Goal: Task Accomplishment & Management: Use online tool/utility

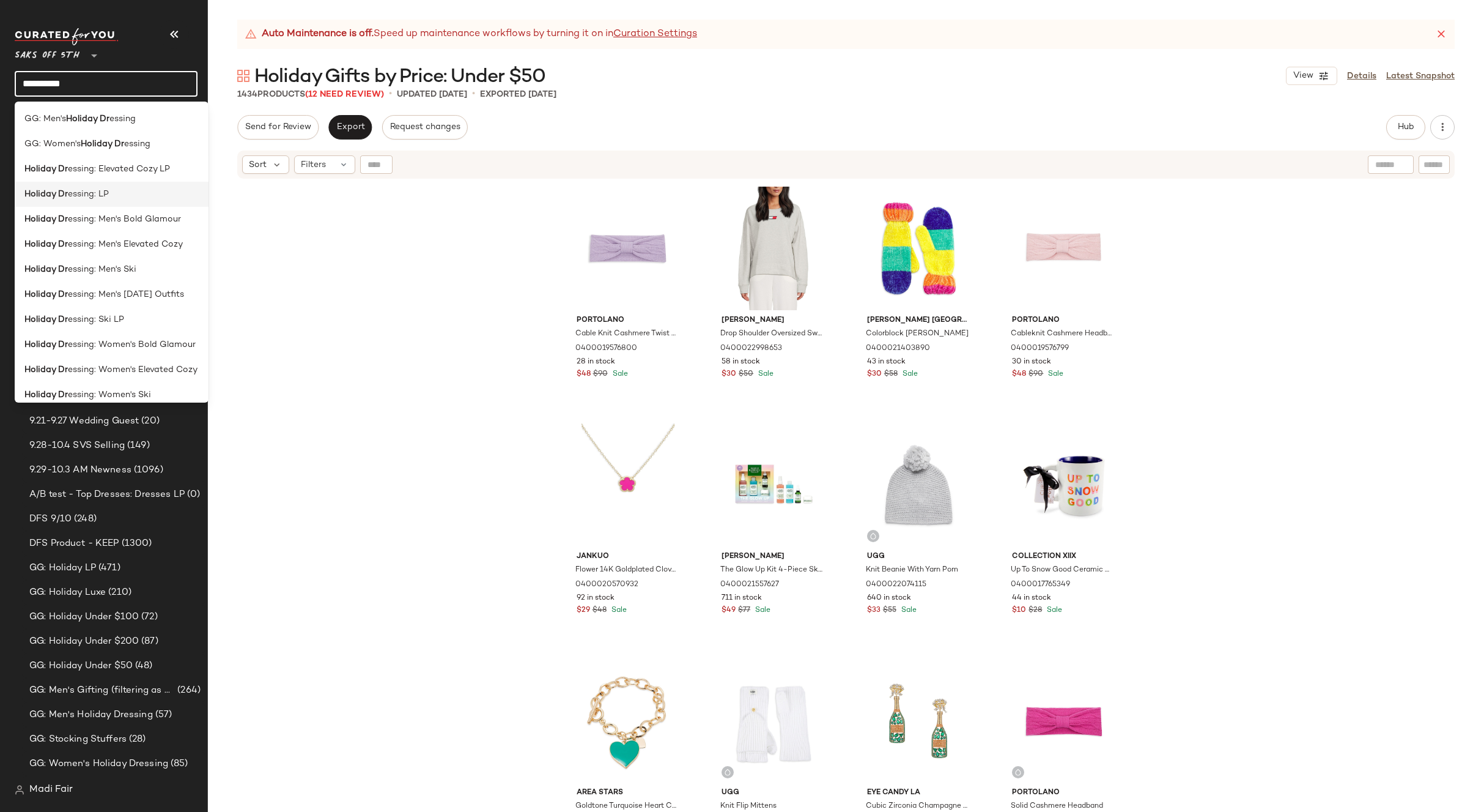
type input "**********"
click at [112, 197] on div "Holiday [PERSON_NAME]: LP" at bounding box center [111, 194] width 174 height 13
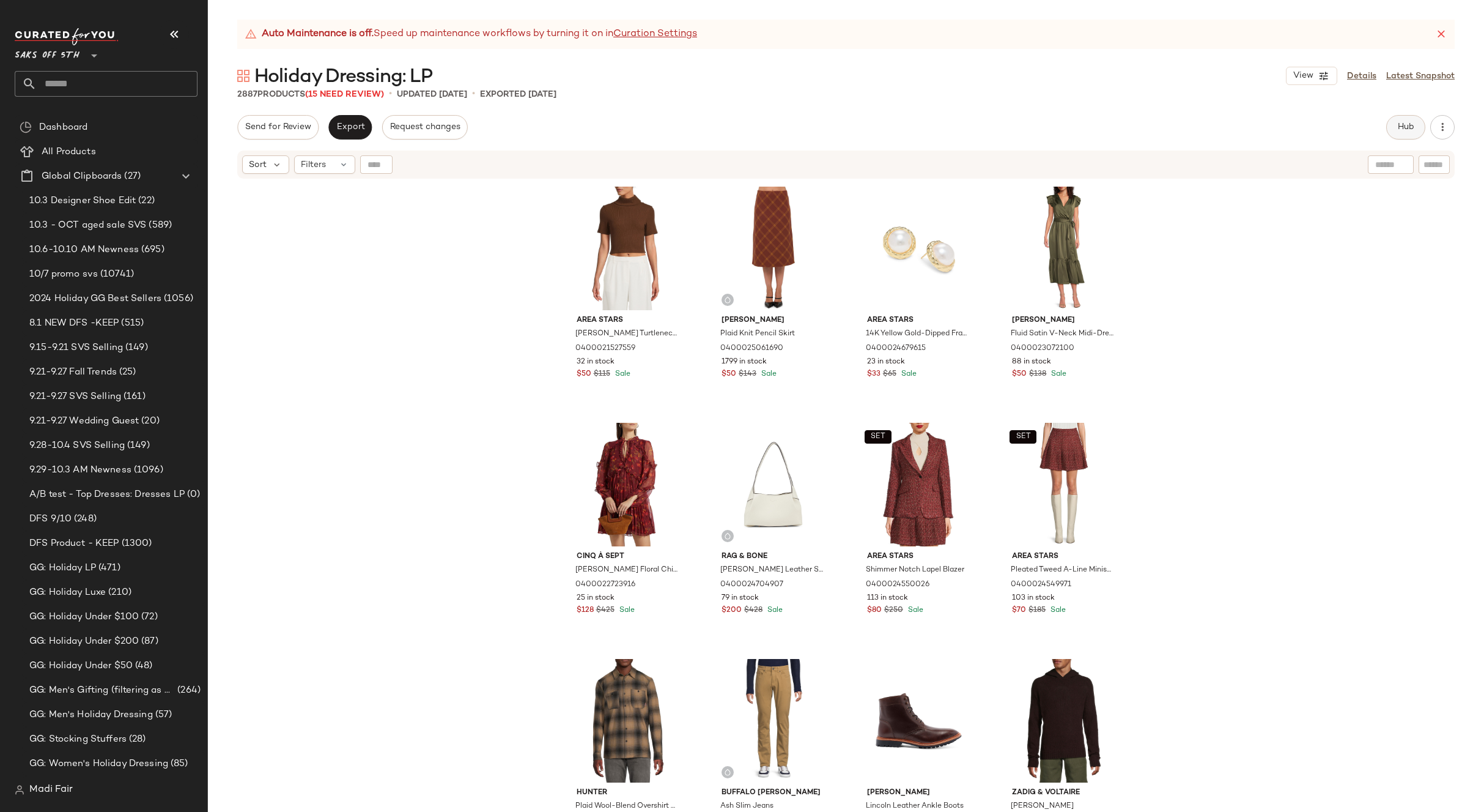
click at [1404, 138] on button "Hub" at bounding box center [1406, 127] width 39 height 24
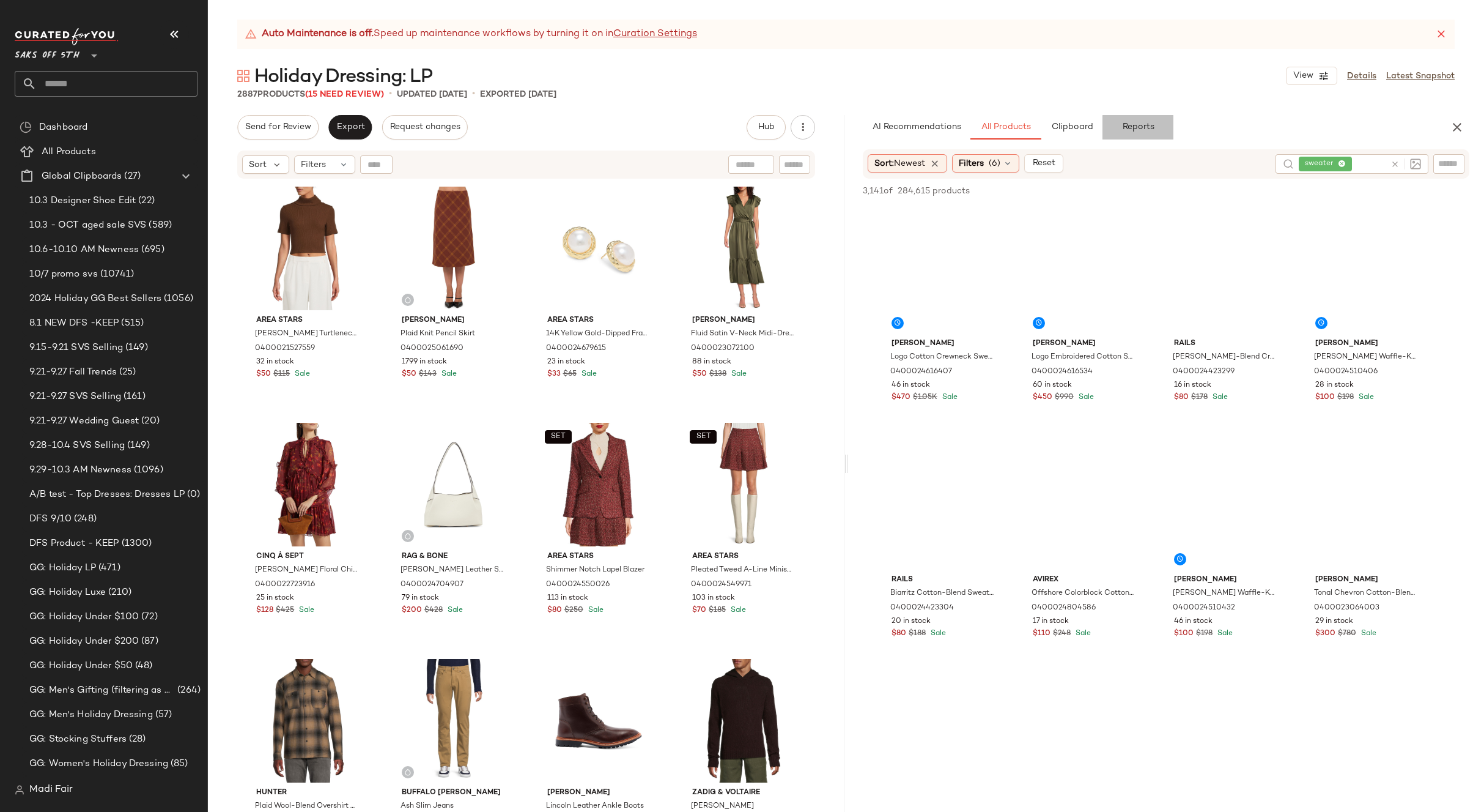
click at [1137, 122] on span "Reports" at bounding box center [1138, 127] width 32 height 10
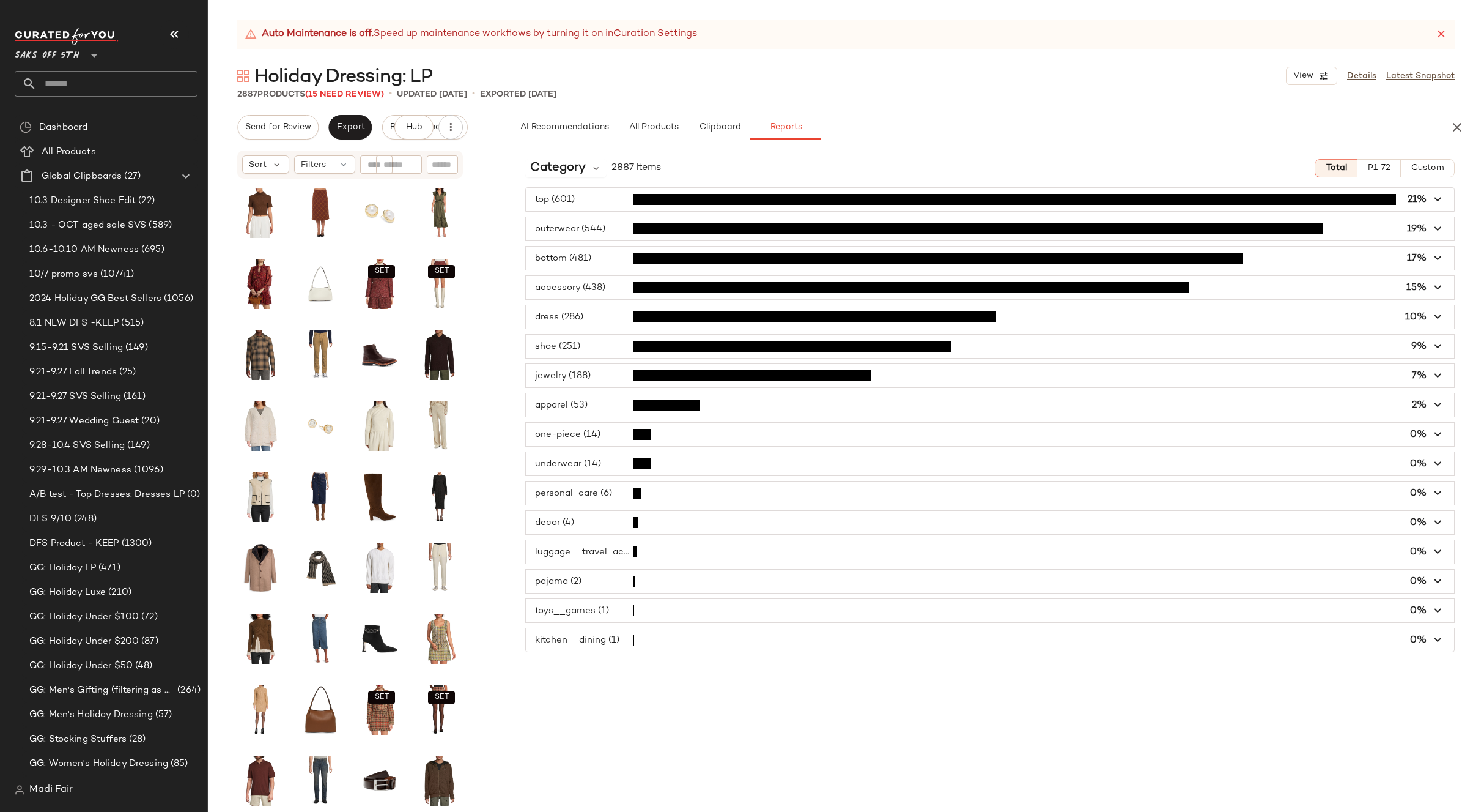
drag, startPoint x: 847, startPoint y: 458, endPoint x: 497, endPoint y: 448, distance: 350.1
click at [497, 448] on div "Auto Maintenance is off. Speed up maintenance workflows by turning it on in Cur…" at bounding box center [846, 415] width 1277 height 792
click at [579, 169] on span "Category" at bounding box center [558, 168] width 56 height 18
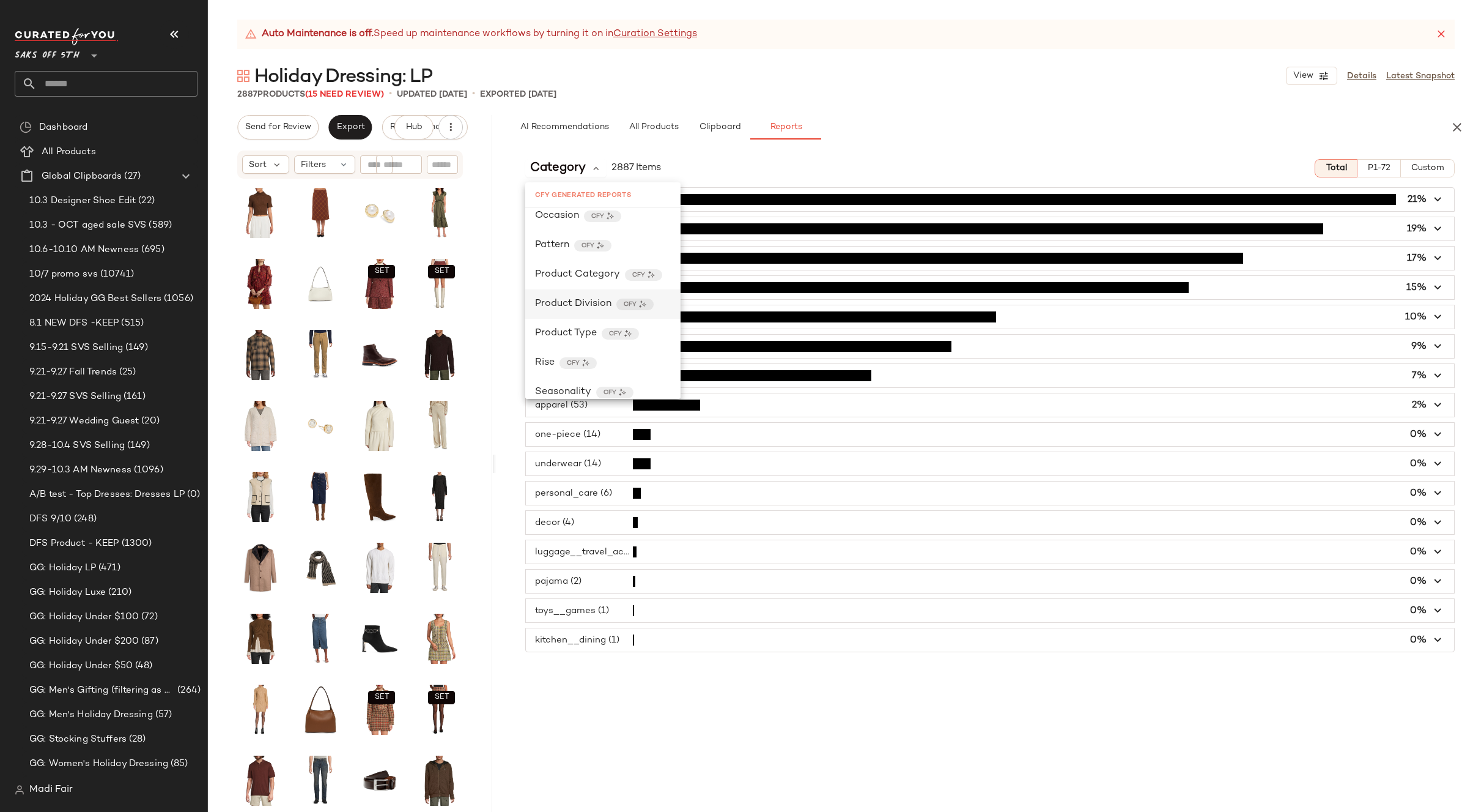
scroll to position [428, 0]
click at [576, 274] on span "Product Category" at bounding box center [578, 270] width 85 height 15
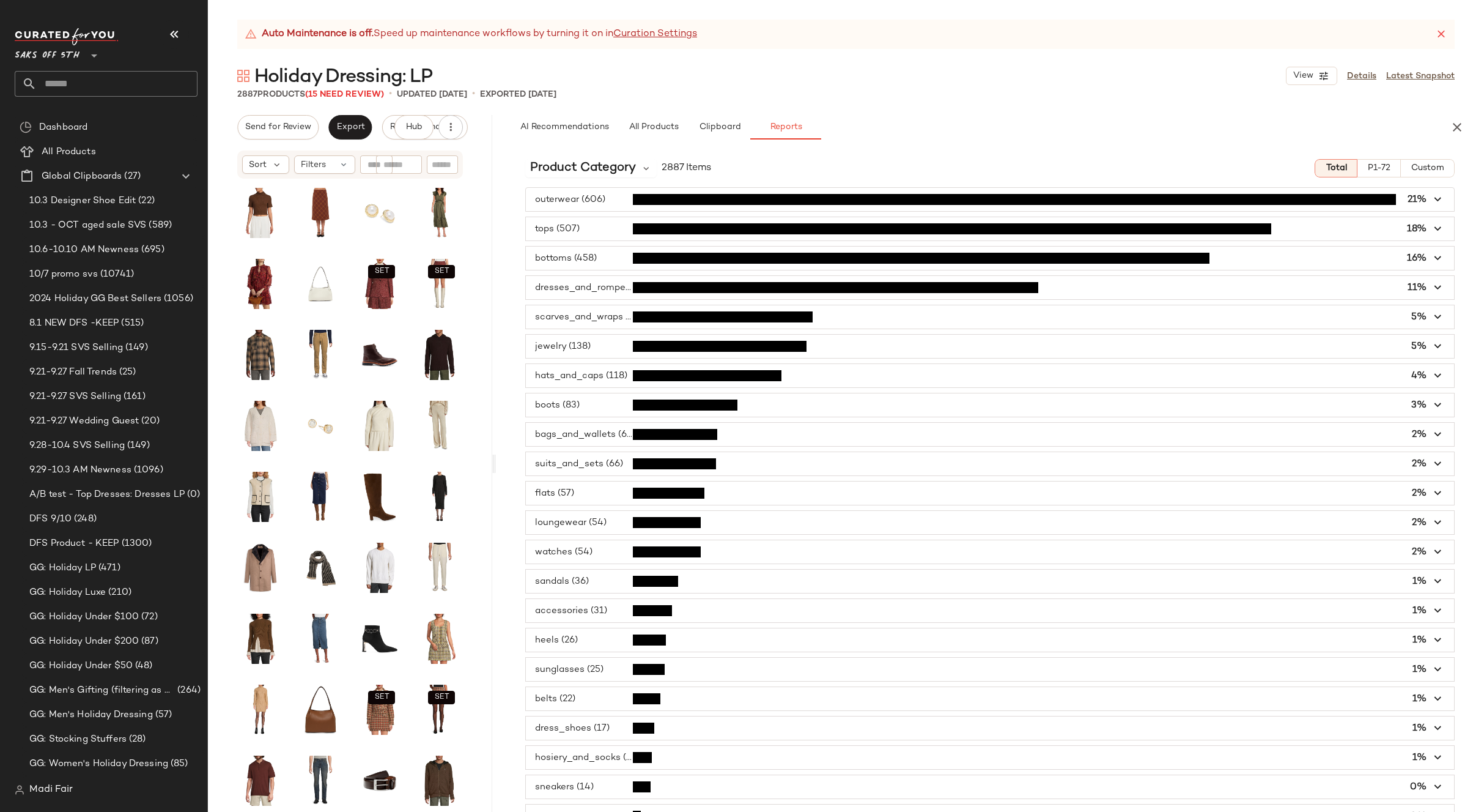
click at [1417, 170] on span "Custom" at bounding box center [1427, 168] width 33 height 10
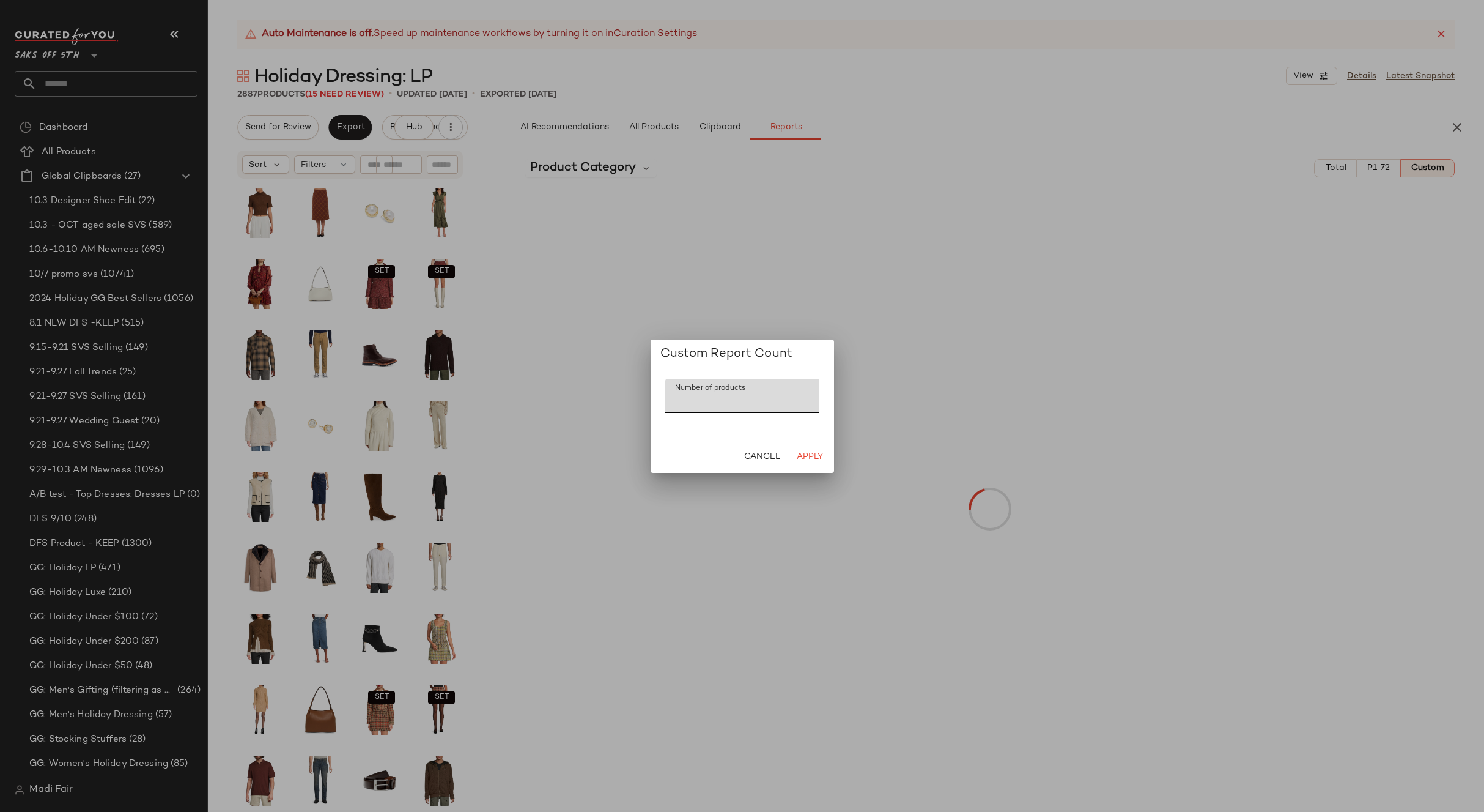
drag, startPoint x: 710, startPoint y: 401, endPoint x: 608, endPoint y: 396, distance: 102.1
click at [608, 396] on div "Custom Report Count Number of products Number of products *** Cancel Apply" at bounding box center [742, 406] width 1484 height 812
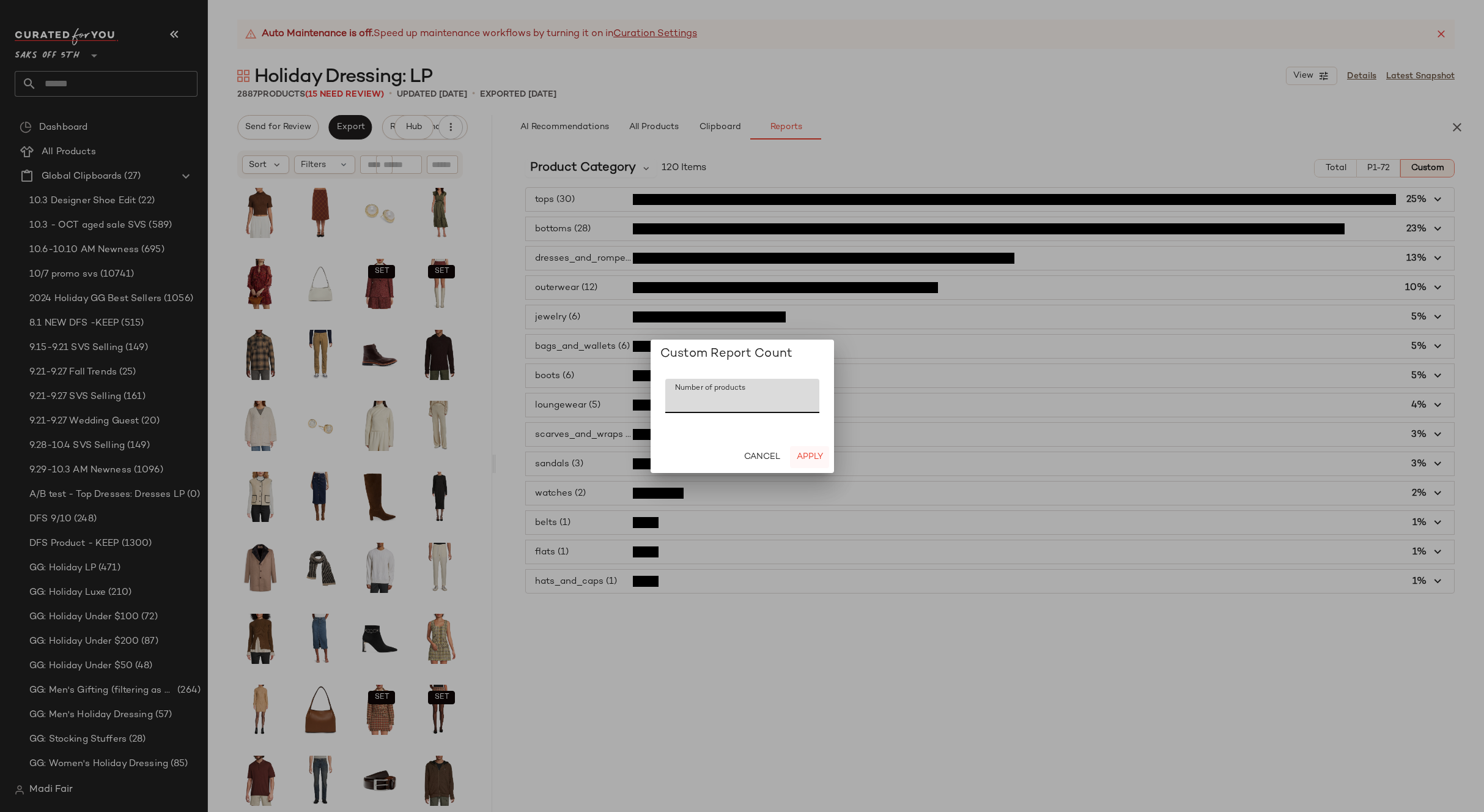
type input "**"
click at [809, 459] on span "Apply" at bounding box center [808, 457] width 27 height 10
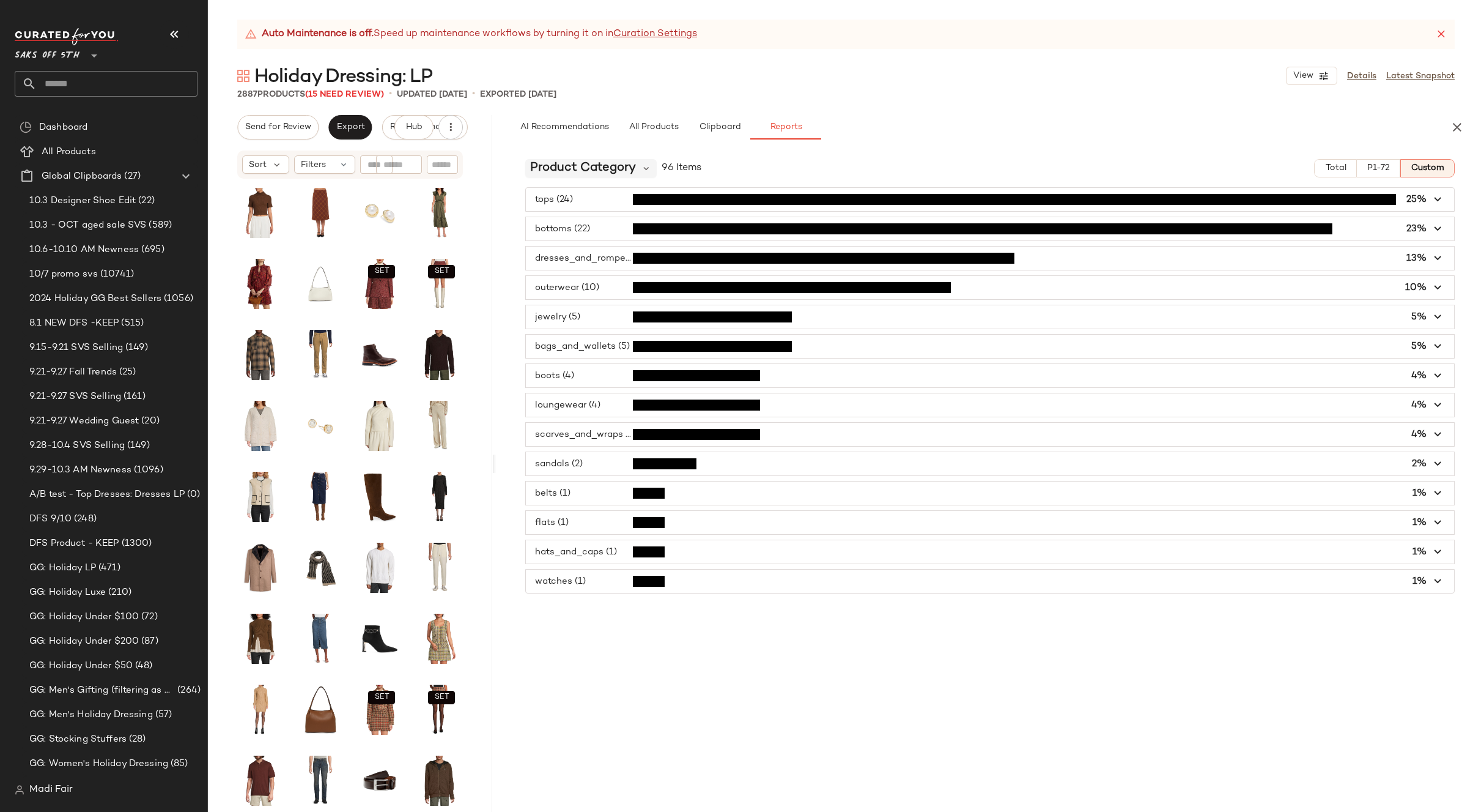
click at [542, 162] on span "Product Category" at bounding box center [583, 168] width 106 height 18
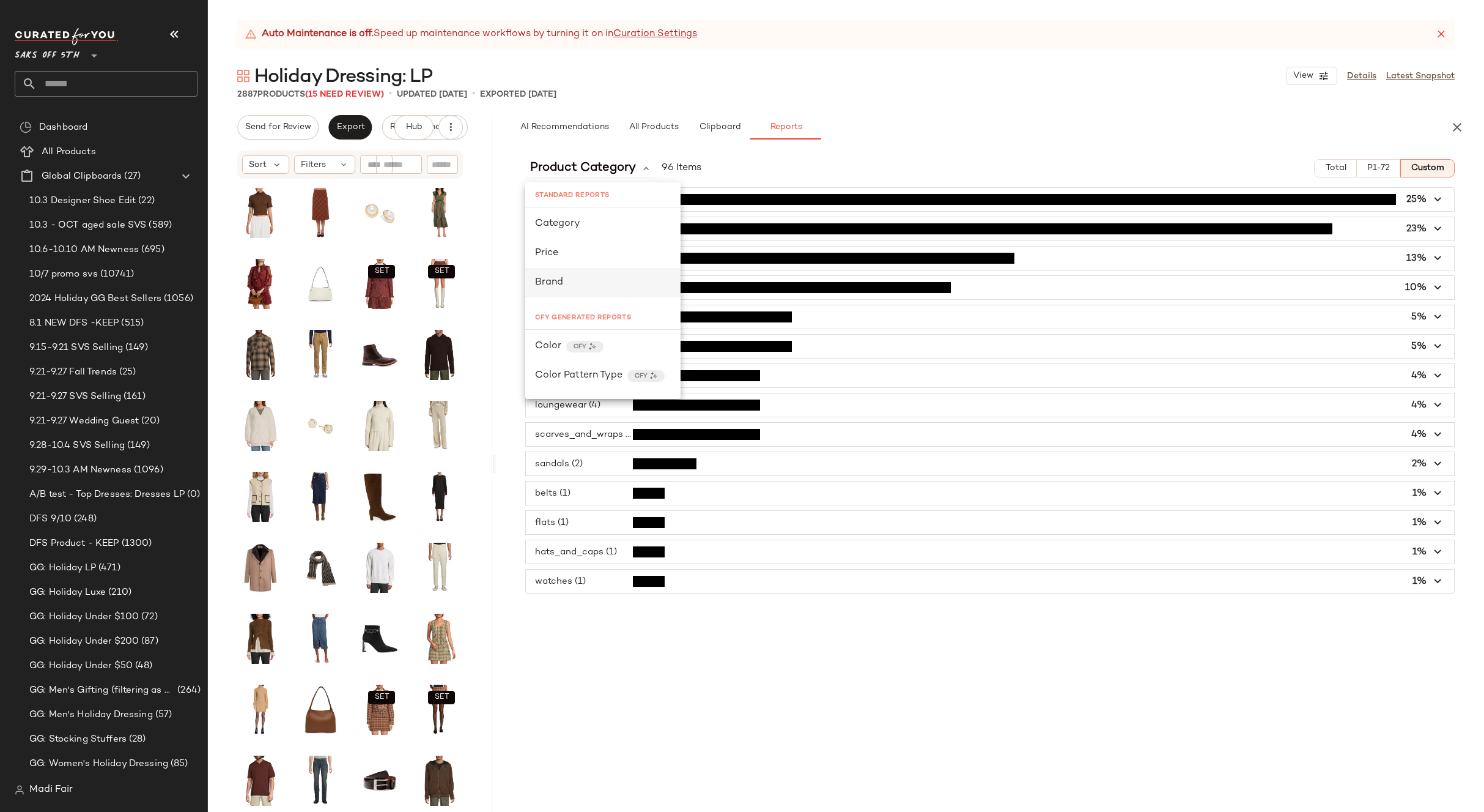
click at [576, 282] on div "Brand" at bounding box center [603, 283] width 136 height 15
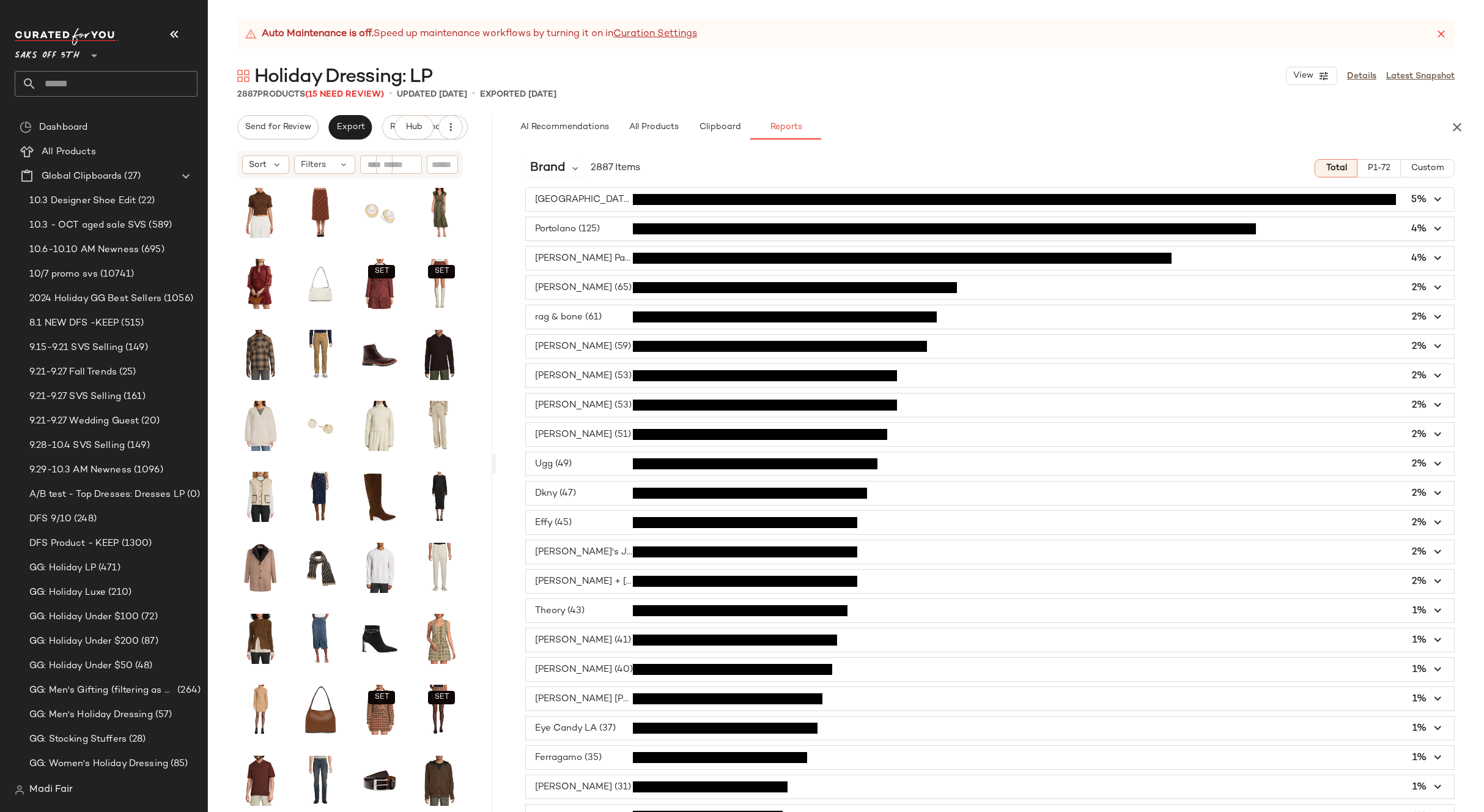
click at [1432, 168] on span "Custom" at bounding box center [1427, 168] width 33 height 10
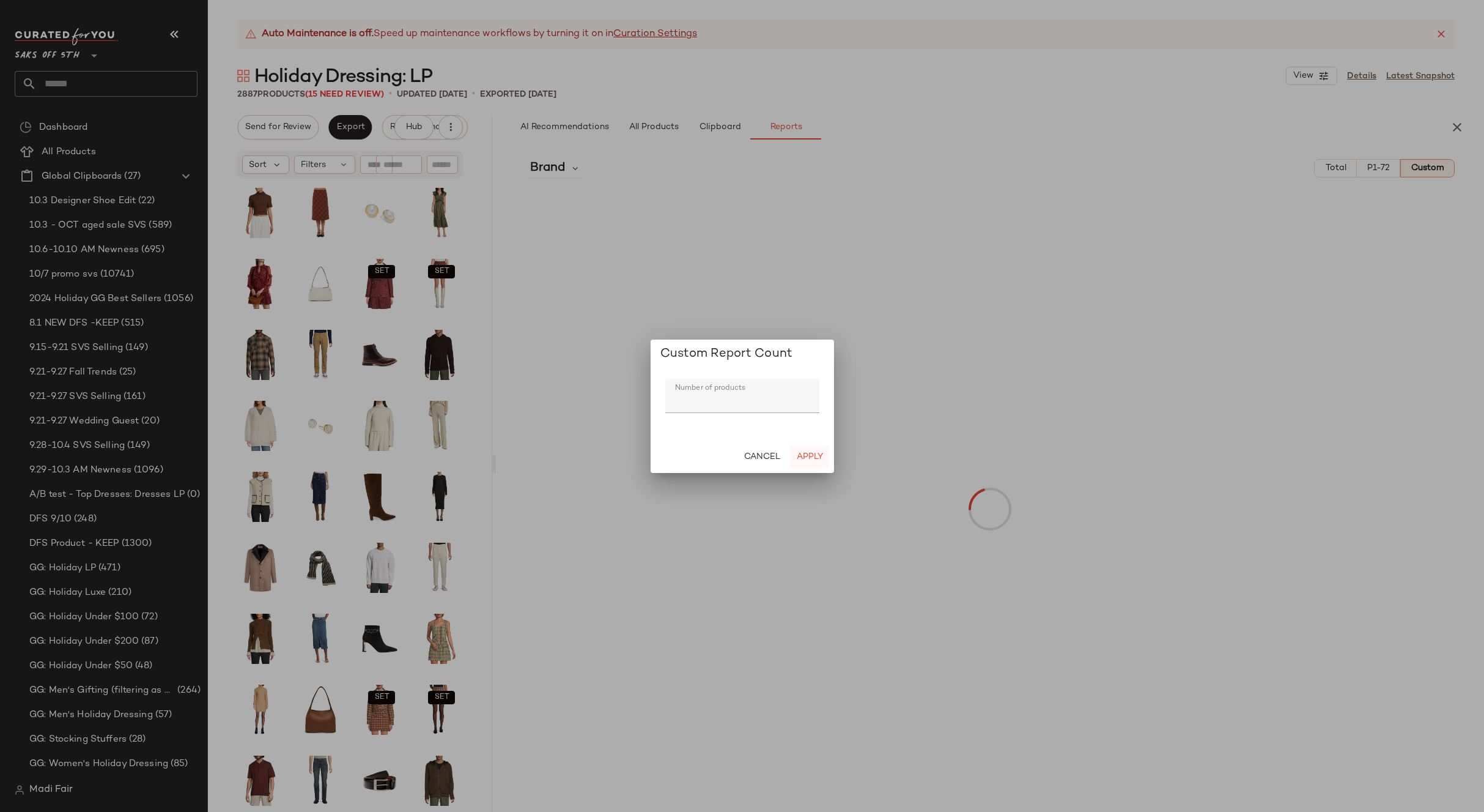
click at [816, 461] on span "Apply" at bounding box center [808, 457] width 27 height 10
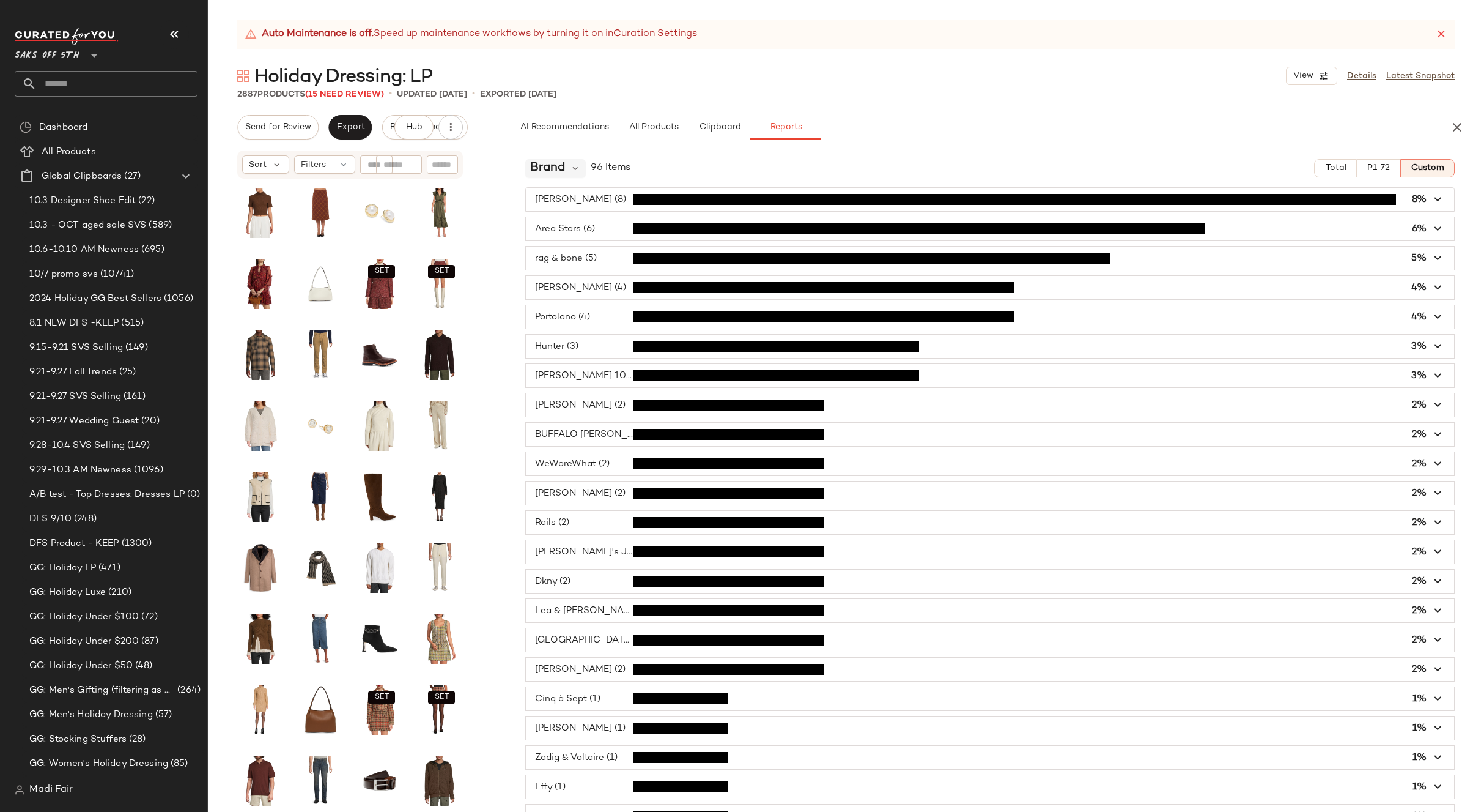
click at [550, 173] on span "Brand" at bounding box center [548, 168] width 35 height 18
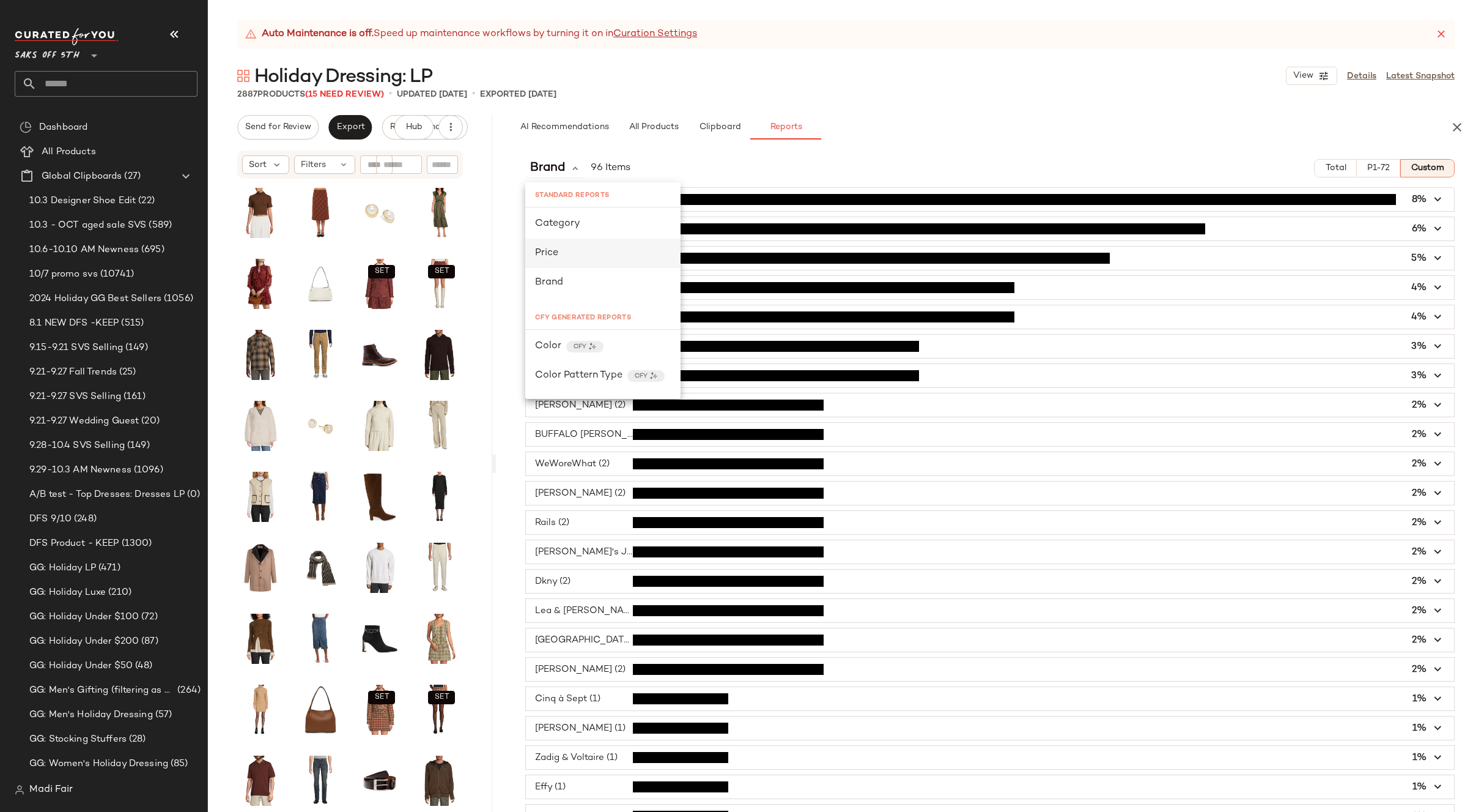
click at [562, 248] on div "Price" at bounding box center [603, 253] width 136 height 15
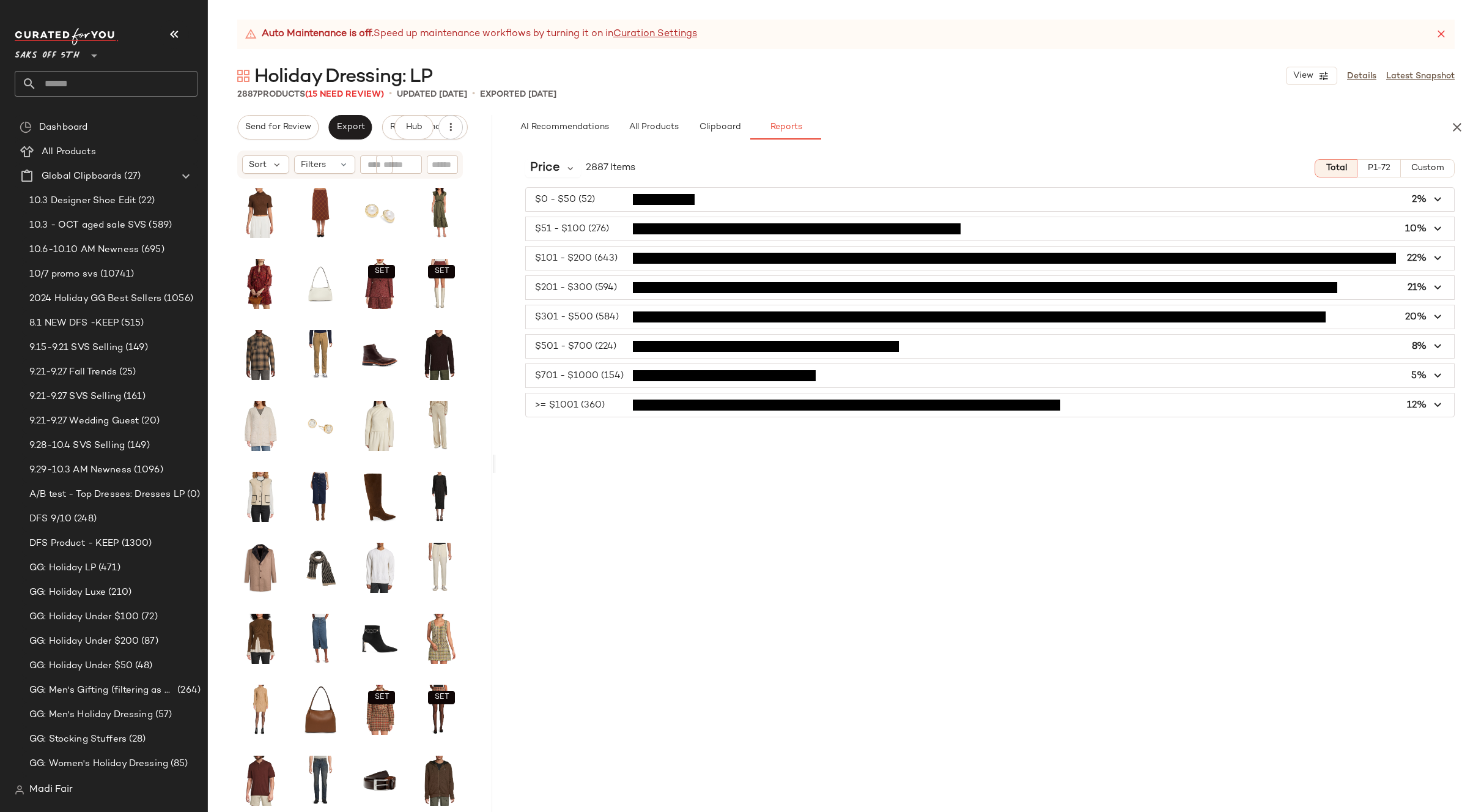
click at [1410, 168] on button "Custom" at bounding box center [1428, 168] width 54 height 18
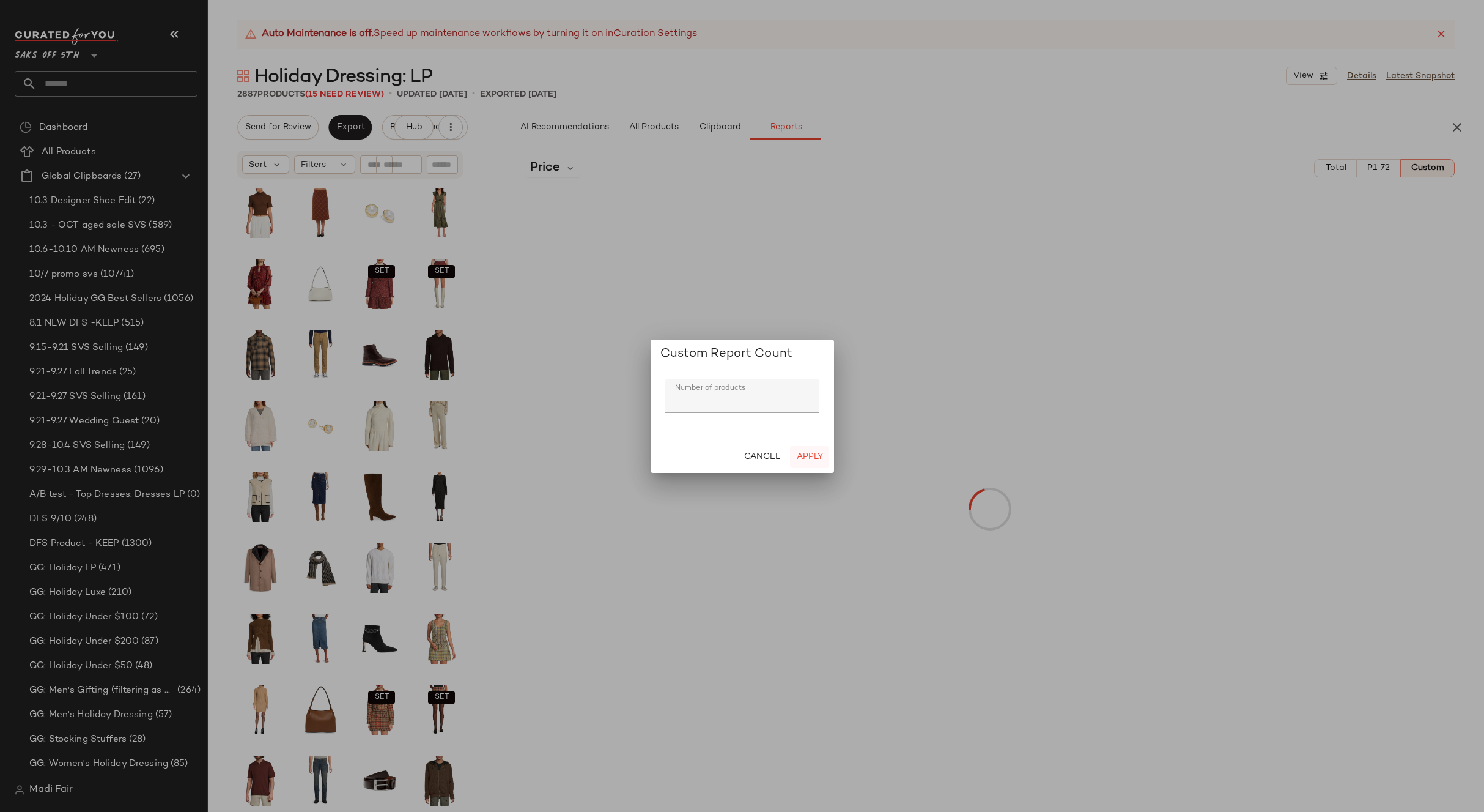
click at [812, 462] on button "Apply" at bounding box center [809, 457] width 39 height 22
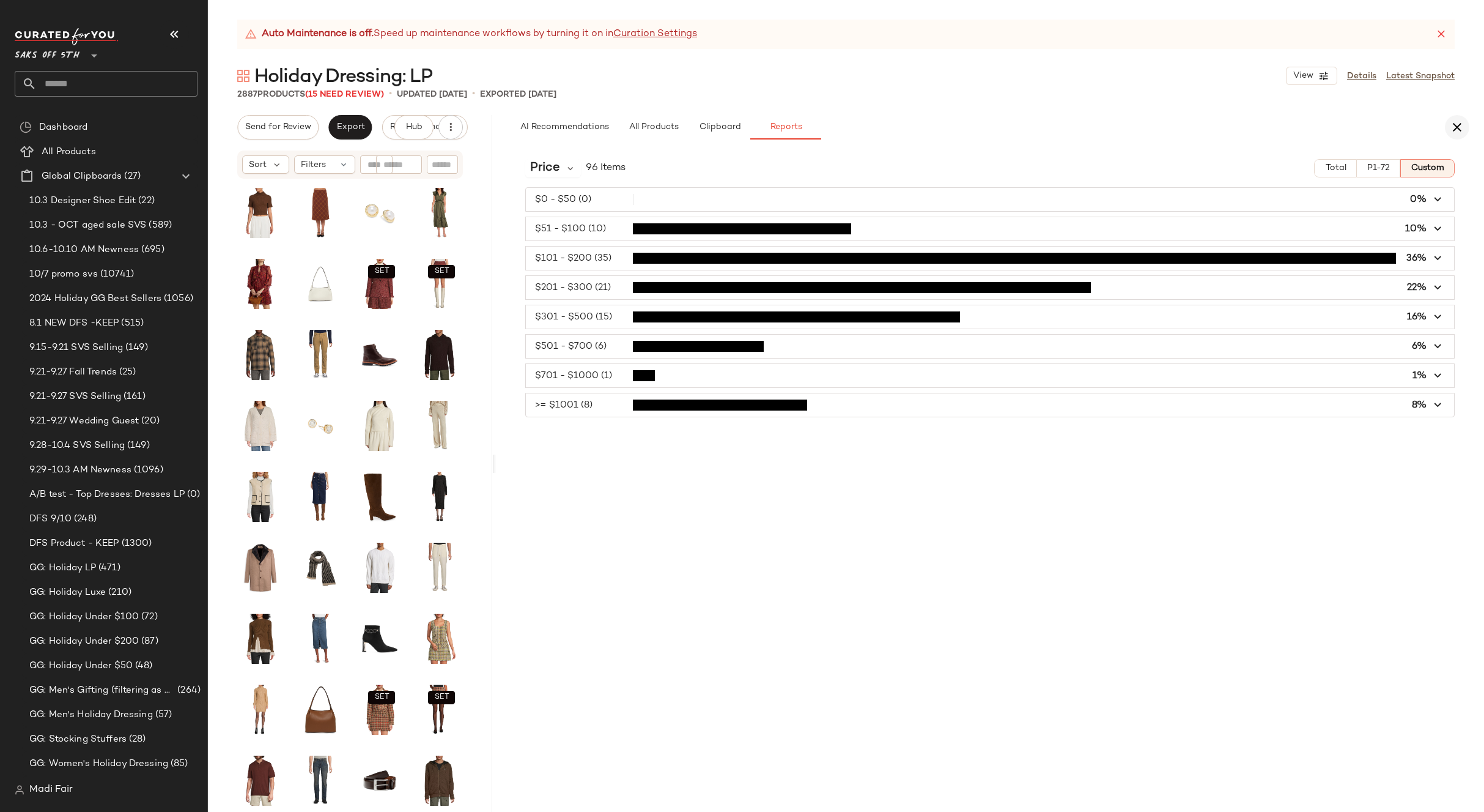
click at [1453, 128] on icon "button" at bounding box center [1457, 127] width 15 height 15
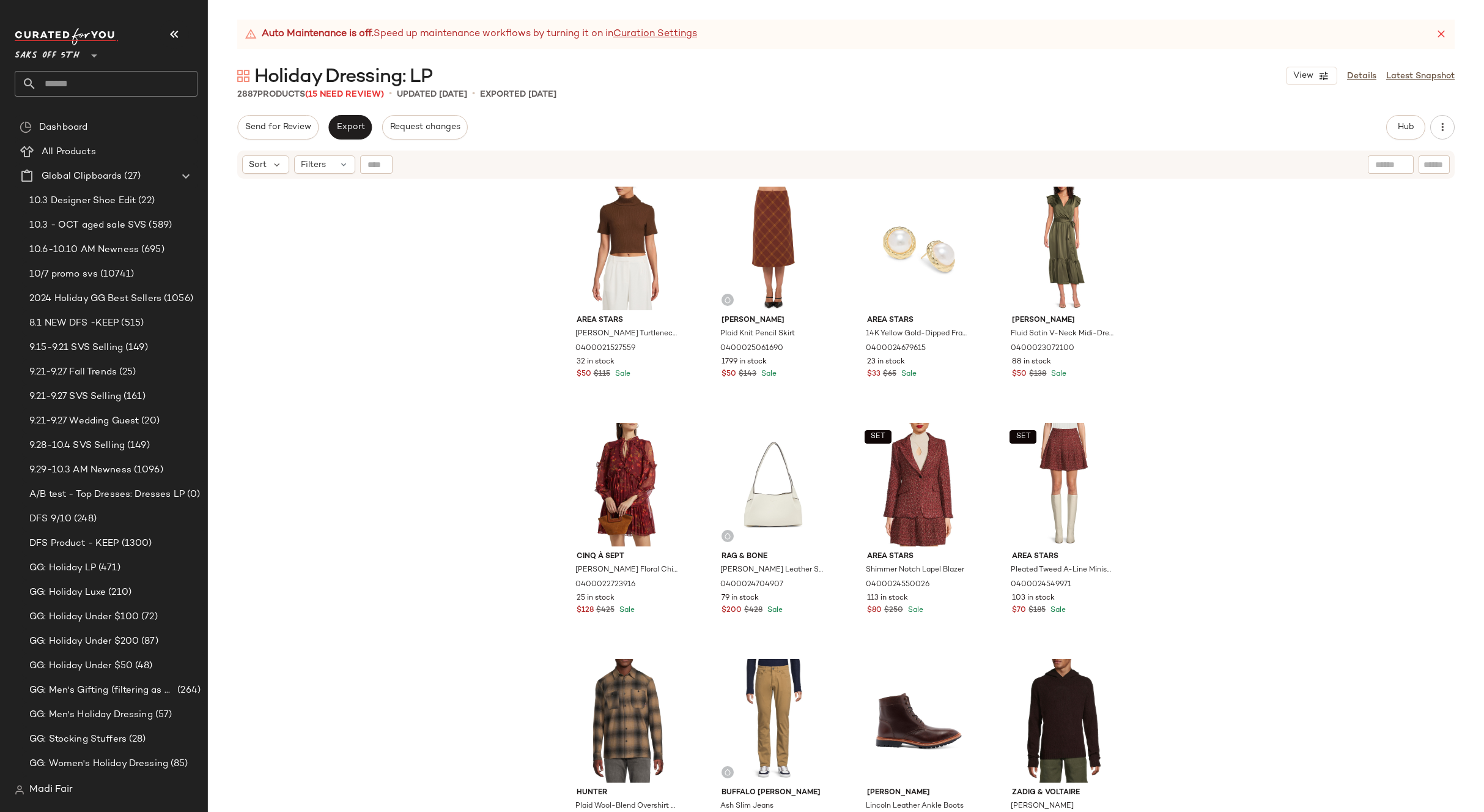
click at [151, 70] on div "Saks OFF 5TH **" at bounding box center [106, 62] width 183 height 68
click at [143, 80] on input "text" at bounding box center [117, 83] width 161 height 25
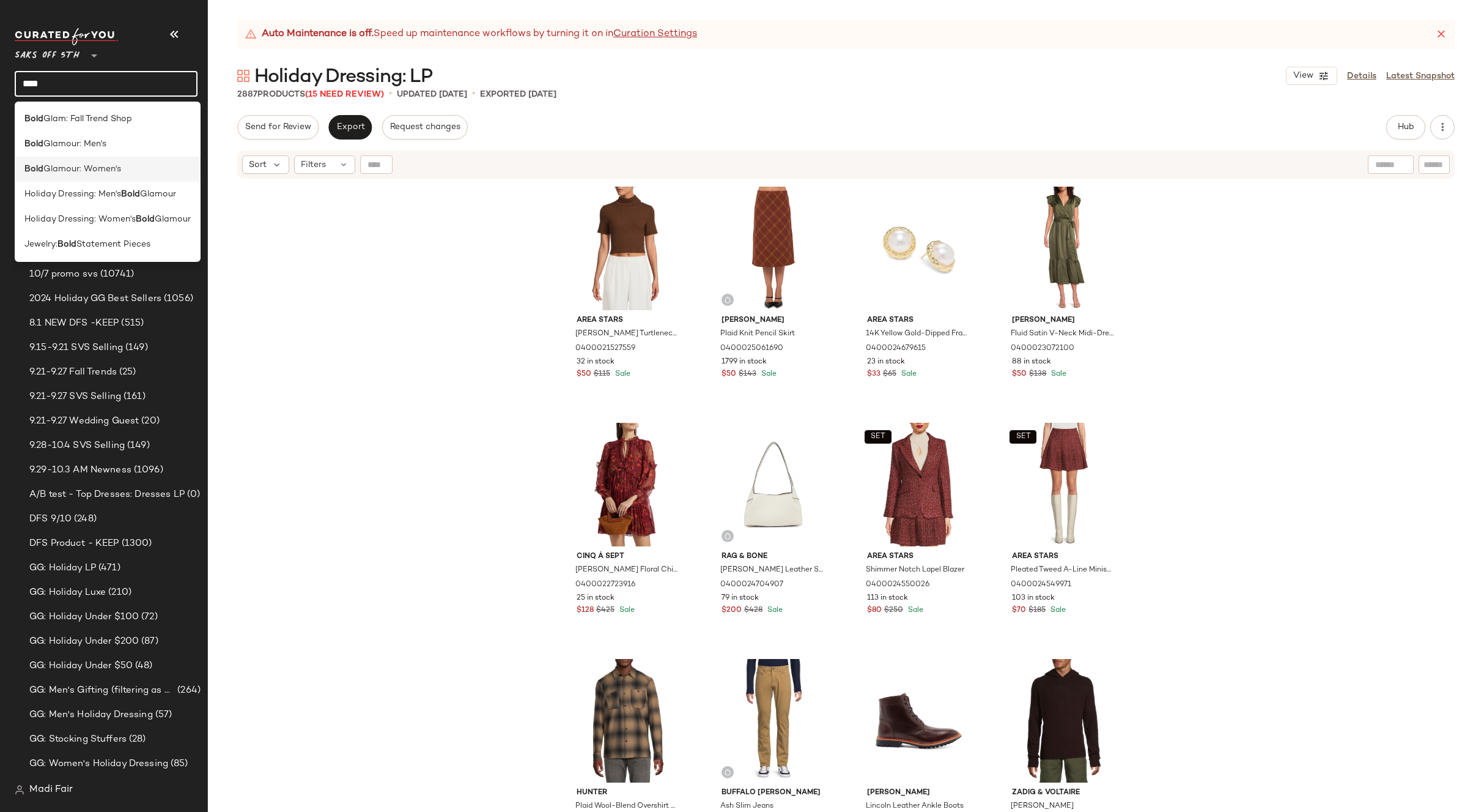
type input "****"
click at [105, 164] on span "Glamour: Women's" at bounding box center [82, 169] width 78 height 13
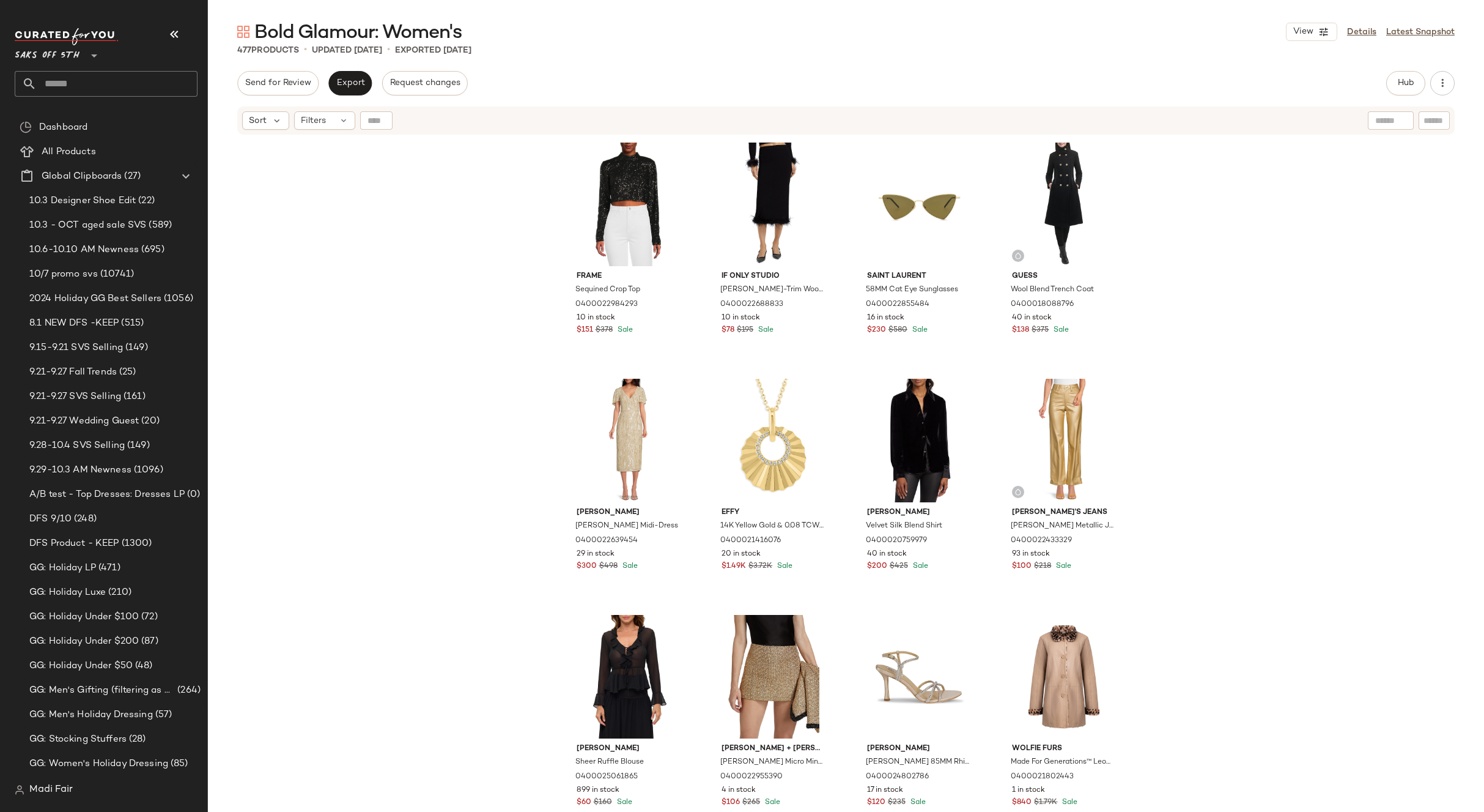
click at [111, 88] on input "text" at bounding box center [117, 83] width 161 height 25
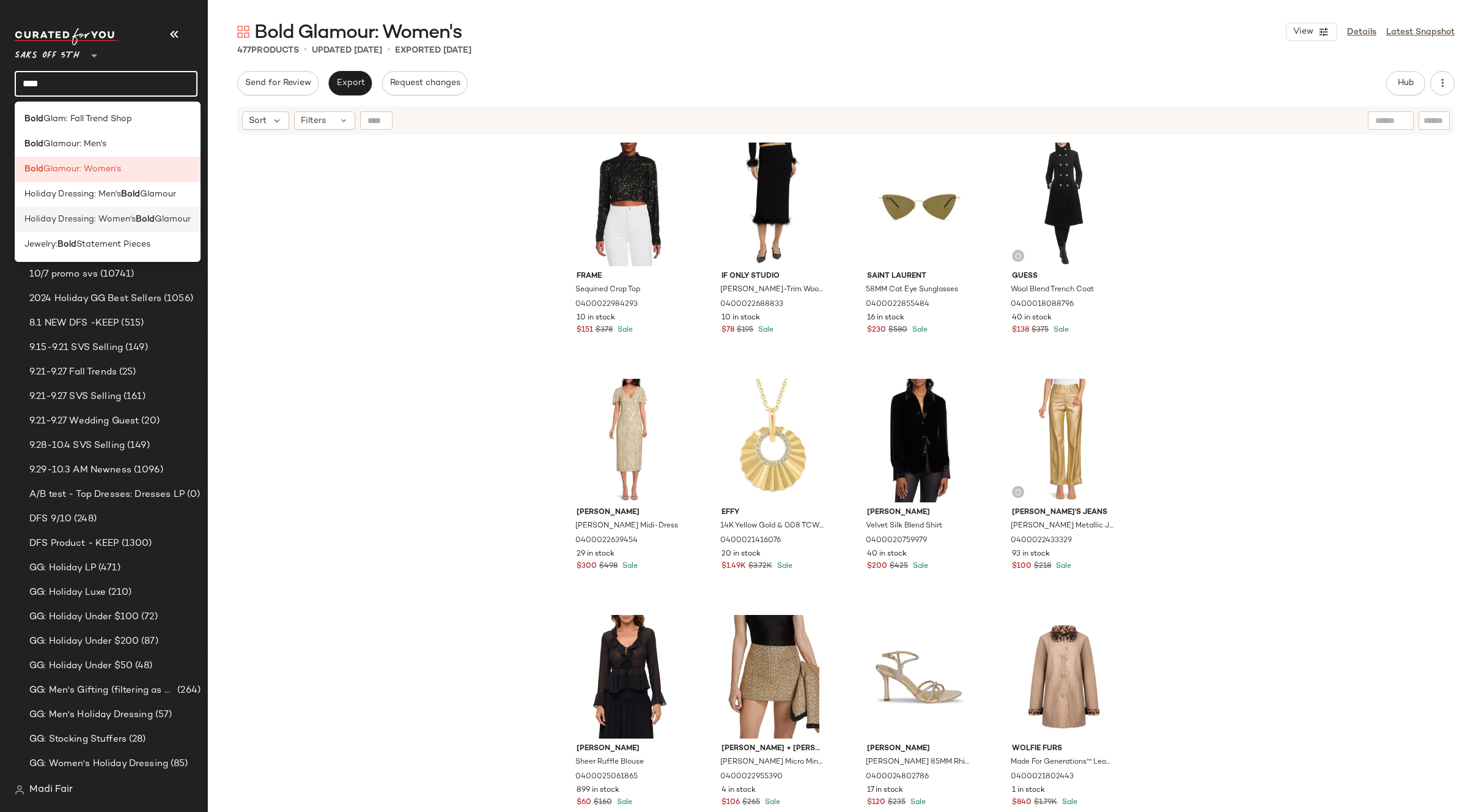
type input "****"
click at [144, 214] on b "Bold" at bounding box center [145, 219] width 19 height 13
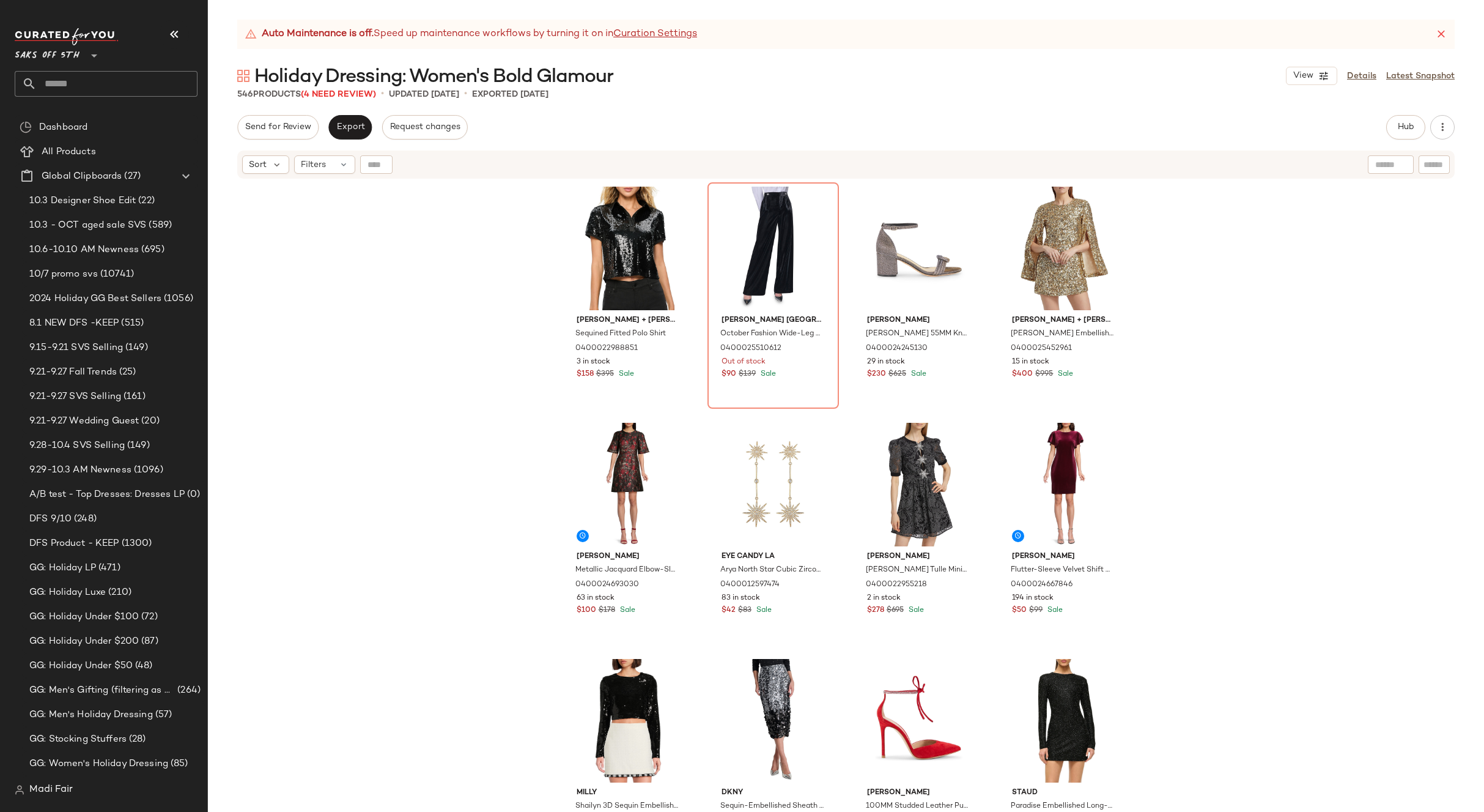
click at [400, 345] on div "[PERSON_NAME] + [PERSON_NAME] Fitted Polo Shirt 0400022988851 3 in stock $158 $…" at bounding box center [846, 510] width 1277 height 662
click at [1398, 125] on span "Hub" at bounding box center [1406, 127] width 18 height 10
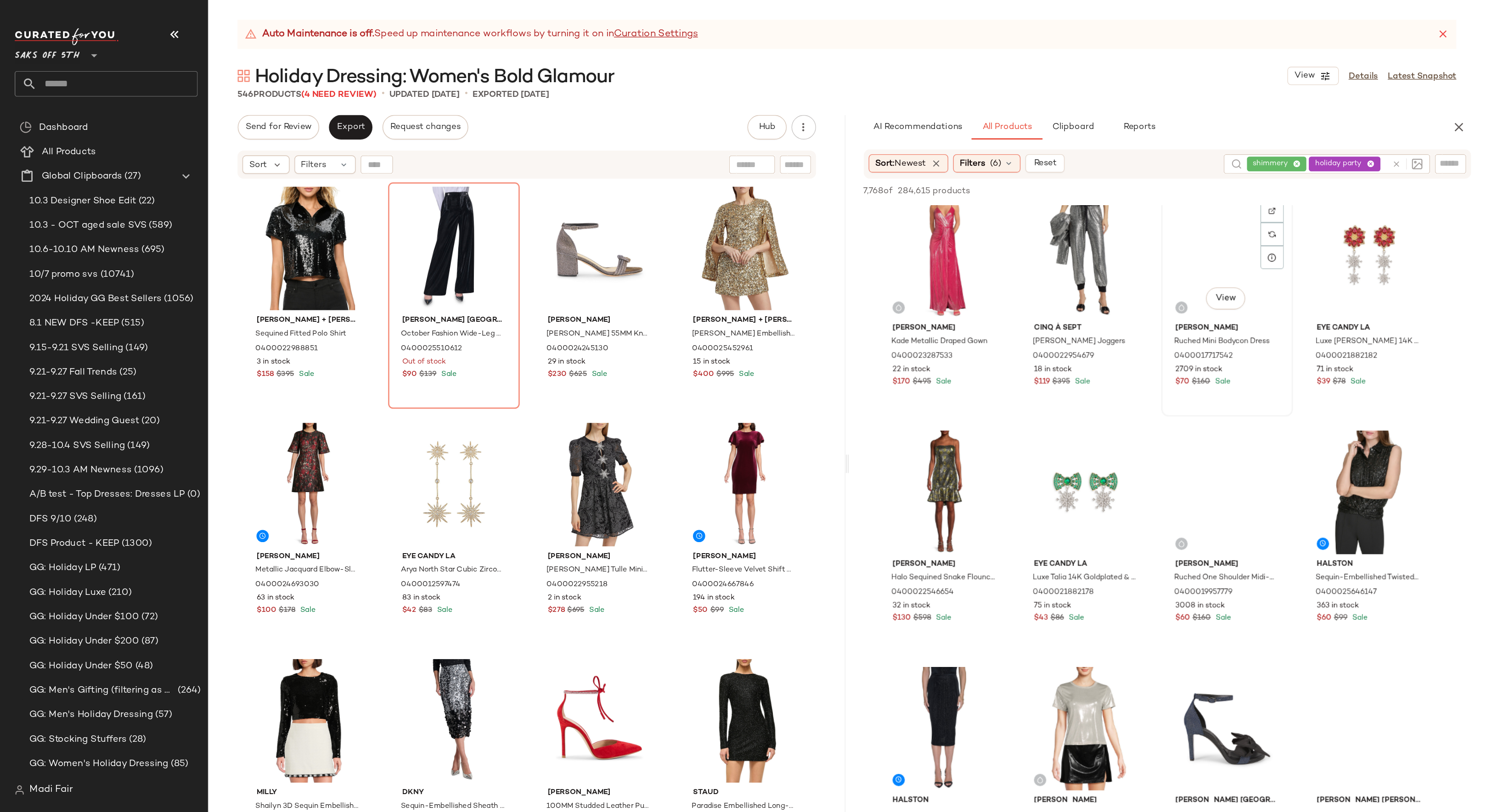
scroll to position [505, 0]
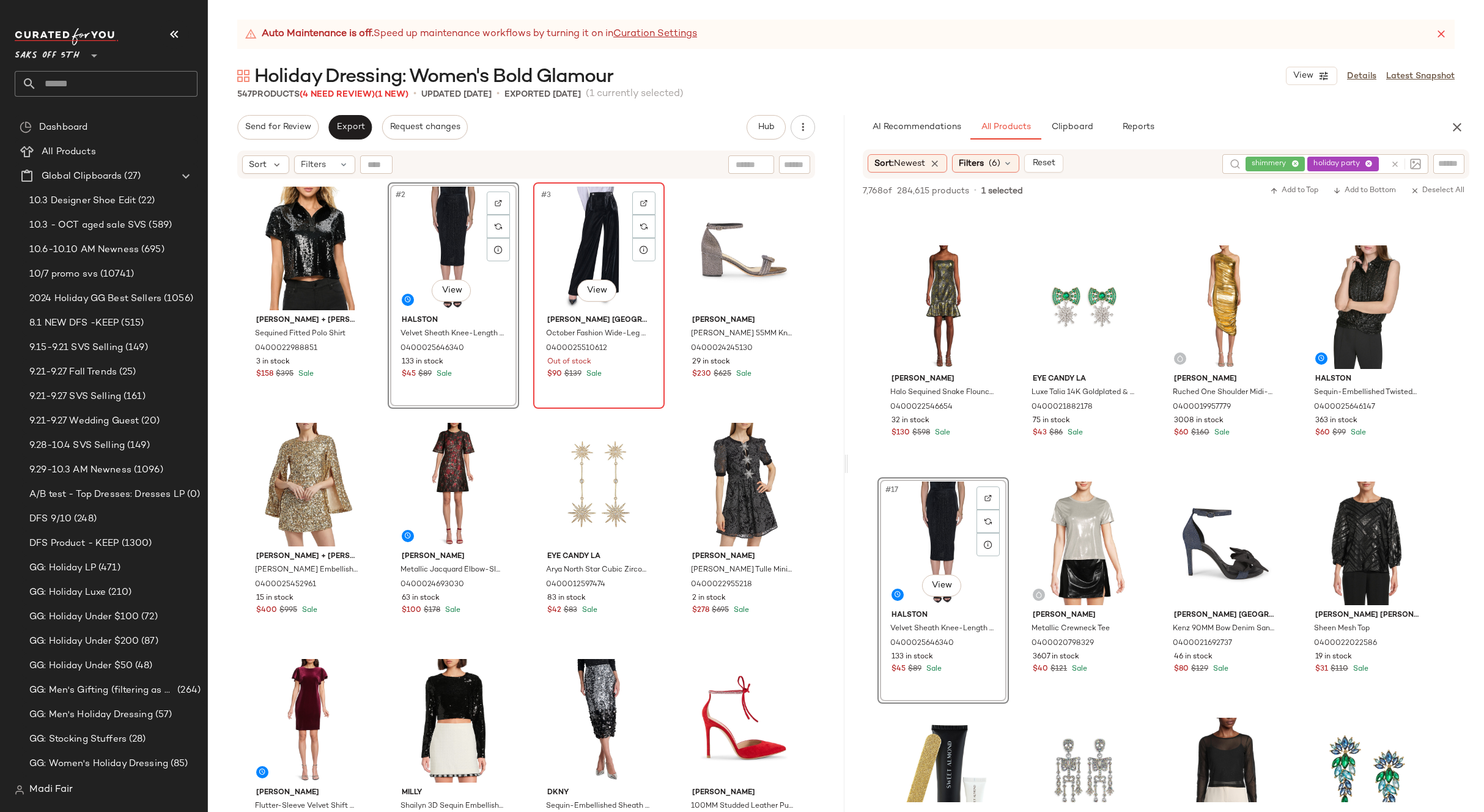
click at [569, 245] on div "#3 View" at bounding box center [598, 248] width 122 height 123
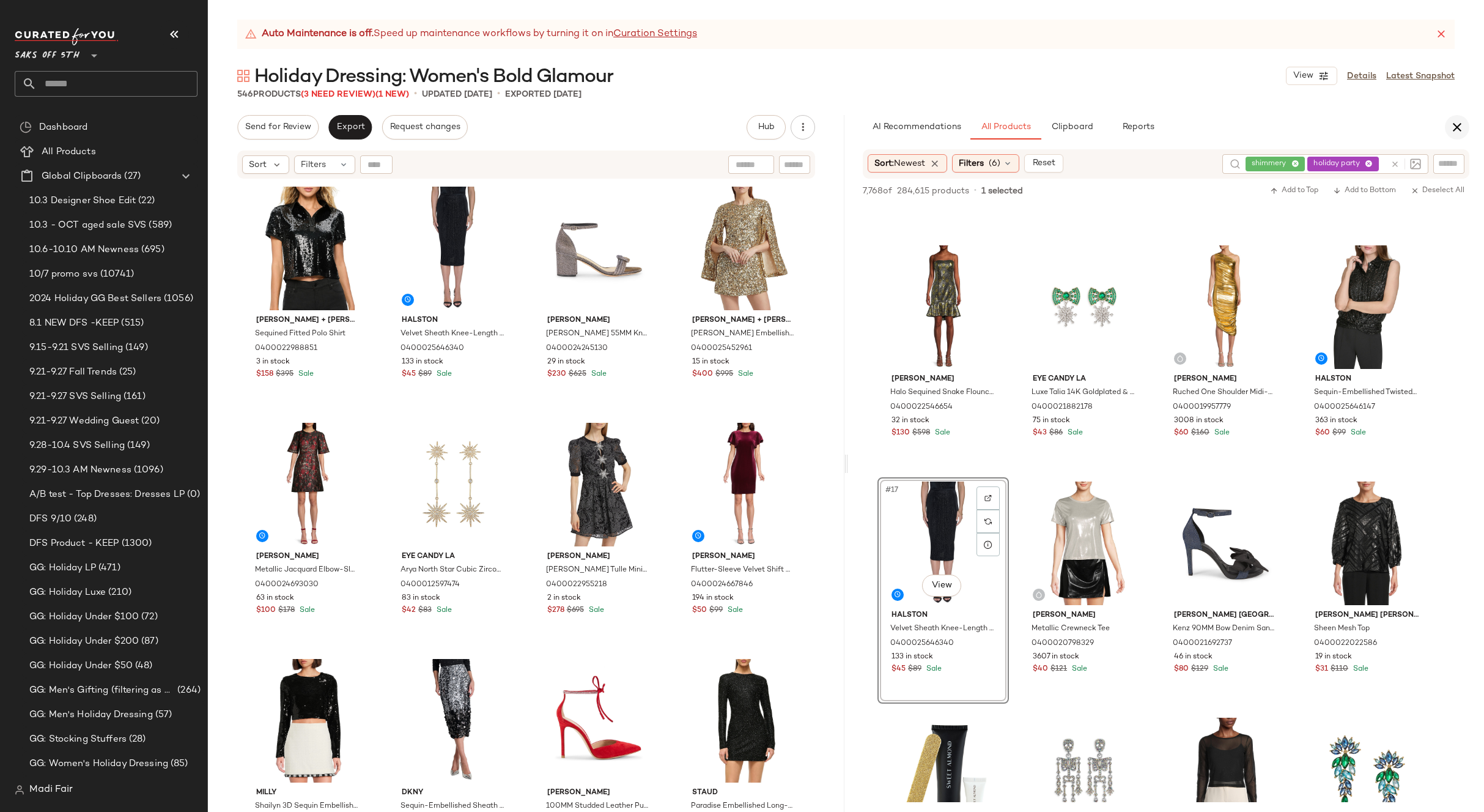
click at [1452, 130] on icon "button" at bounding box center [1457, 127] width 15 height 15
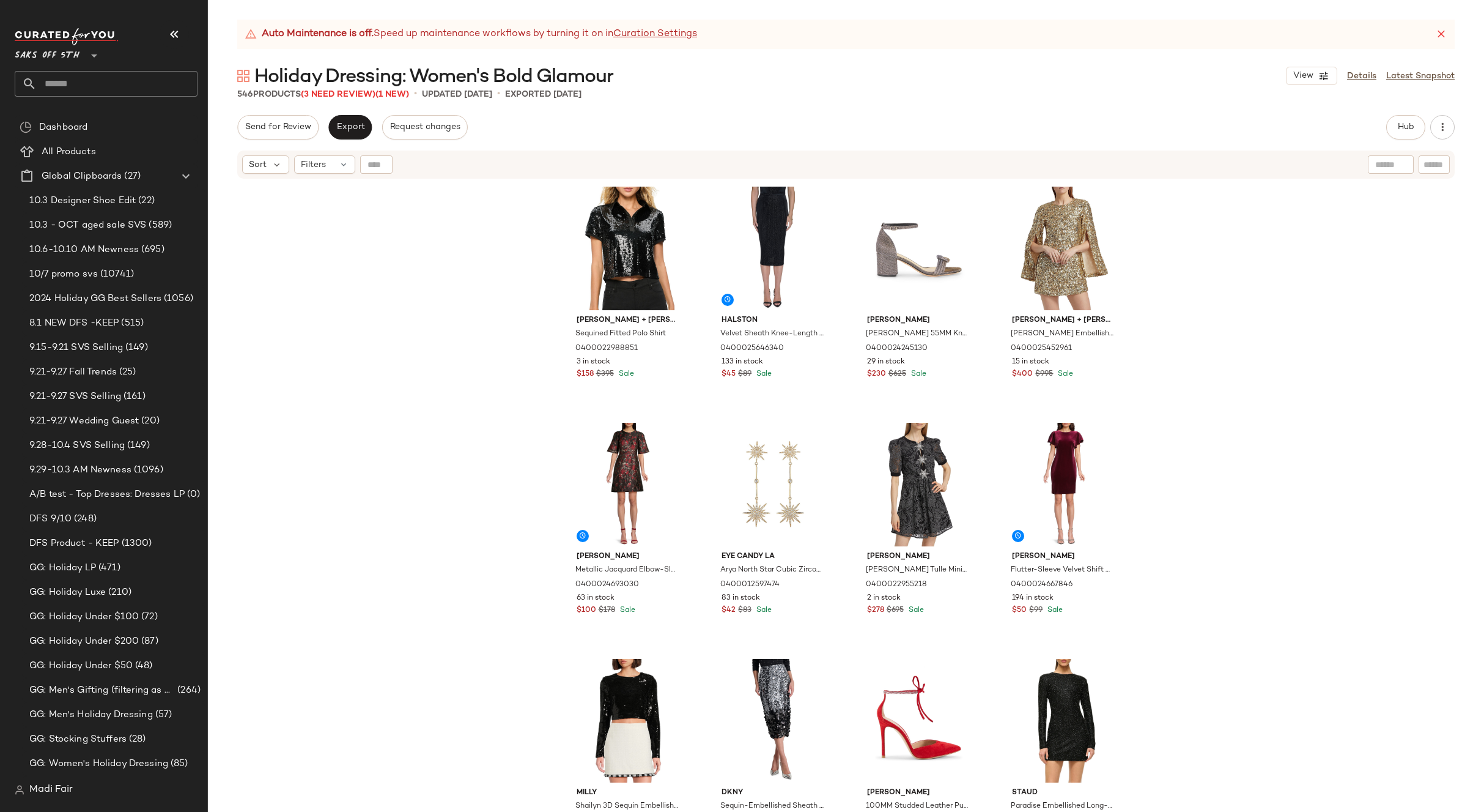
click at [489, 450] on div "[PERSON_NAME] + [PERSON_NAME] Fitted Polo Shirt 0400022988851 3 in stock $158 $…" at bounding box center [846, 510] width 1277 height 662
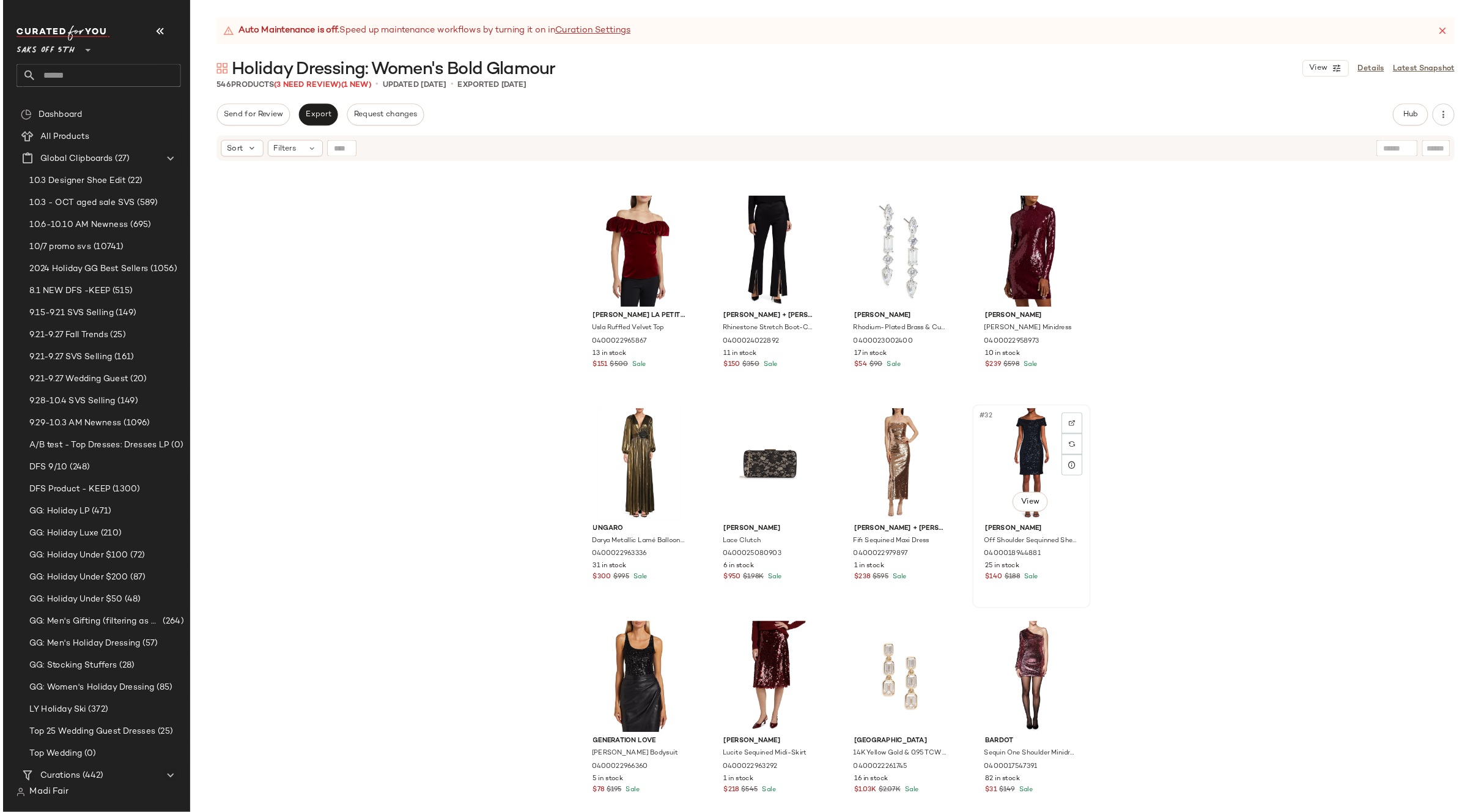
scroll to position [1396, 0]
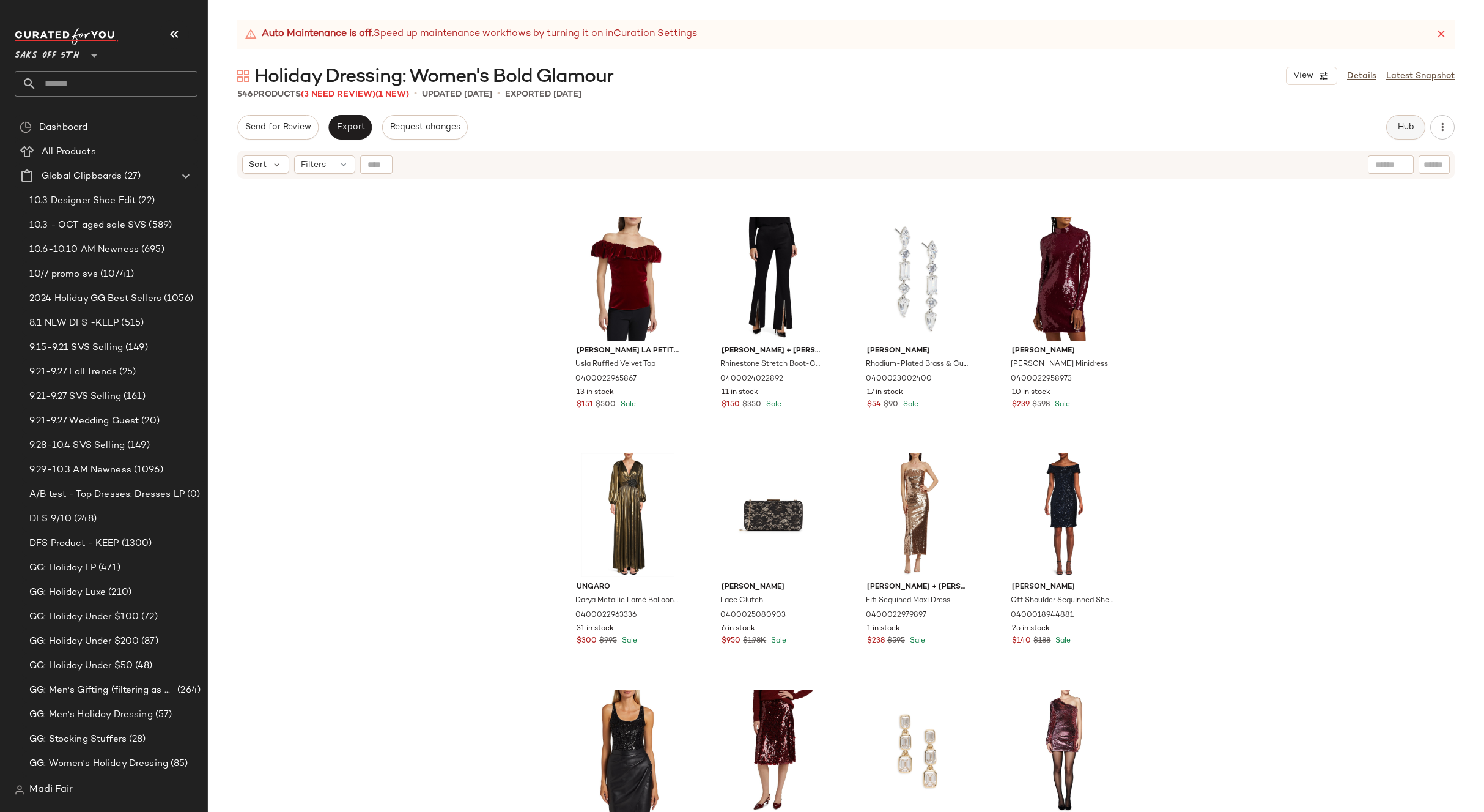
click at [1405, 125] on span "Hub" at bounding box center [1406, 127] width 18 height 10
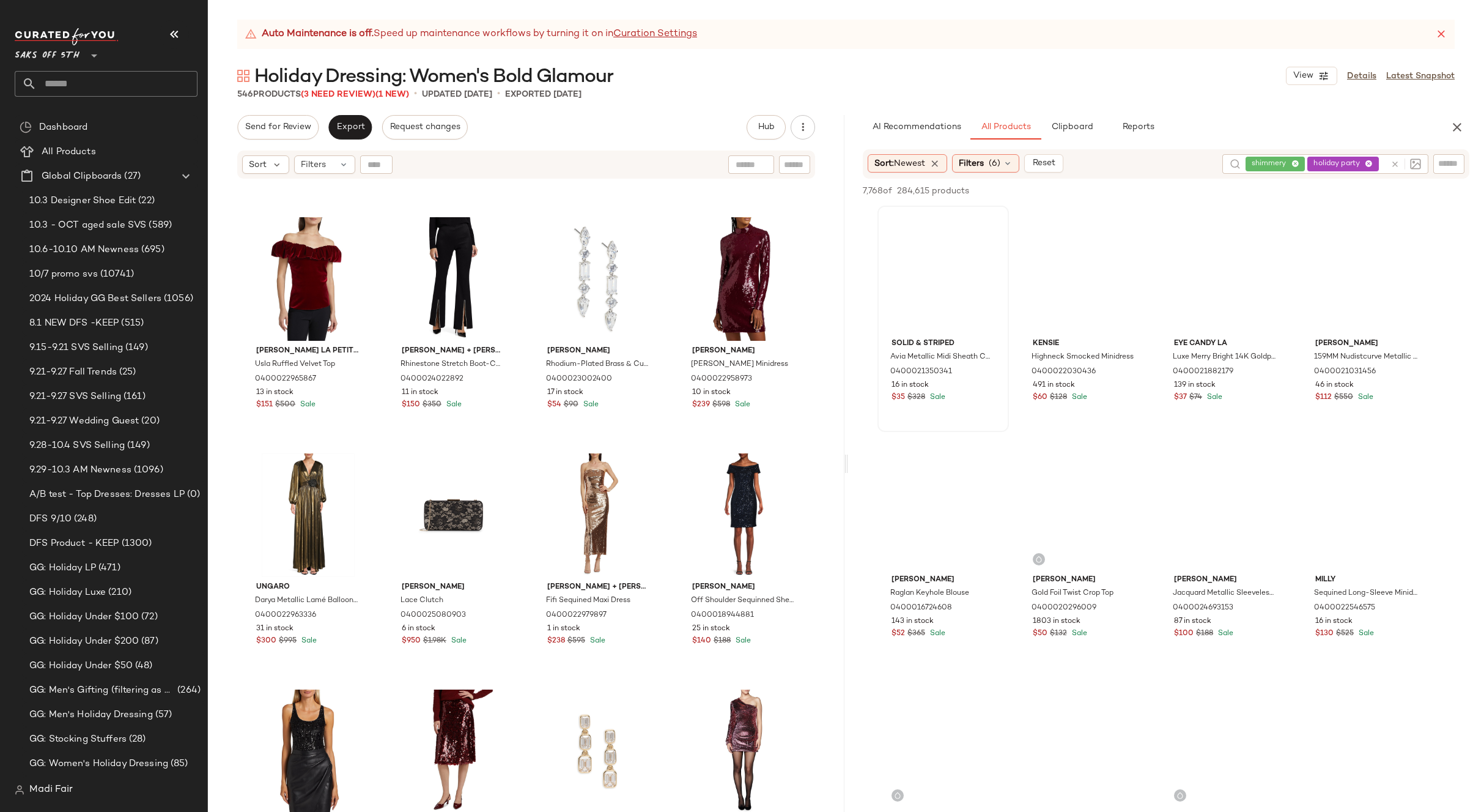
click at [1133, 125] on span "Reports" at bounding box center [1138, 127] width 32 height 10
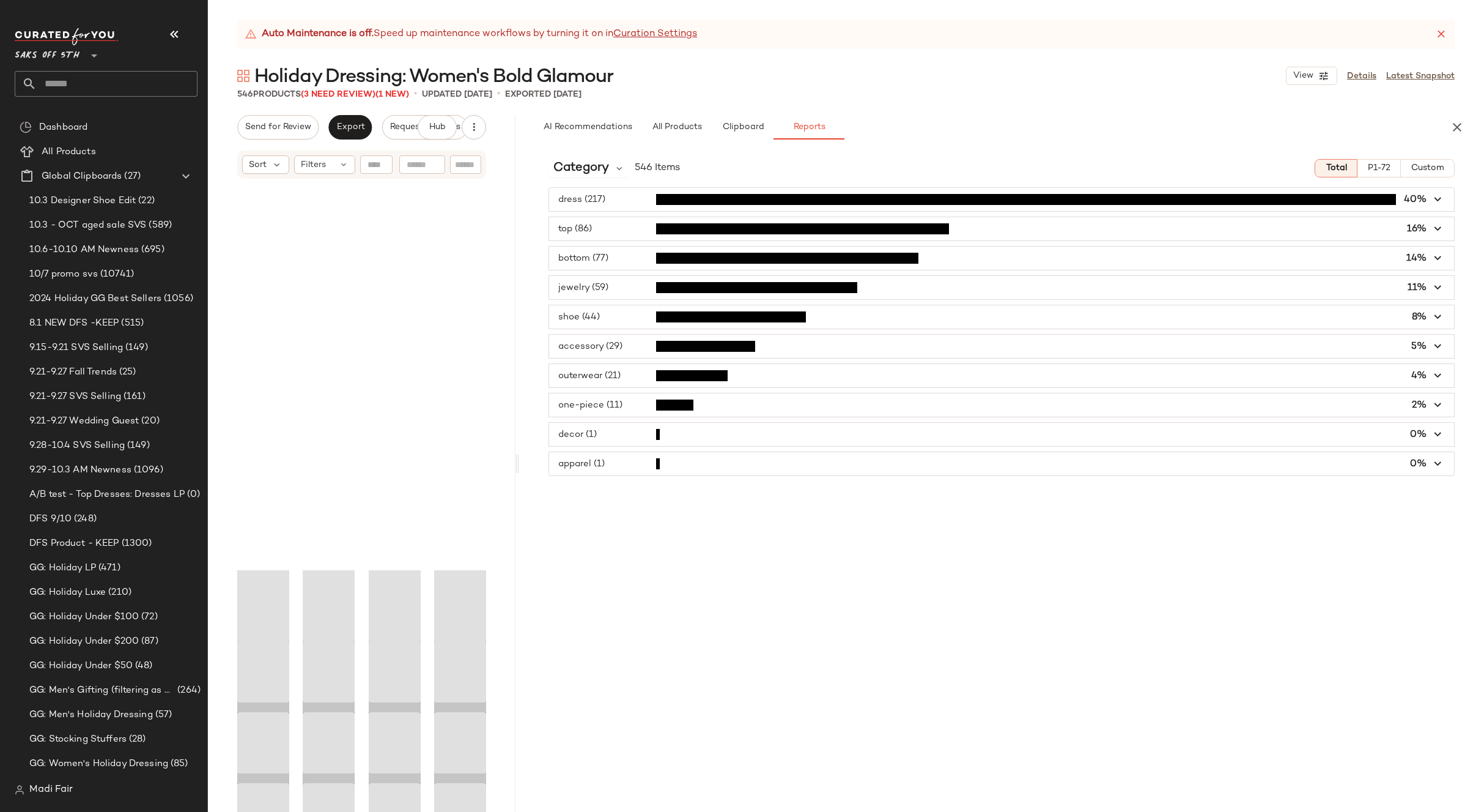
scroll to position [1348, 0]
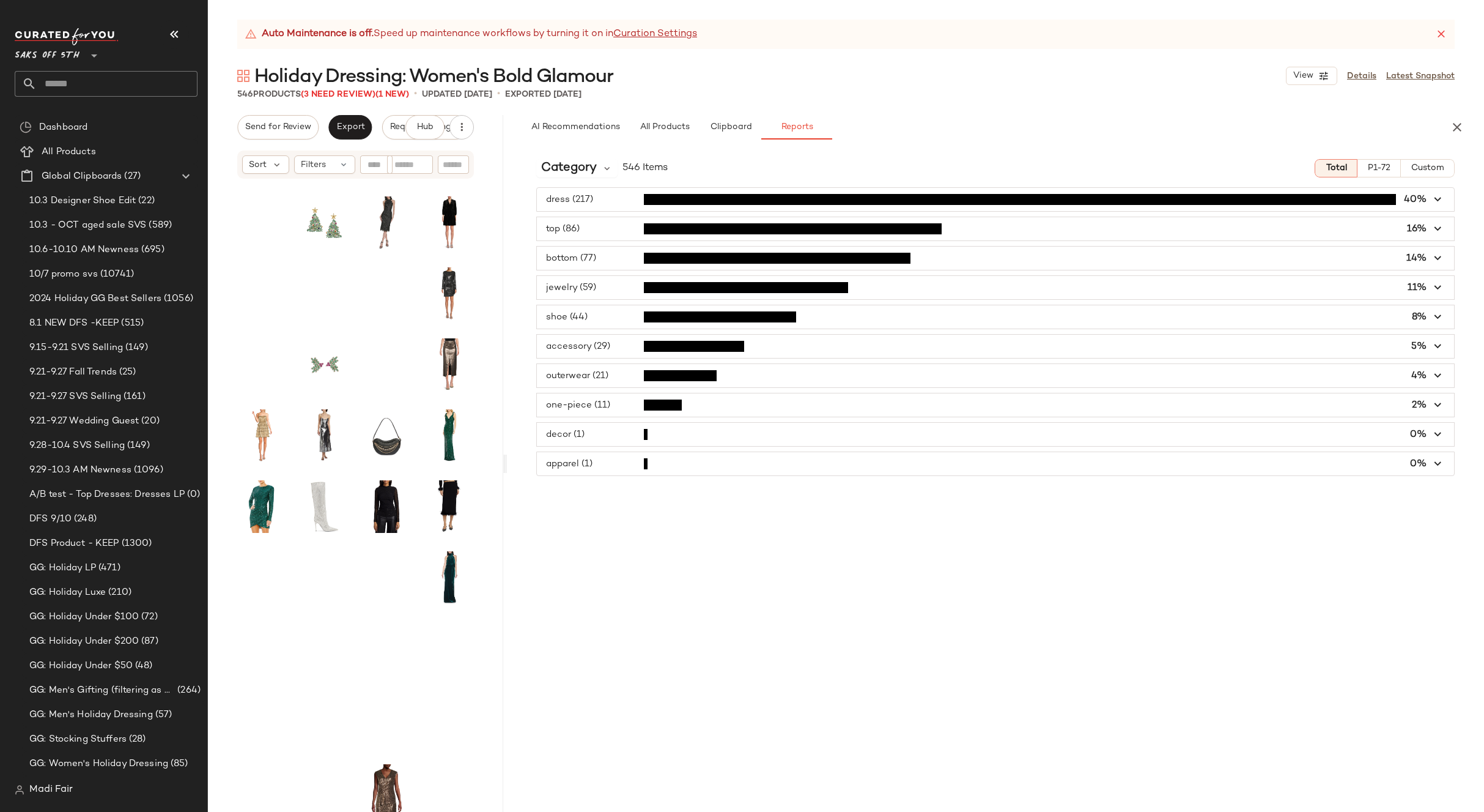
drag, startPoint x: 846, startPoint y: 461, endPoint x: 507, endPoint y: 455, distance: 339.1
click at [507, 455] on div "Auto Maintenance is off. Speed up maintenance workflows by turning it on in Cur…" at bounding box center [846, 415] width 1277 height 792
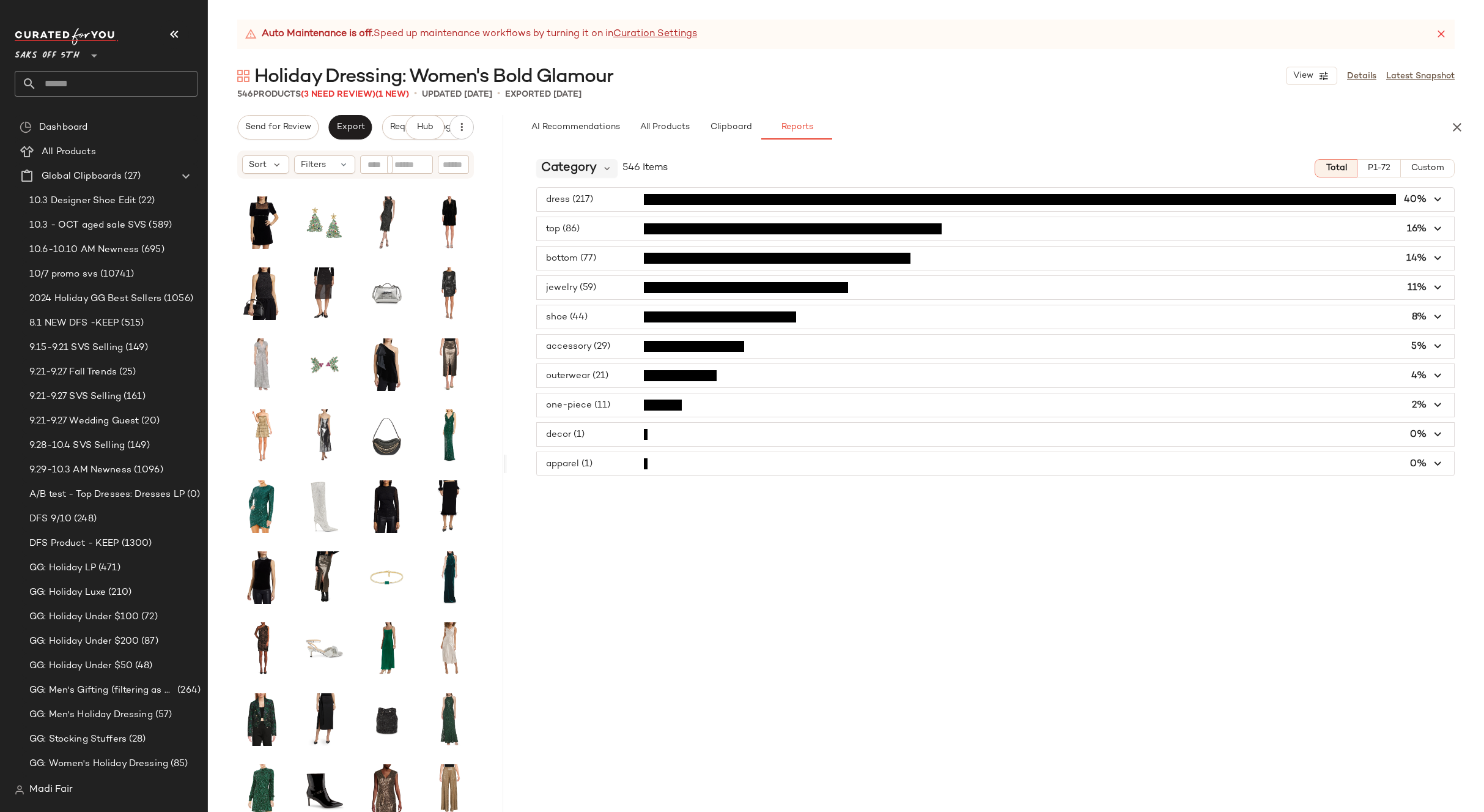
click at [598, 166] on div "Category" at bounding box center [577, 168] width 81 height 18
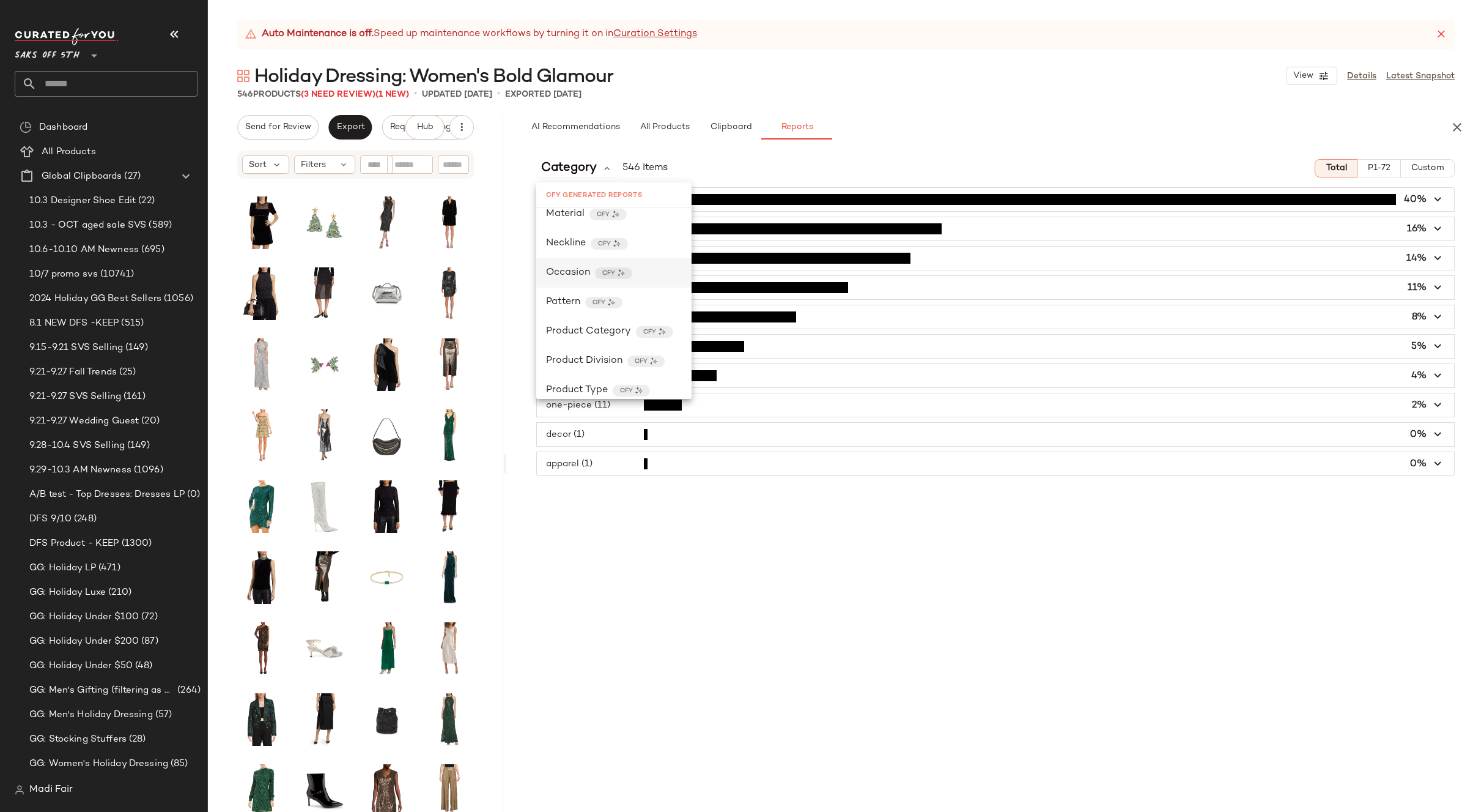
scroll to position [428, 0]
click at [580, 273] on span "Product Category" at bounding box center [588, 270] width 85 height 15
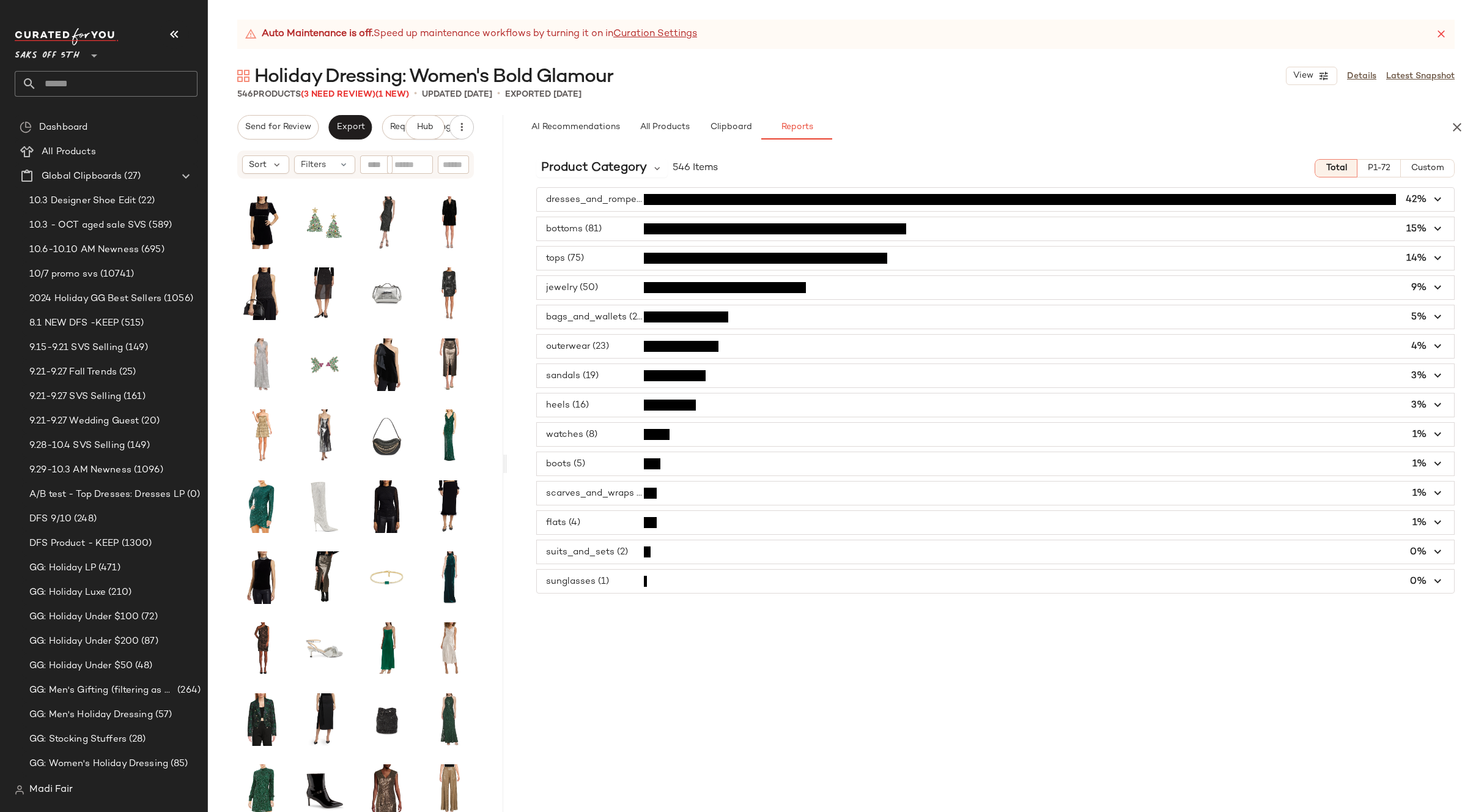
click at [1423, 164] on span "Custom" at bounding box center [1427, 168] width 33 height 10
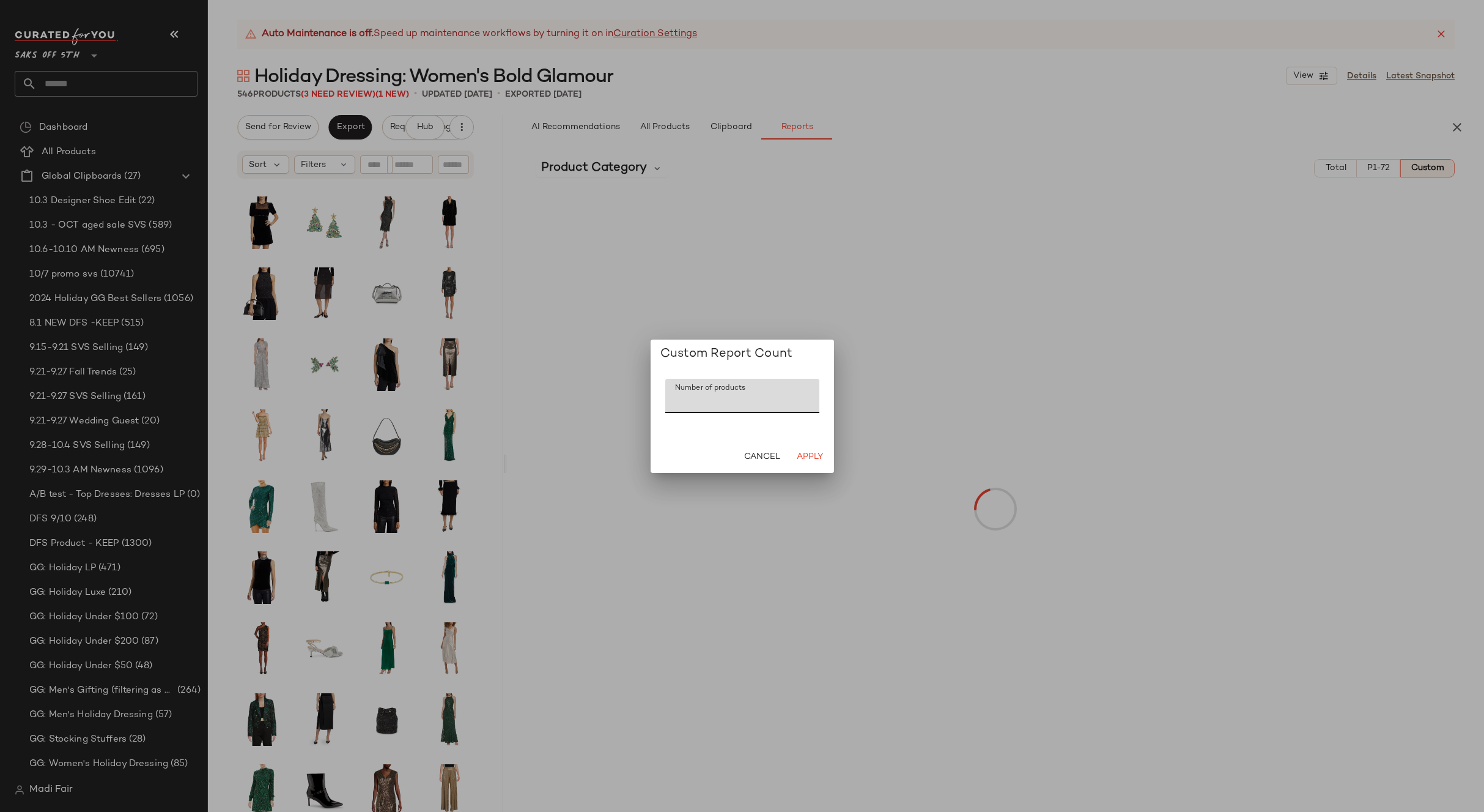
drag, startPoint x: 692, startPoint y: 405, endPoint x: 642, endPoint y: 405, distance: 50.0
click at [642, 405] on div "Custom Report Count Number of products Number of products *** Cancel Apply" at bounding box center [742, 406] width 1484 height 812
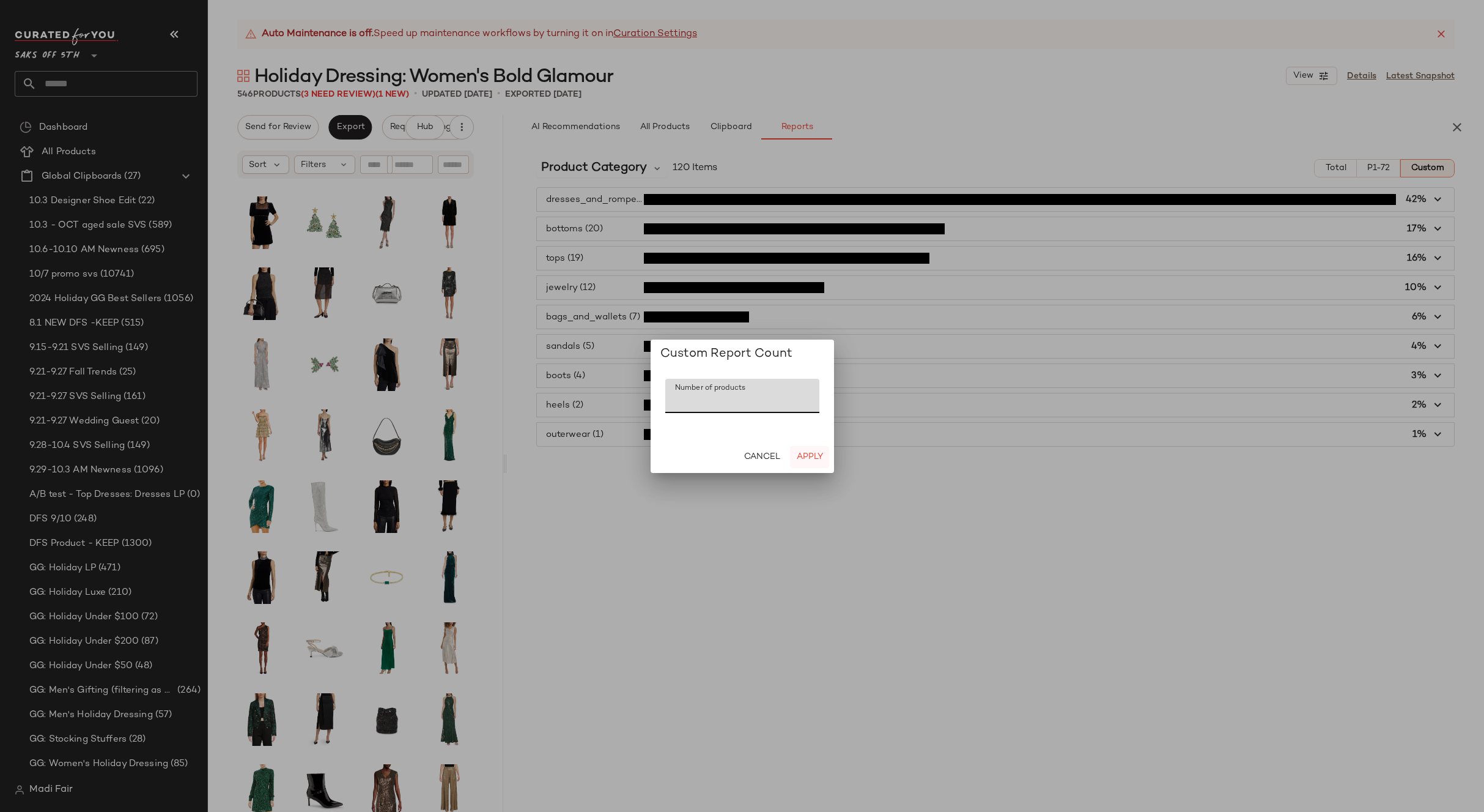
type input "**"
click at [803, 450] on button "Apply" at bounding box center [809, 457] width 39 height 22
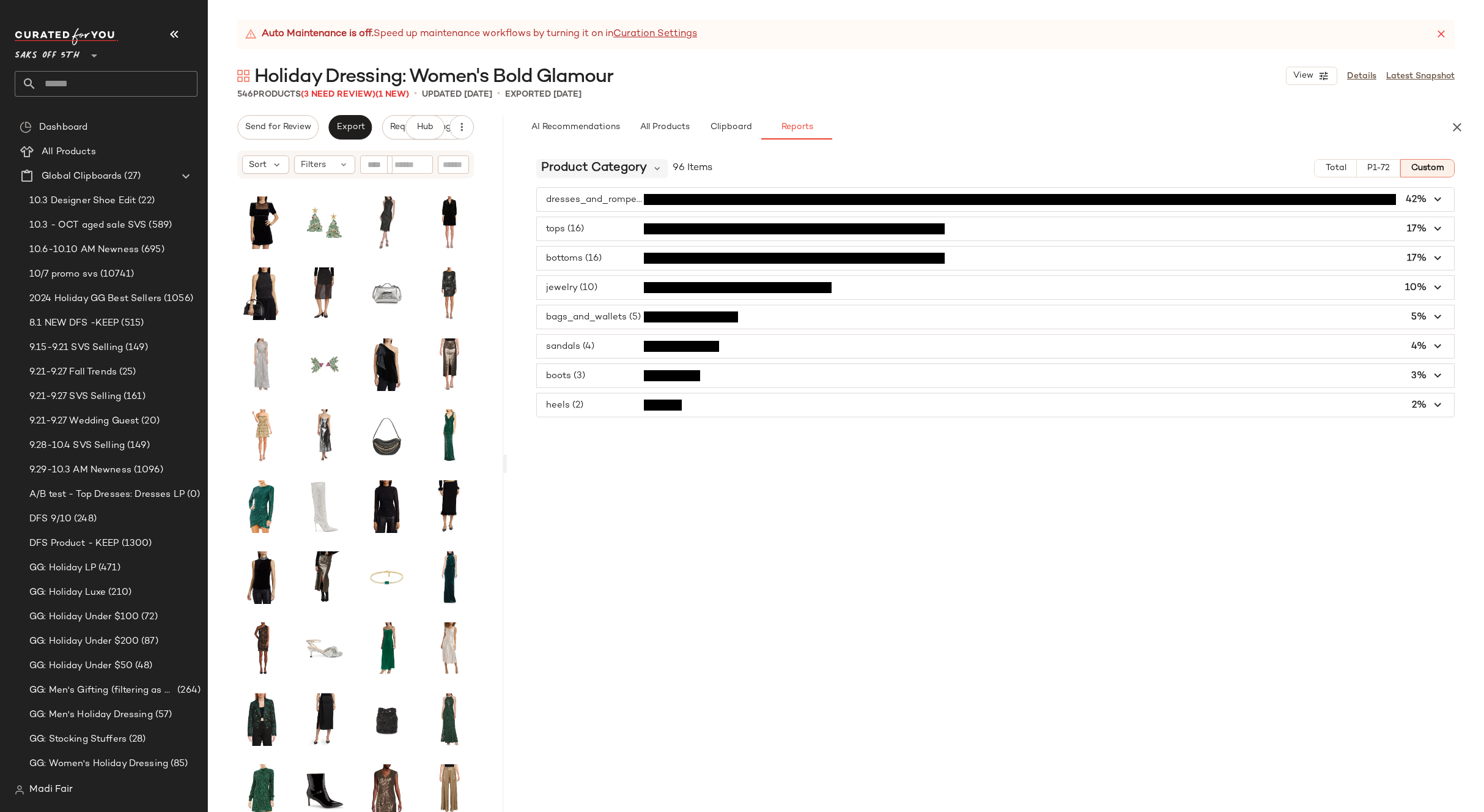
click at [607, 172] on span "Product Category" at bounding box center [594, 168] width 106 height 18
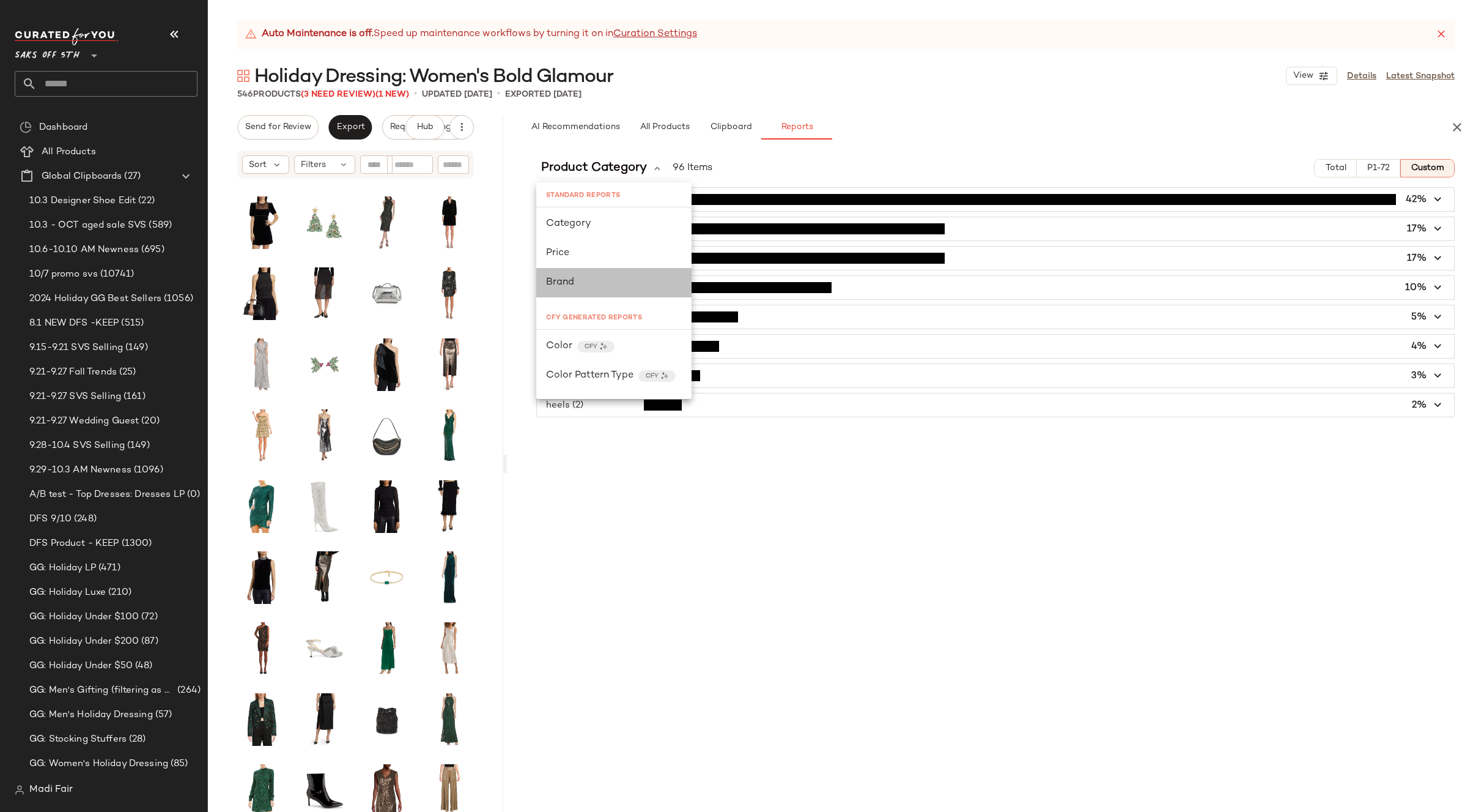
click at [590, 276] on div "Brand" at bounding box center [613, 283] width 136 height 15
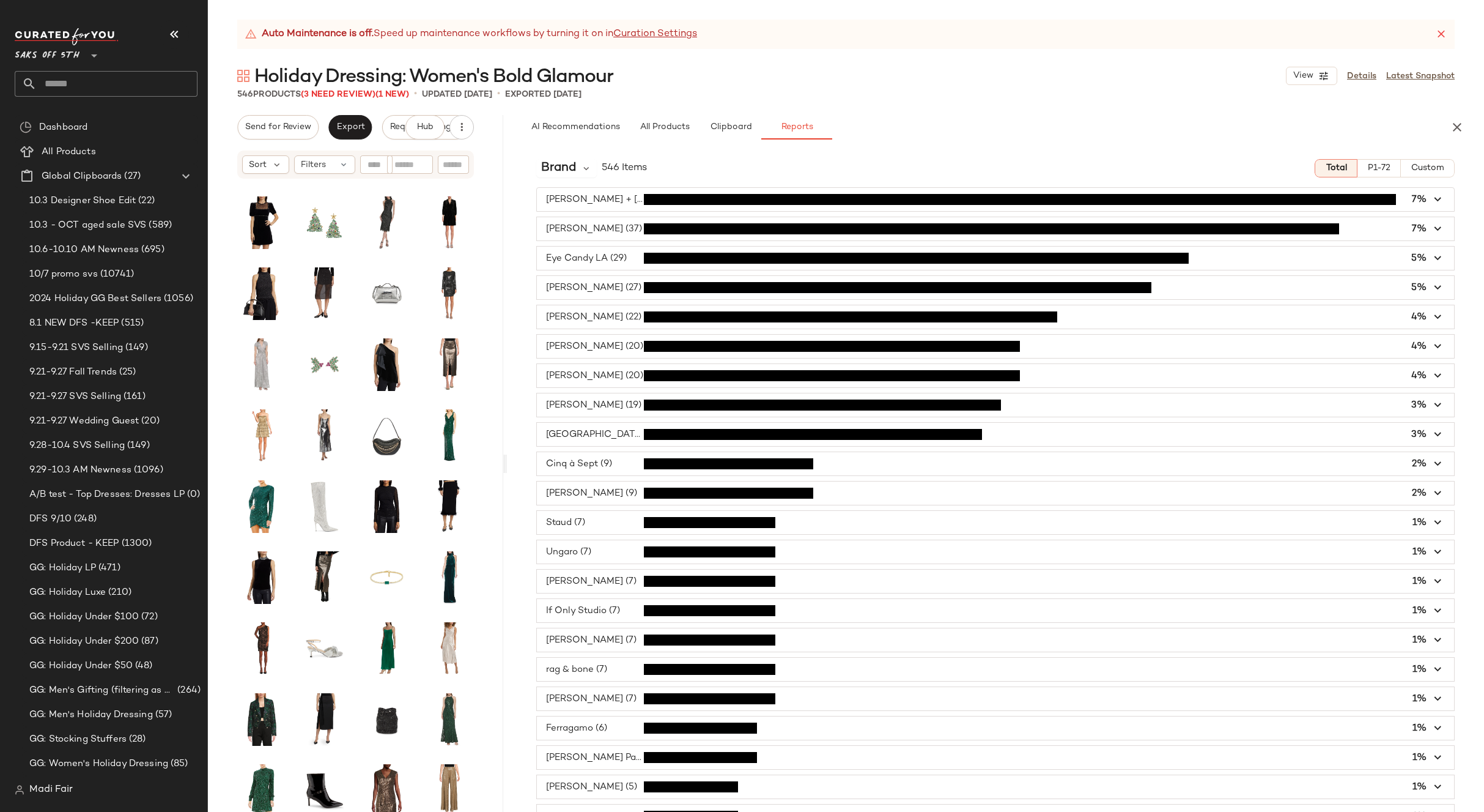
click at [1426, 174] on button "Custom" at bounding box center [1428, 168] width 54 height 18
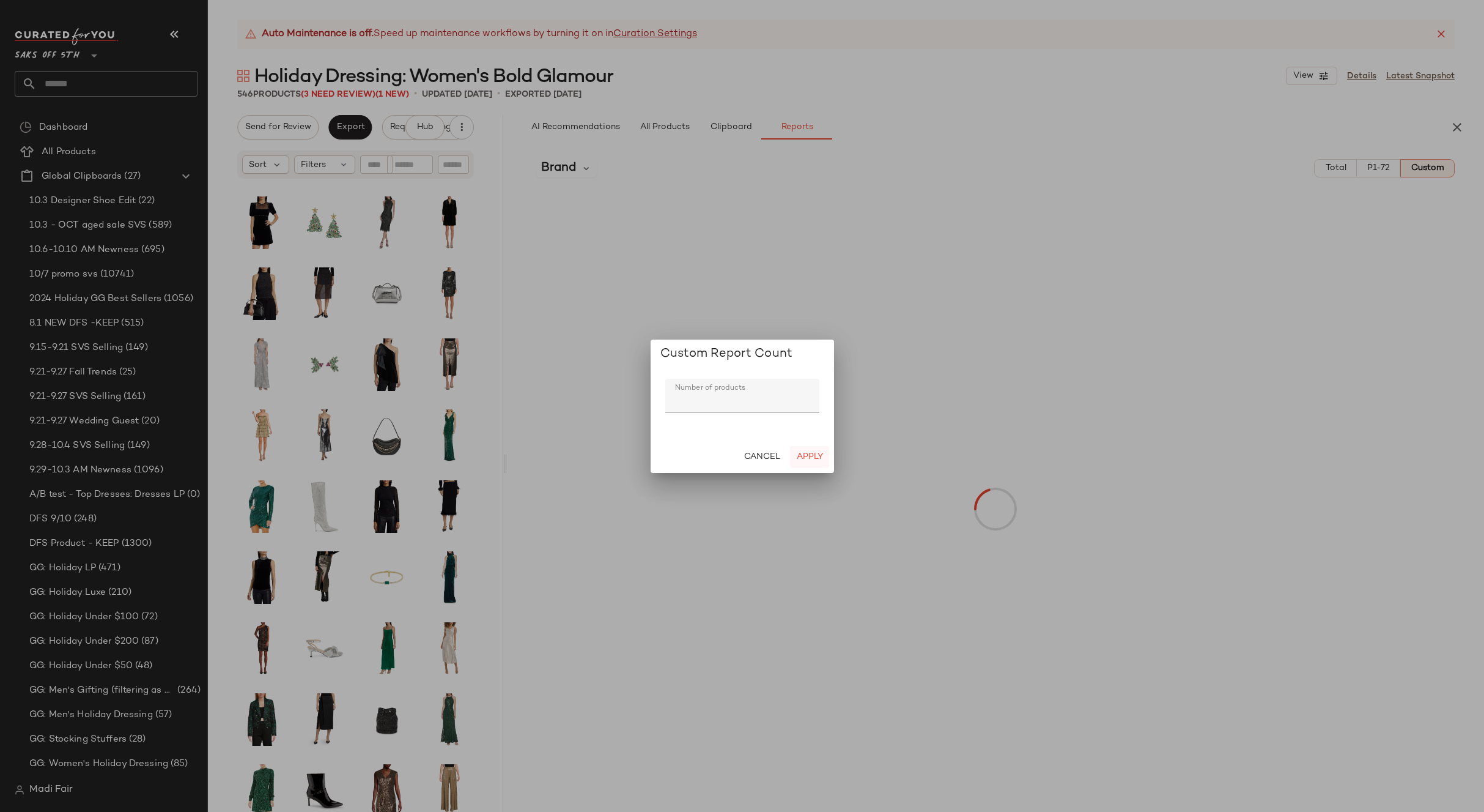
click at [811, 452] on span "Apply" at bounding box center [808, 457] width 27 height 10
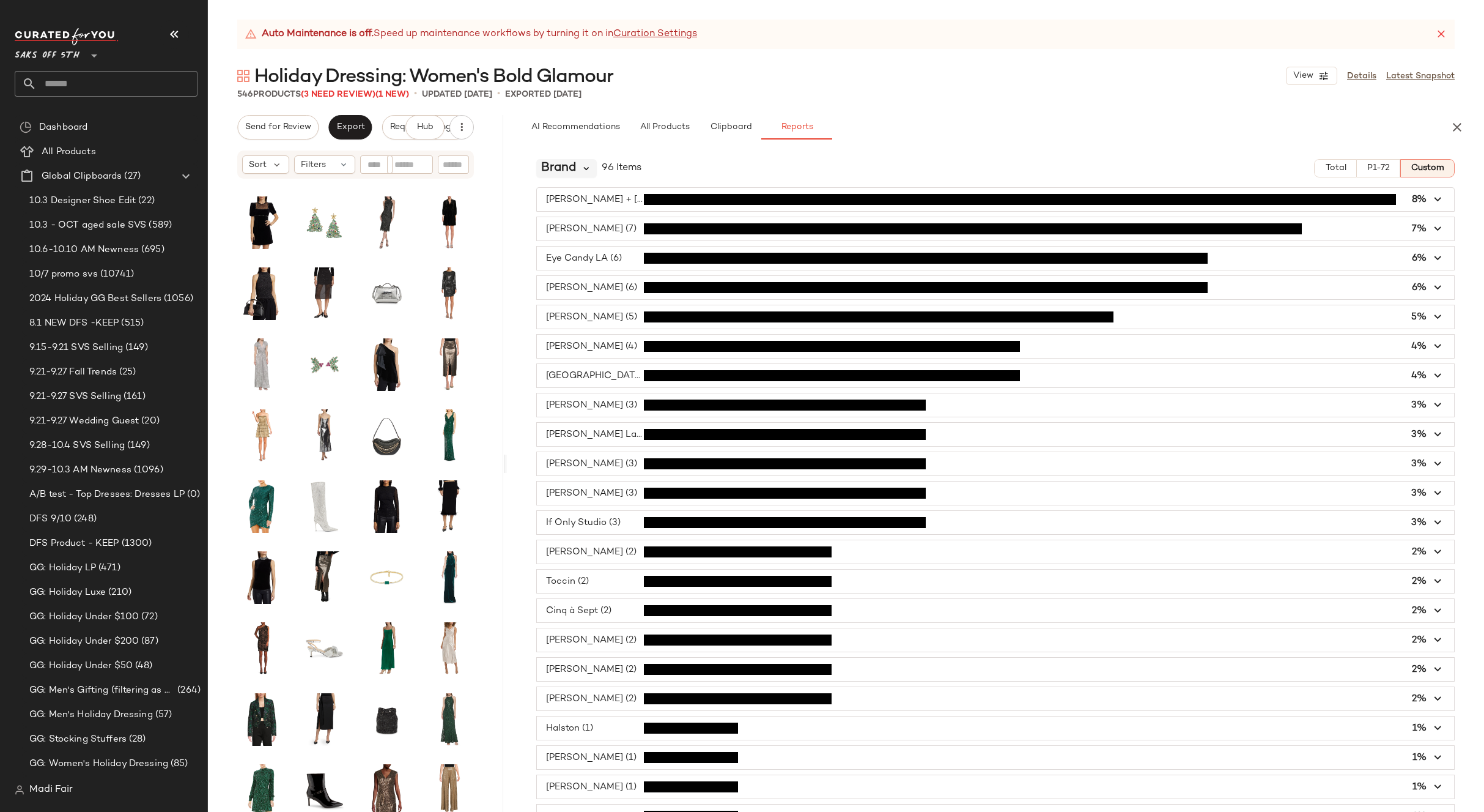
click at [583, 168] on icon at bounding box center [586, 168] width 11 height 11
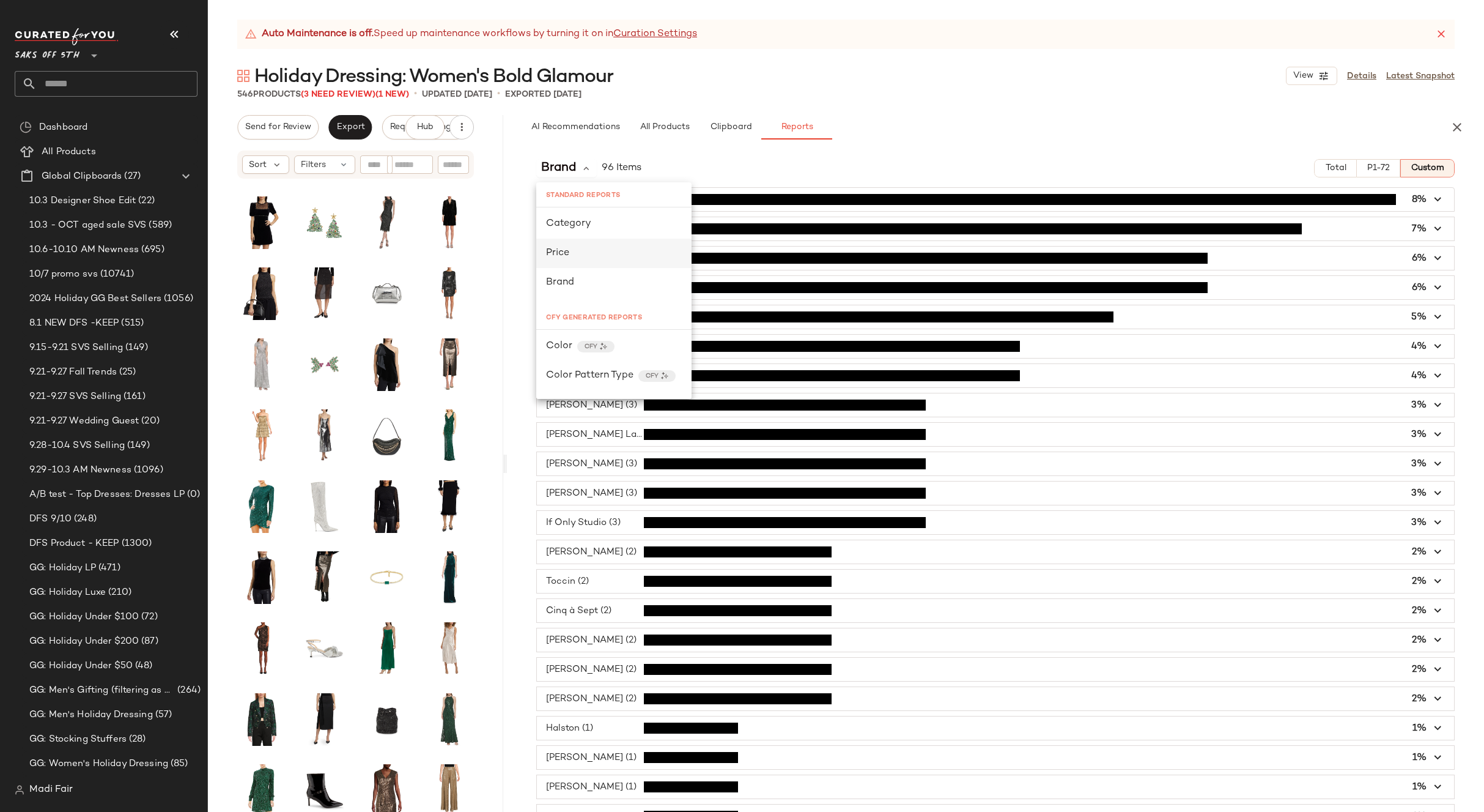
click at [589, 259] on div "Price" at bounding box center [613, 253] width 136 height 15
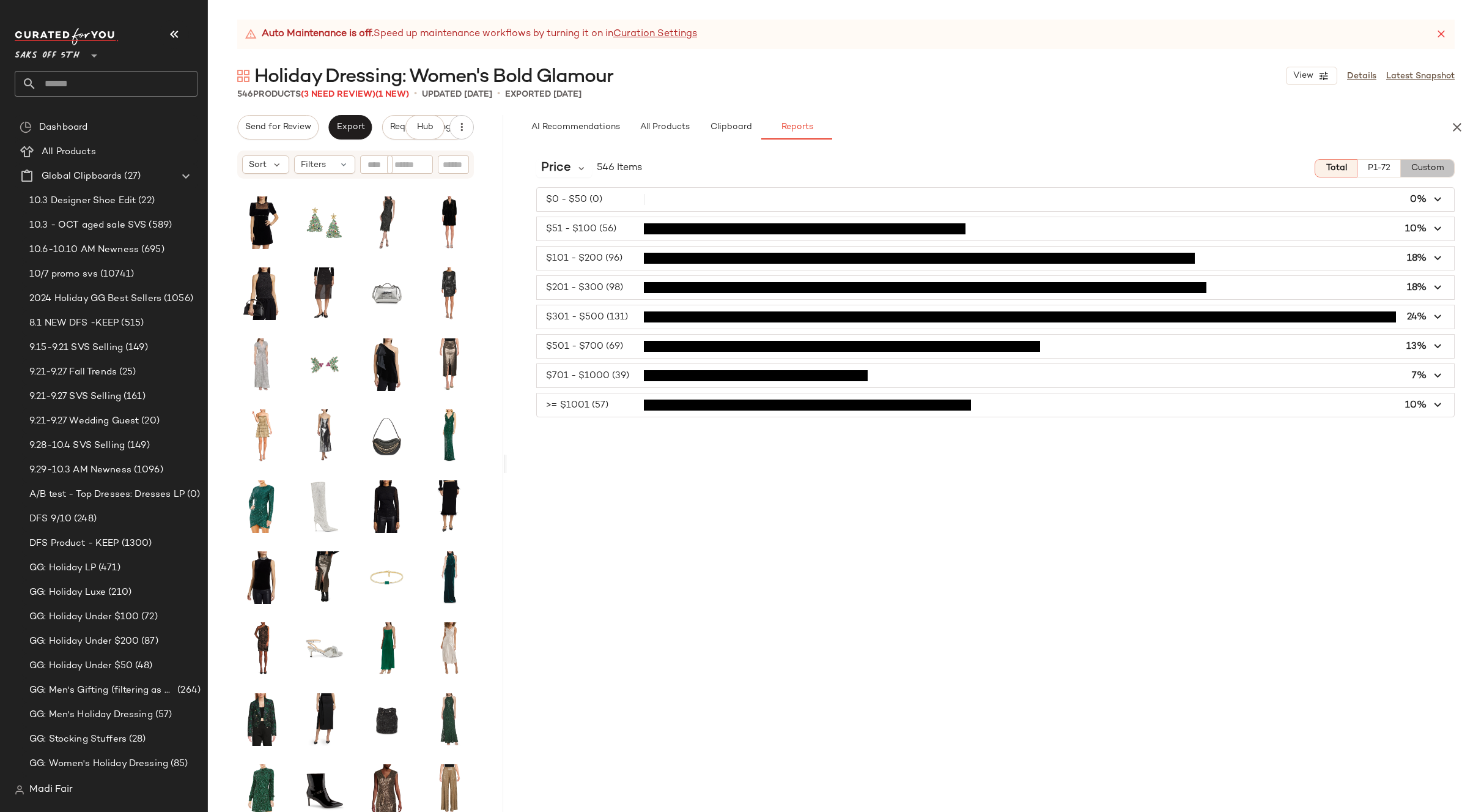
click at [1439, 172] on span "Custom" at bounding box center [1427, 168] width 33 height 10
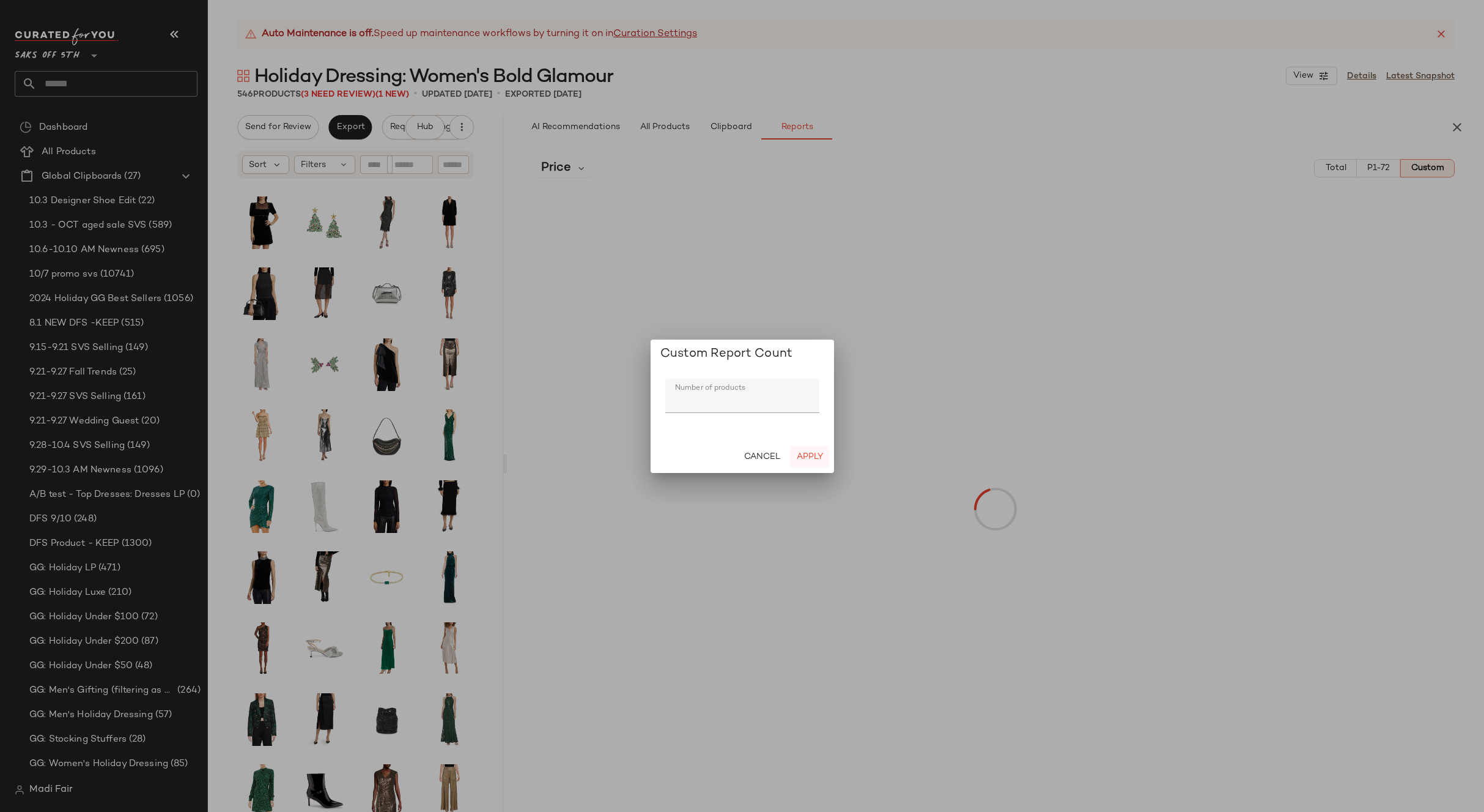
click at [803, 450] on button "Apply" at bounding box center [809, 457] width 39 height 22
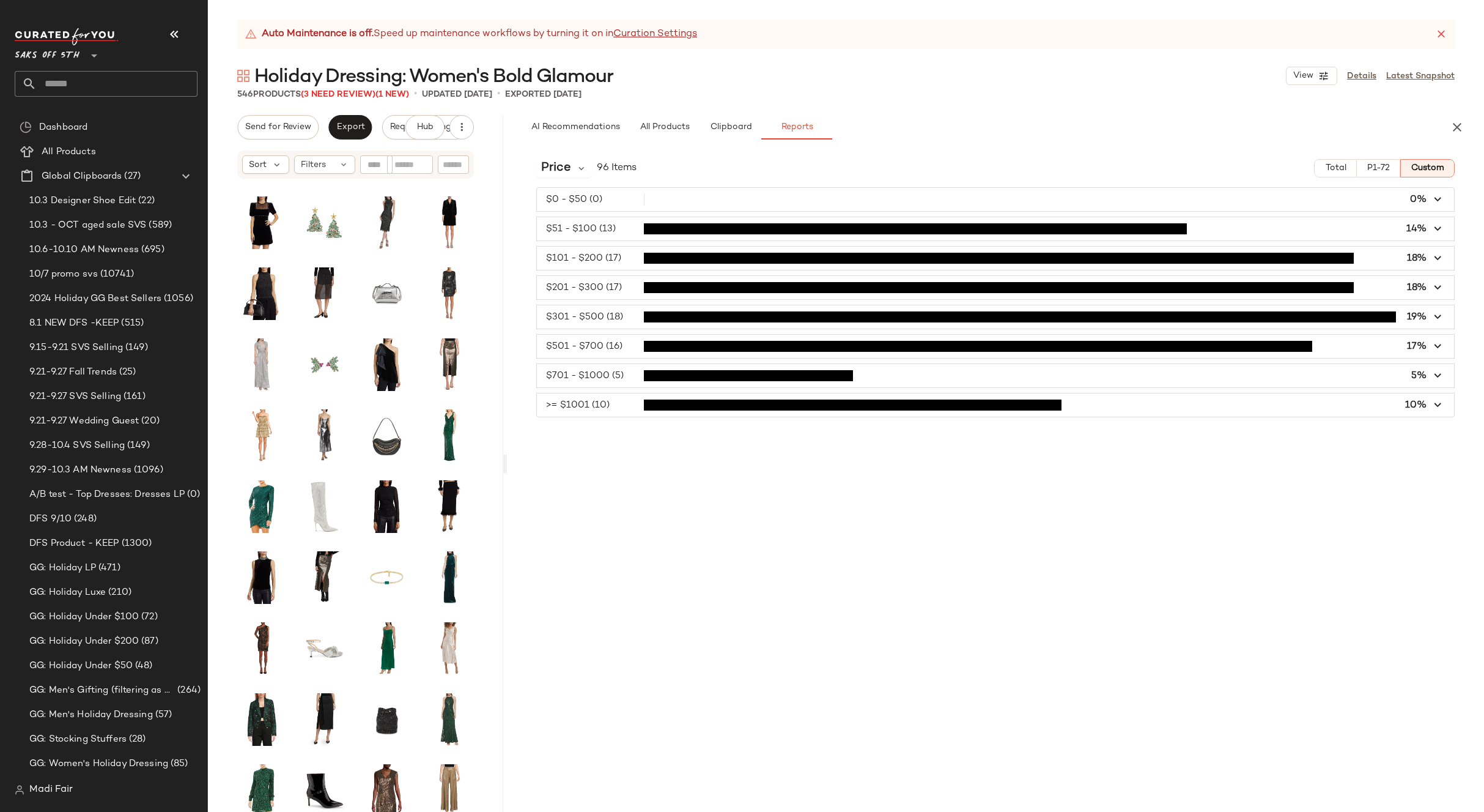
click at [76, 77] on input "text" at bounding box center [117, 83] width 161 height 25
type input "*****"
click at [73, 121] on span "Promo" at bounding box center [61, 119] width 27 height 13
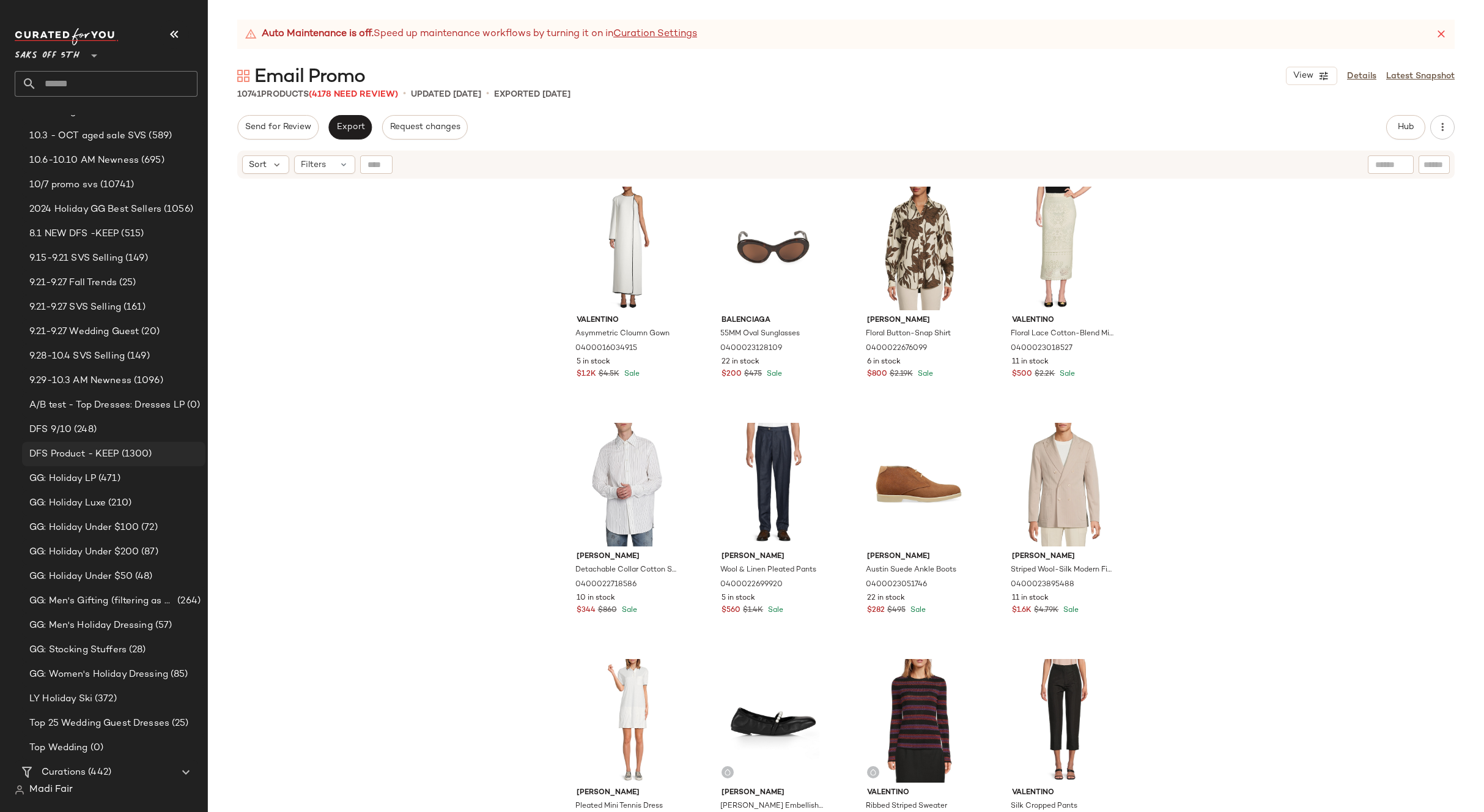
scroll to position [61, 0]
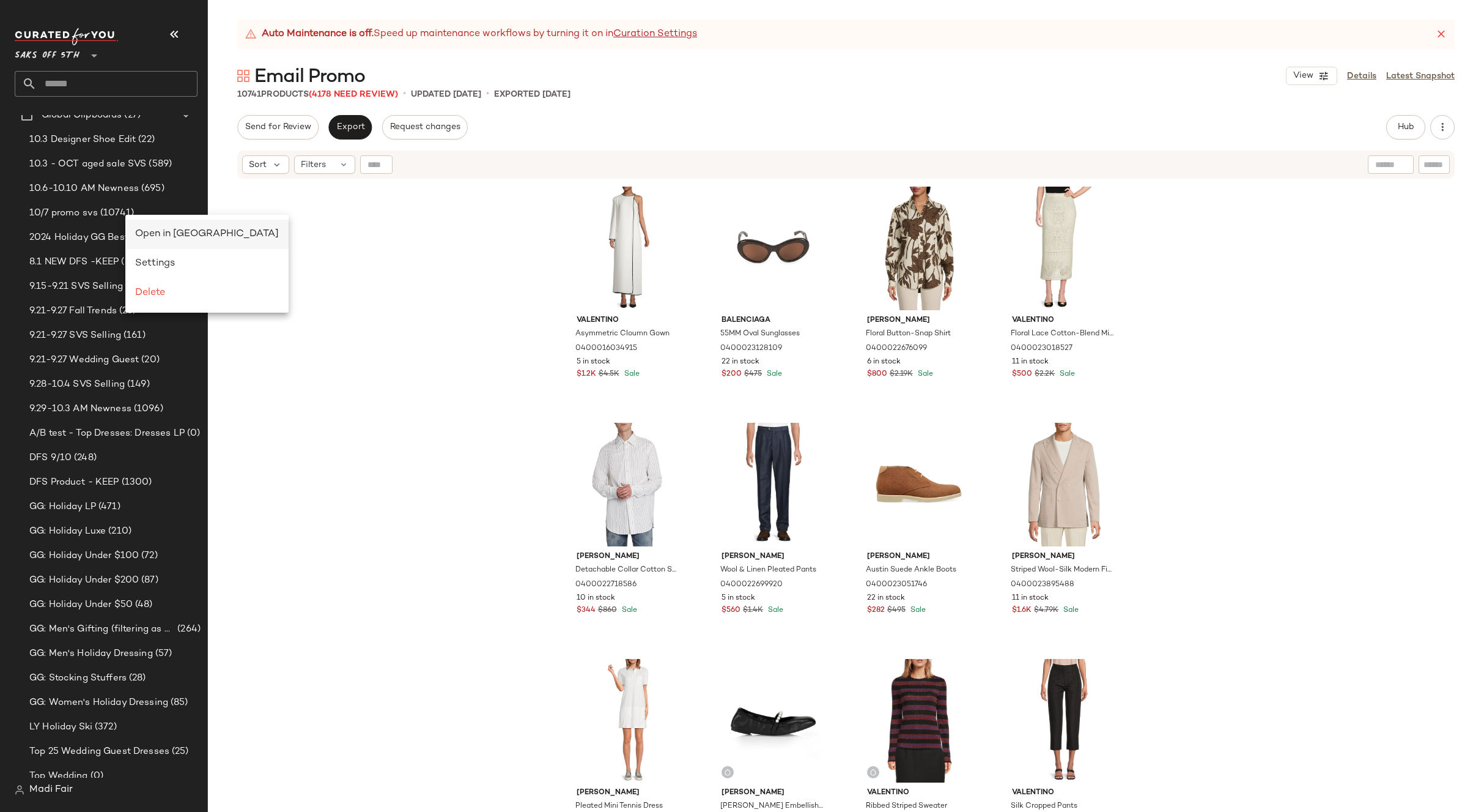
click at [144, 231] on span "Open in [GEOGRAPHIC_DATA]" at bounding box center [206, 234] width 144 height 10
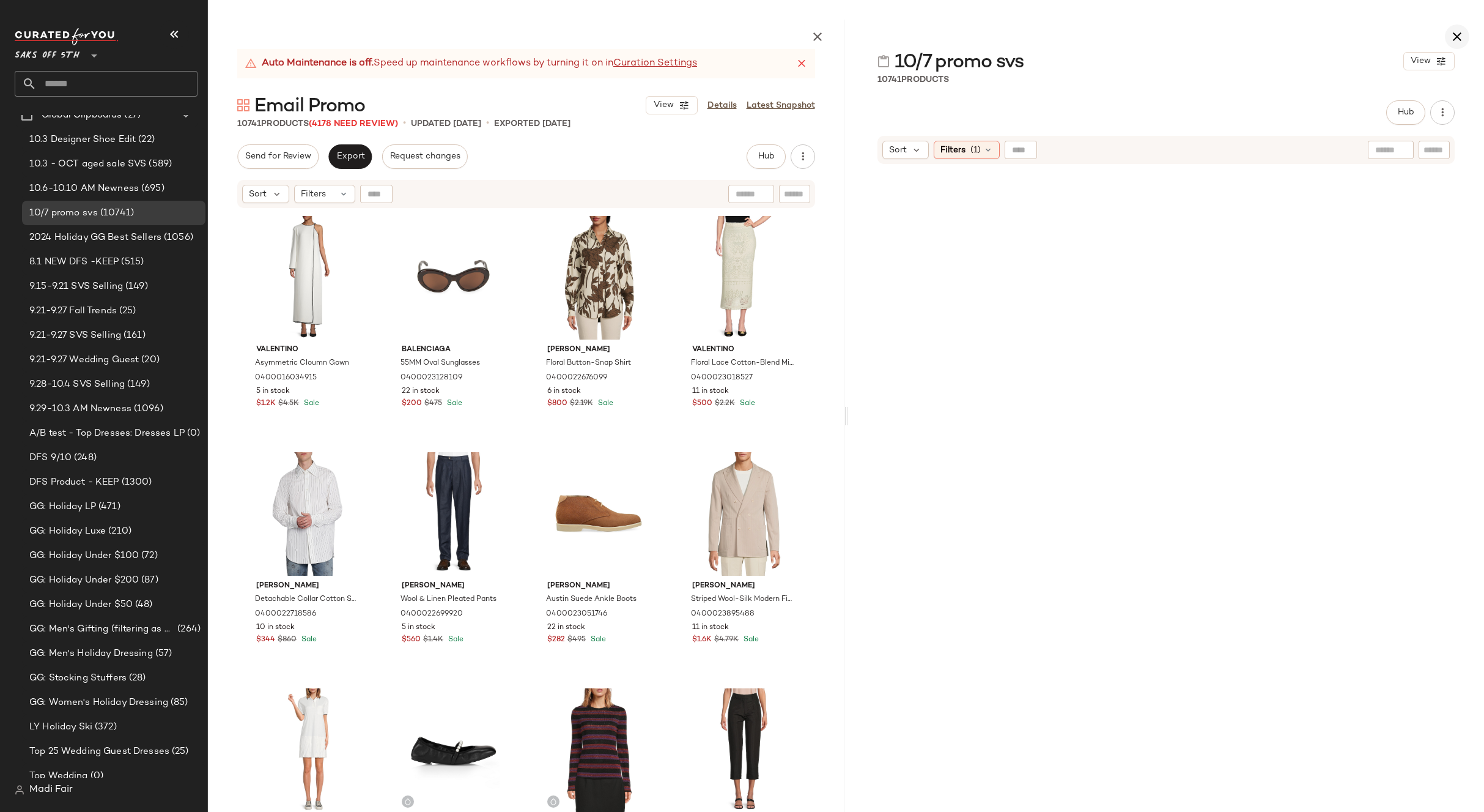
click at [1450, 42] on icon "button" at bounding box center [1457, 37] width 15 height 15
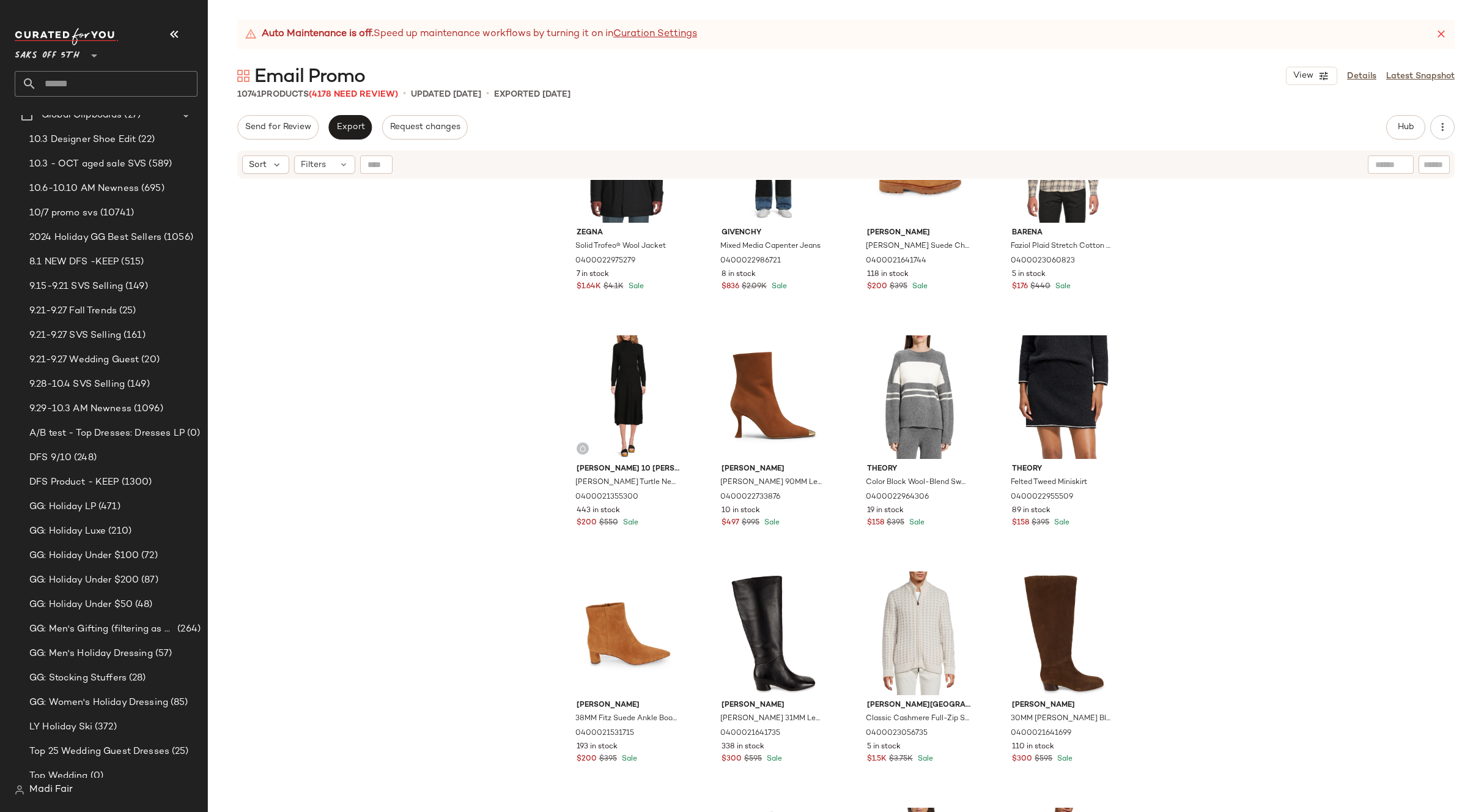
scroll to position [3924, 0]
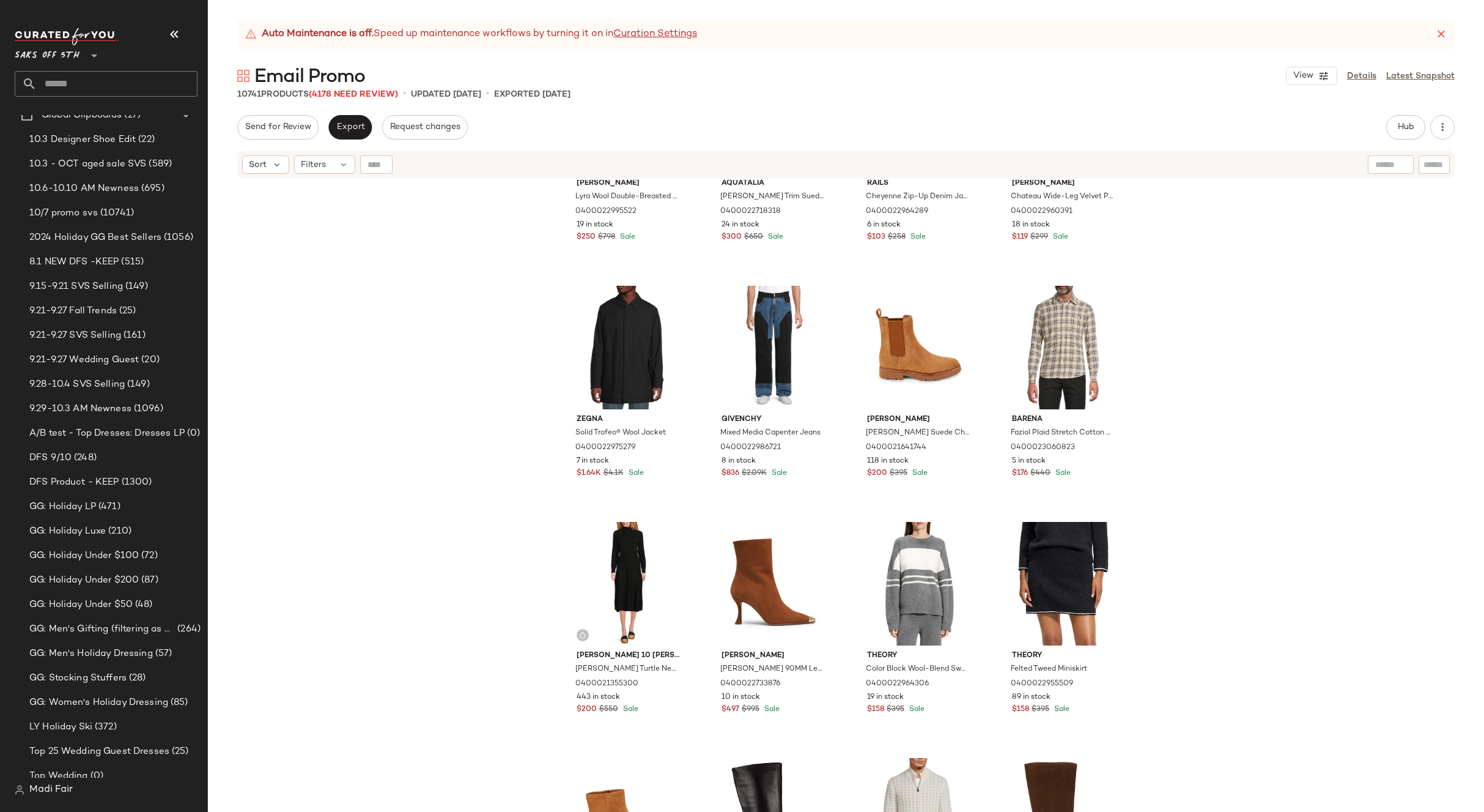
click at [1240, 403] on div "[PERSON_NAME] Lyra Wool Double-Breasted Coat 0400022995522 19 in stock $250 $79…" at bounding box center [846, 510] width 1277 height 662
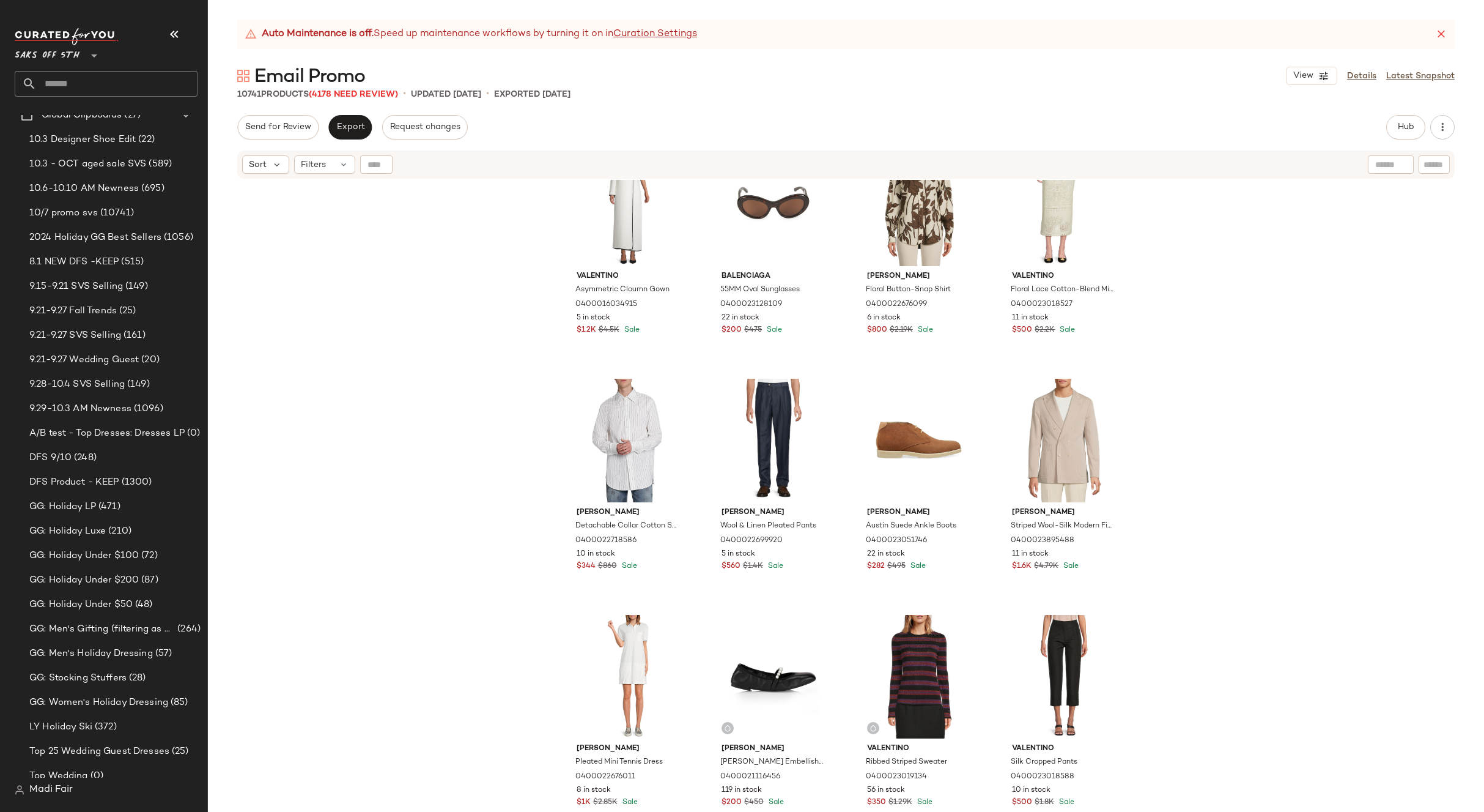
scroll to position [0, 0]
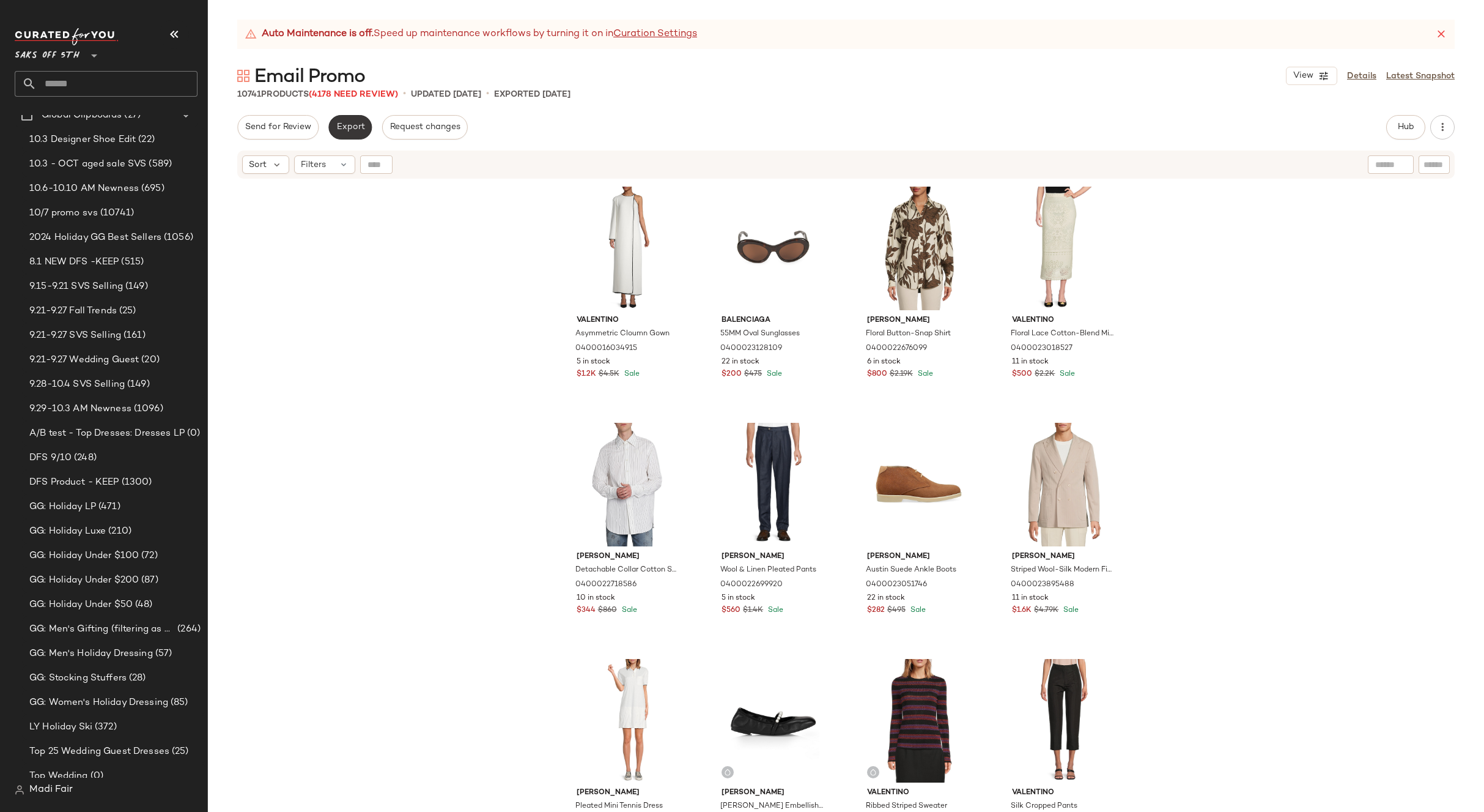
click at [345, 125] on span "Export" at bounding box center [350, 127] width 29 height 10
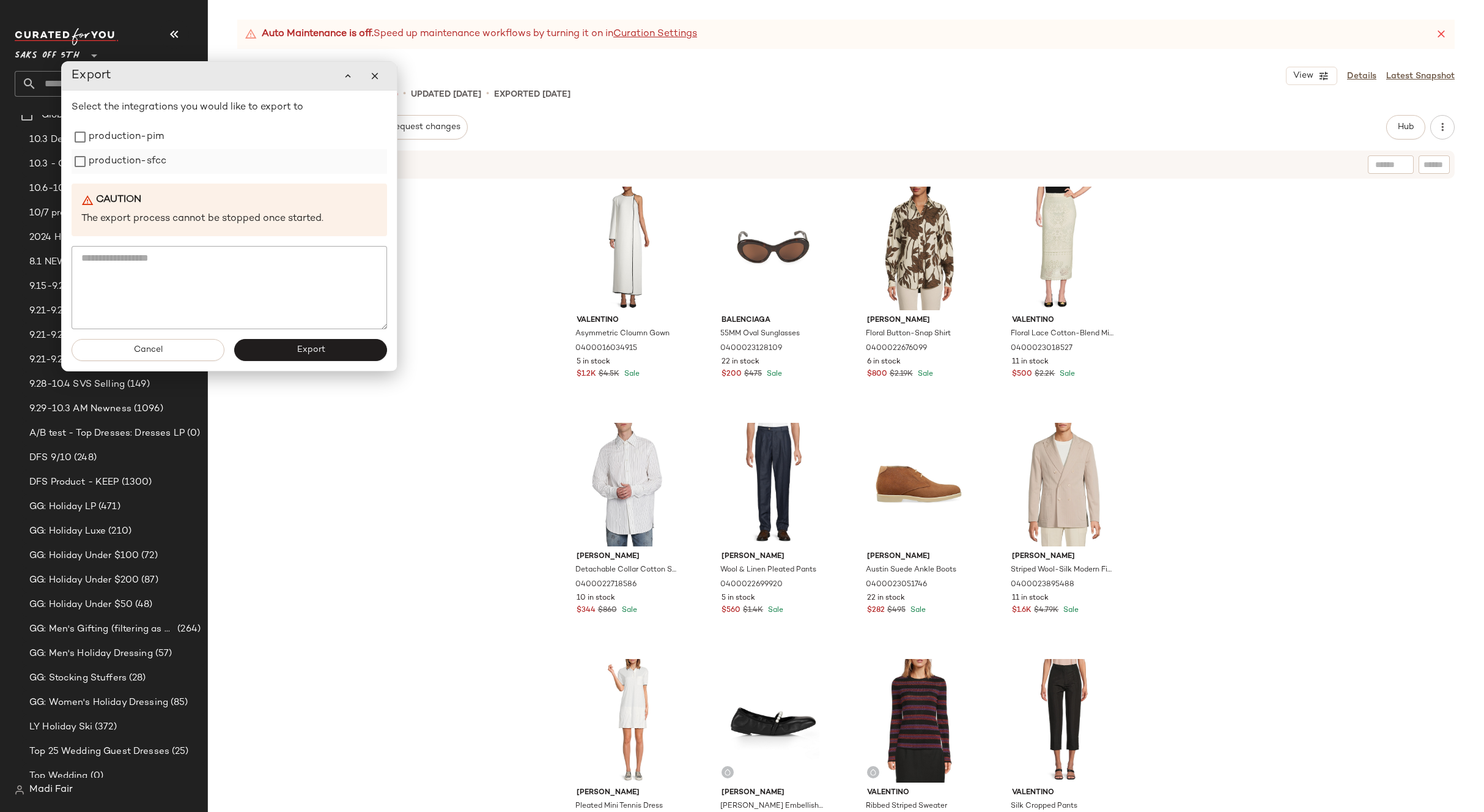
click at [109, 150] on label "production-sfcc" at bounding box center [127, 162] width 78 height 24
click at [108, 139] on label "production-pim" at bounding box center [126, 137] width 75 height 24
click at [367, 82] on button "button" at bounding box center [374, 76] width 24 height 24
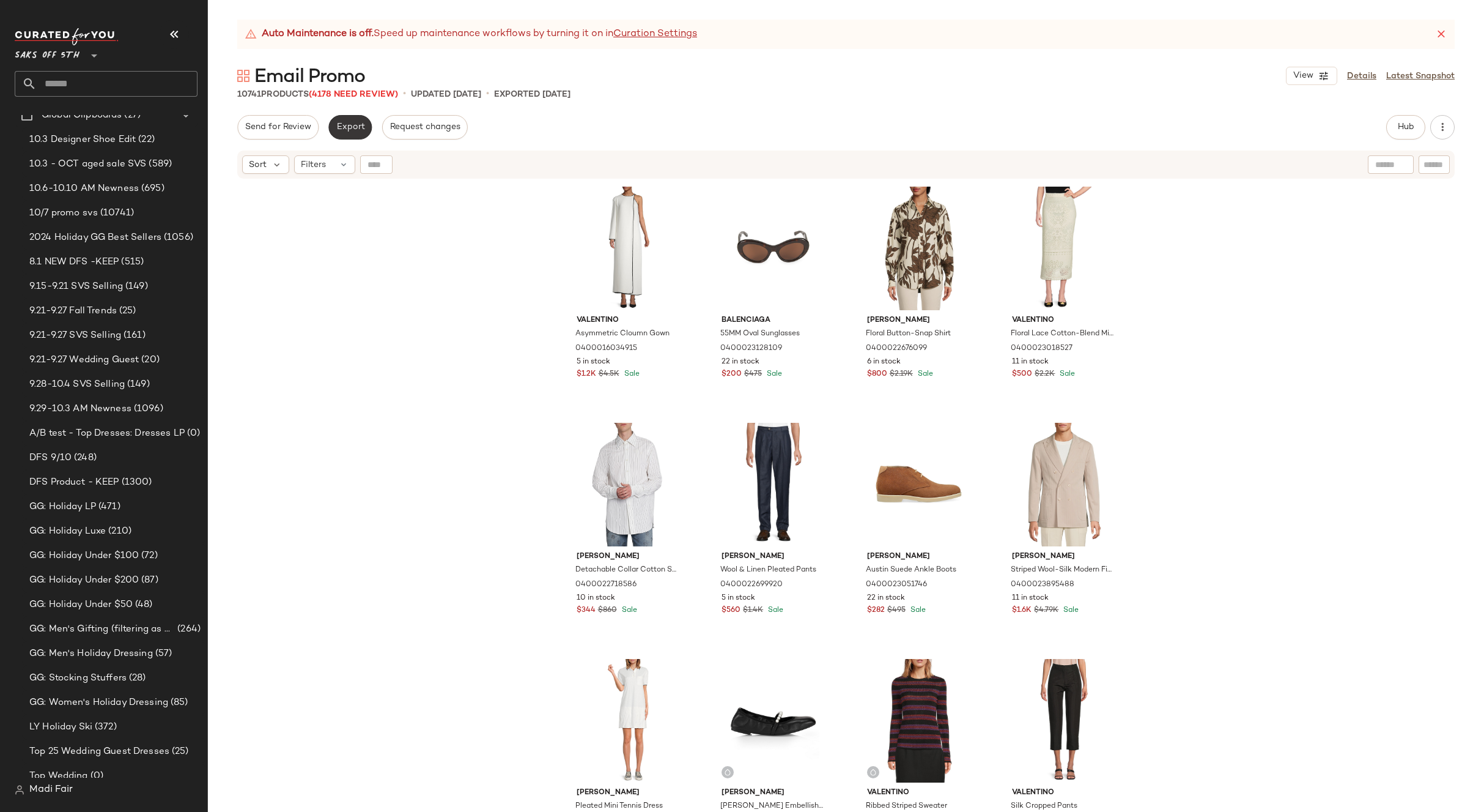
click at [358, 131] on span "Export" at bounding box center [350, 127] width 29 height 10
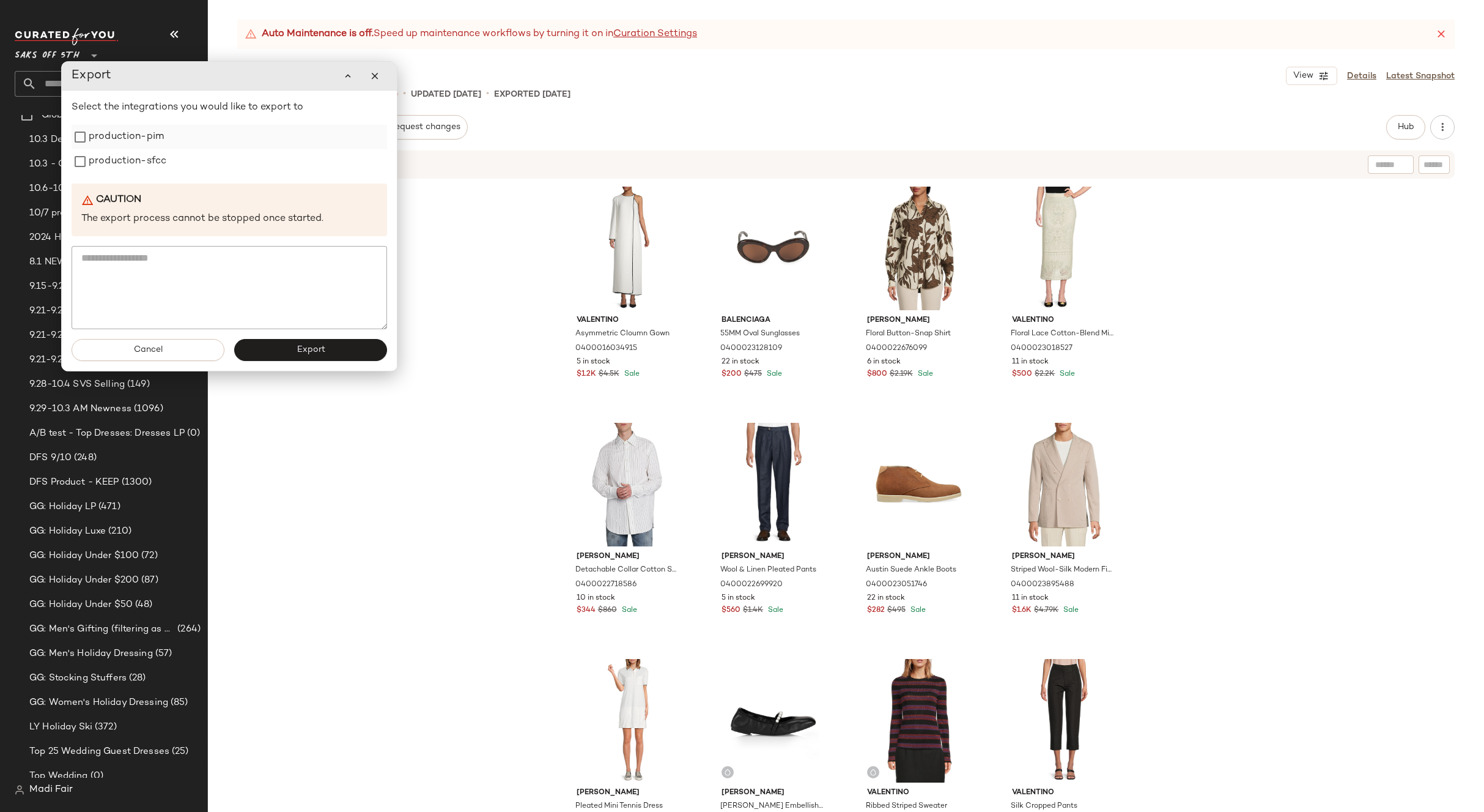
click at [146, 144] on label "production-pim" at bounding box center [126, 137] width 75 height 24
click at [149, 161] on label "production-sfcc" at bounding box center [127, 162] width 78 height 24
click at [294, 353] on button "Export" at bounding box center [311, 349] width 153 height 22
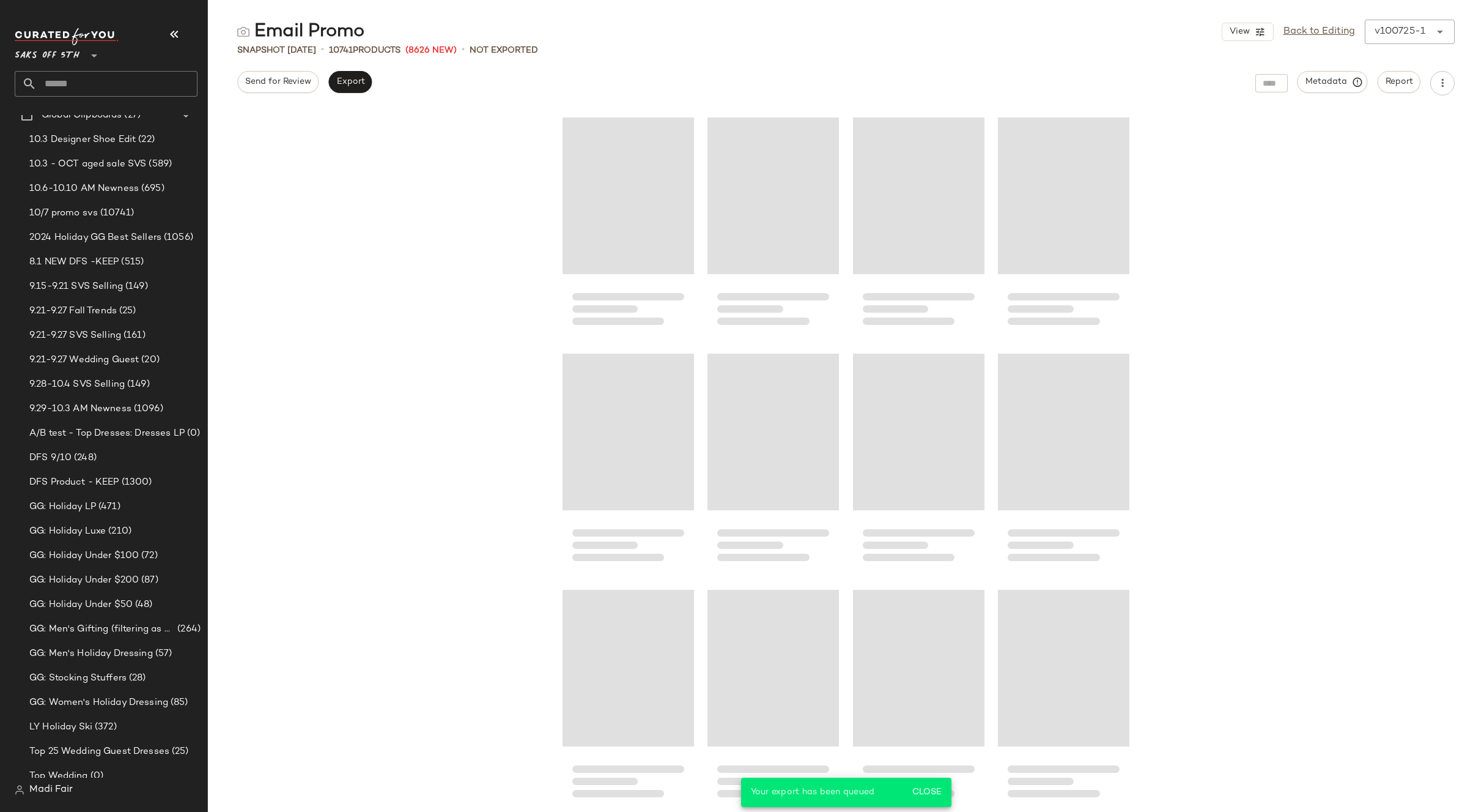
click at [84, 80] on input "text" at bounding box center [117, 83] width 161 height 25
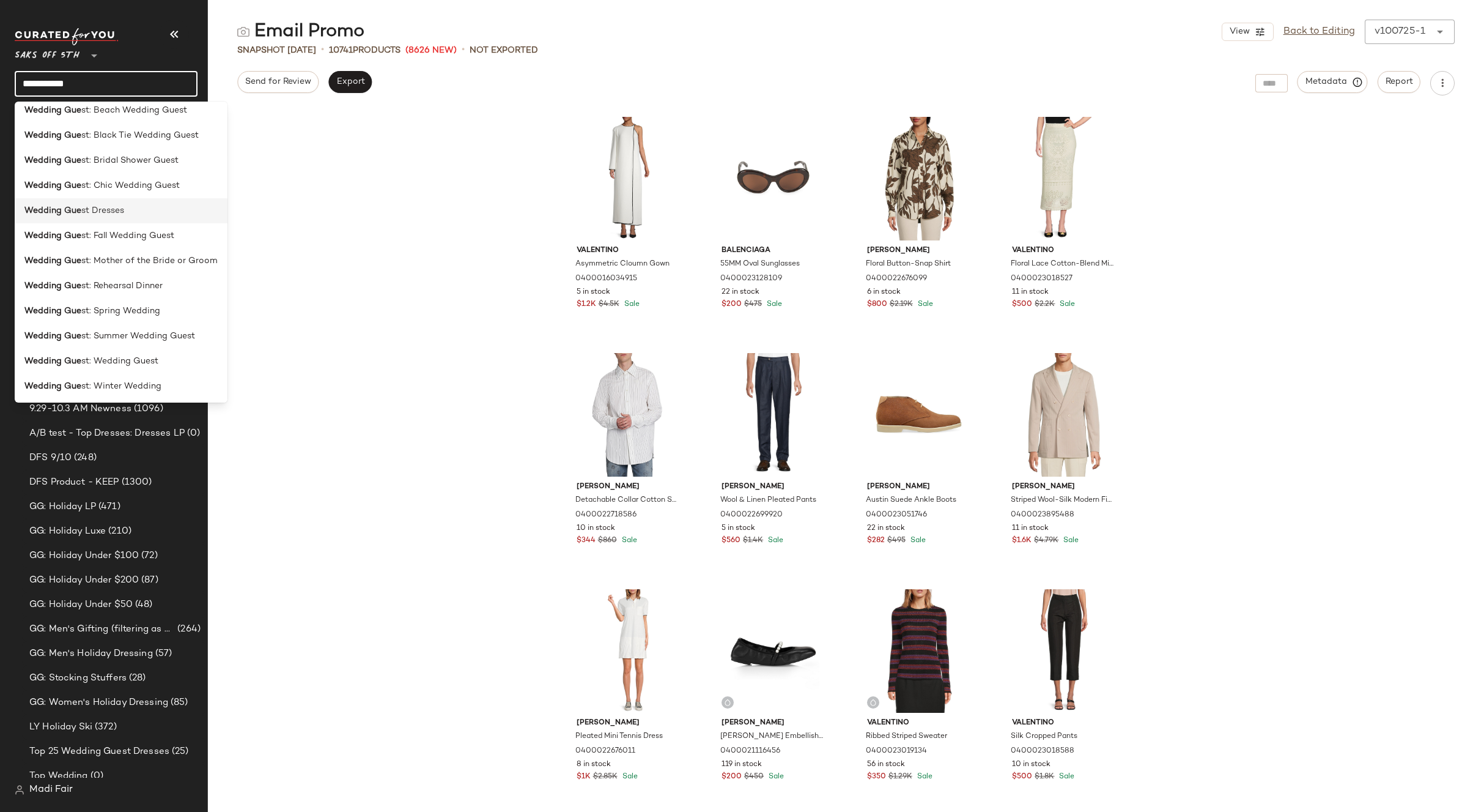
scroll to position [85, 0]
type input "**********"
drag, startPoint x: 151, startPoint y: 360, endPoint x: 175, endPoint y: 288, distance: 75.9
click at [151, 360] on span "st: Wedding Guest" at bounding box center [120, 360] width 77 height 13
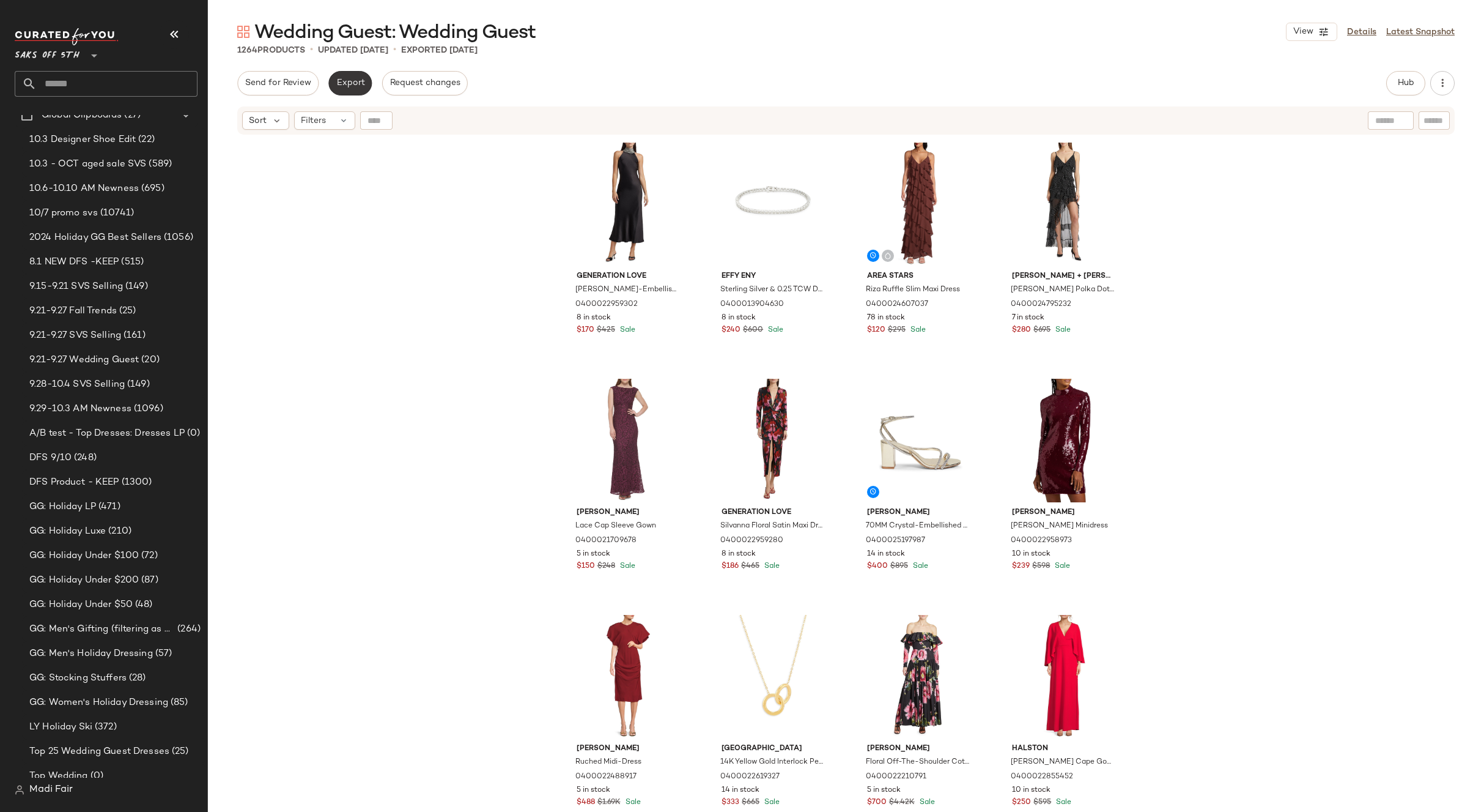
click at [348, 87] on span "Export" at bounding box center [350, 82] width 29 height 10
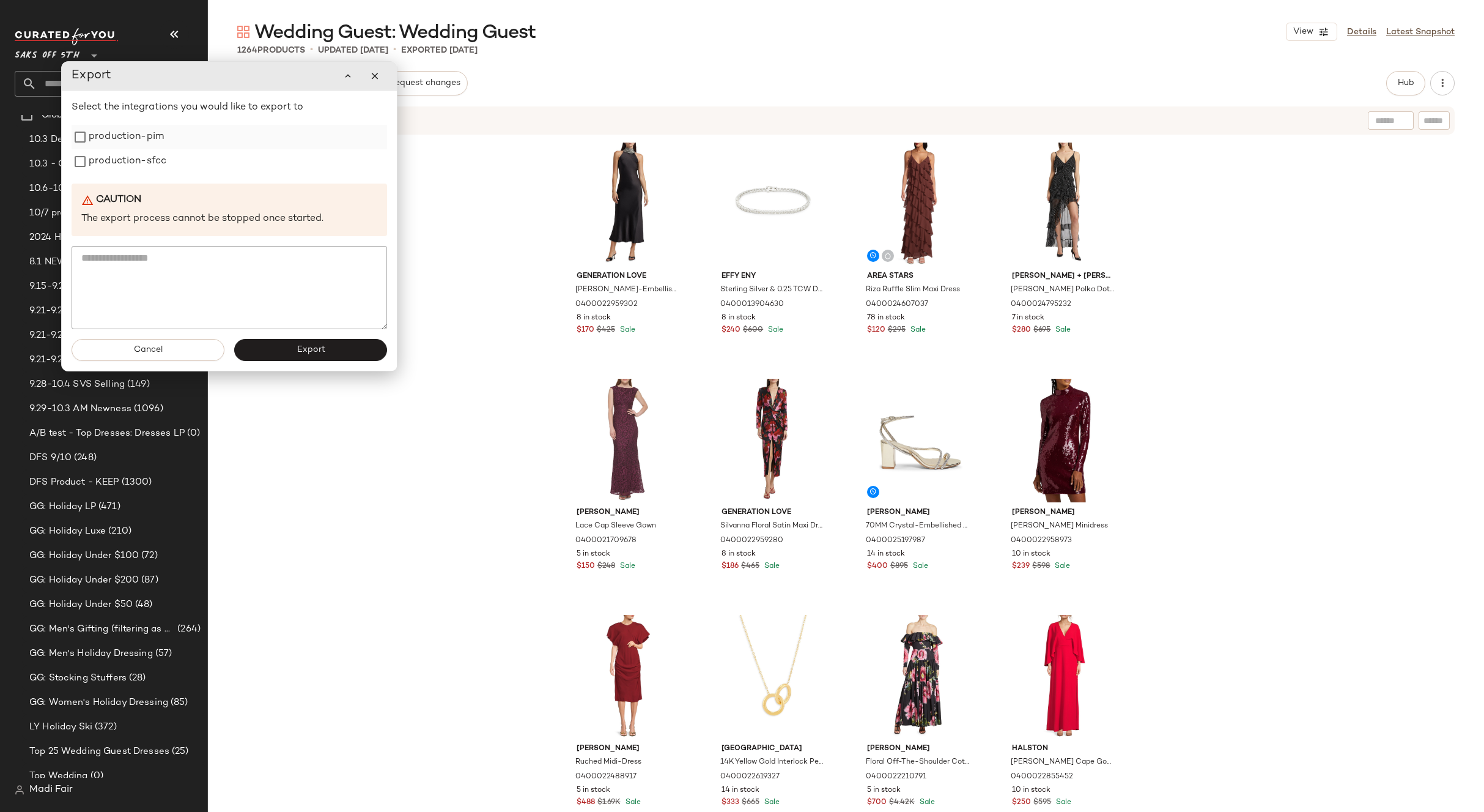
click at [144, 143] on label "production-pim" at bounding box center [126, 137] width 75 height 24
click at [143, 158] on label "production-sfcc" at bounding box center [127, 162] width 78 height 24
click at [304, 348] on span "Export" at bounding box center [310, 349] width 29 height 10
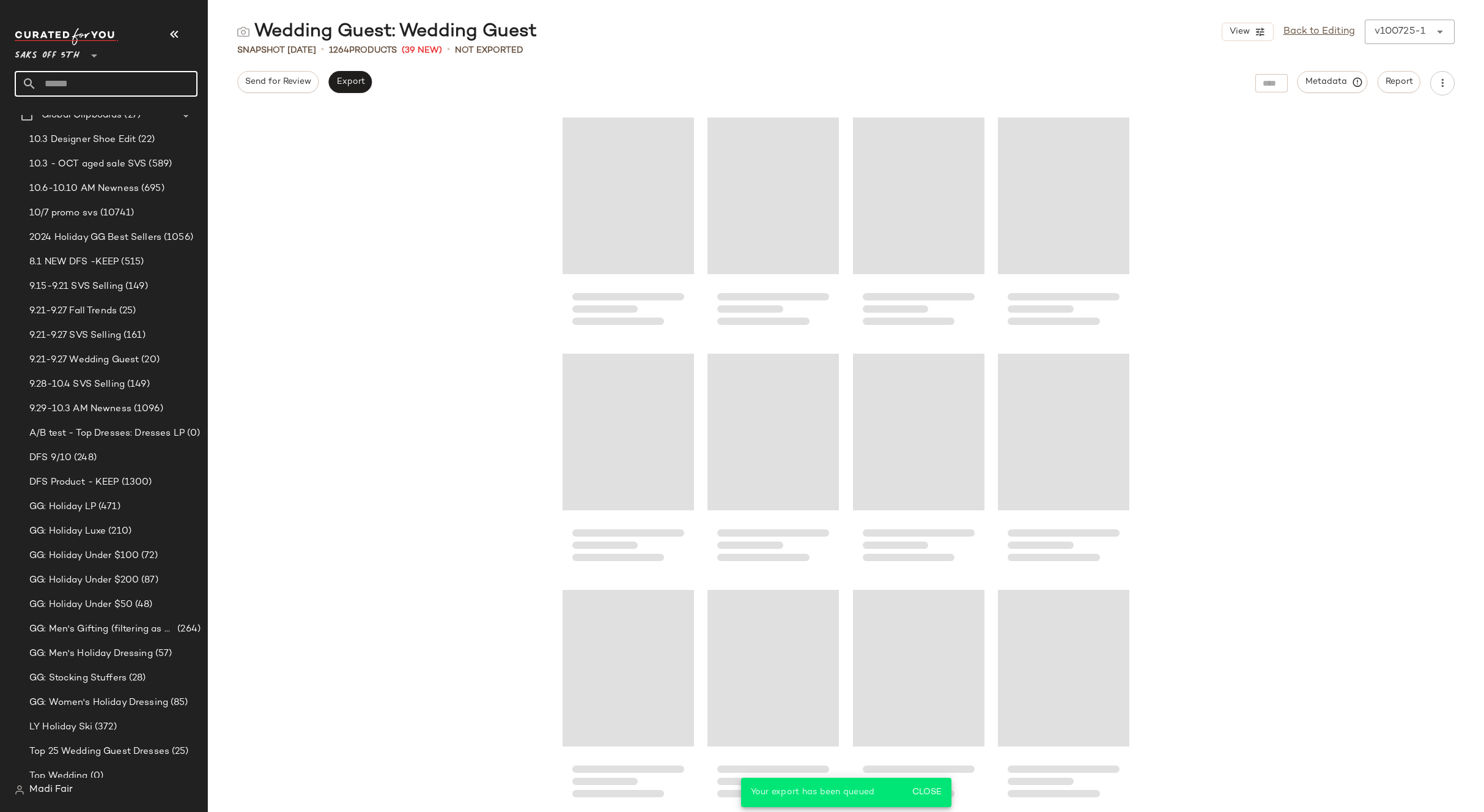
click at [90, 80] on input "text" at bounding box center [117, 83] width 161 height 25
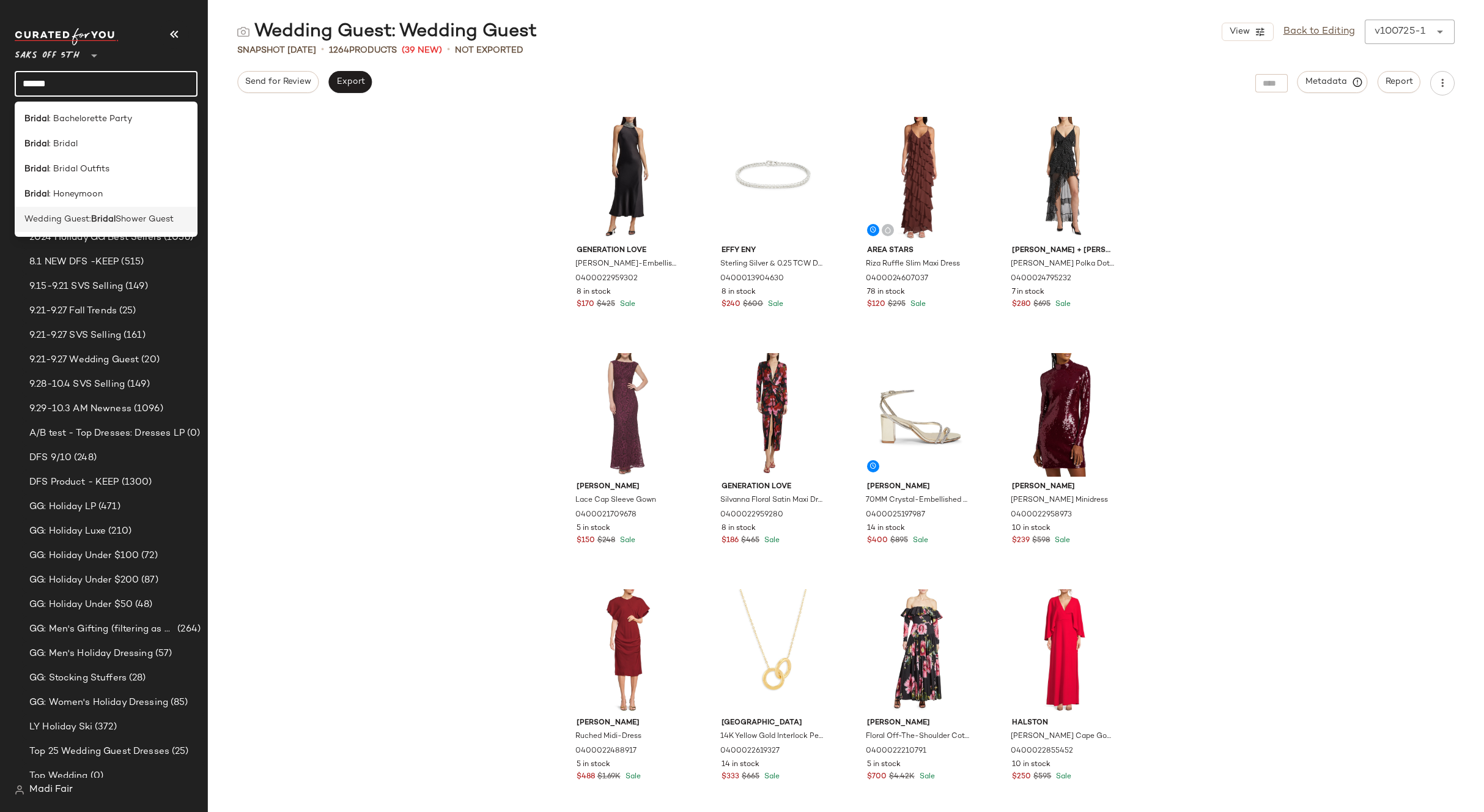
type input "******"
click at [123, 221] on span "Shower Guest" at bounding box center [144, 219] width 58 height 13
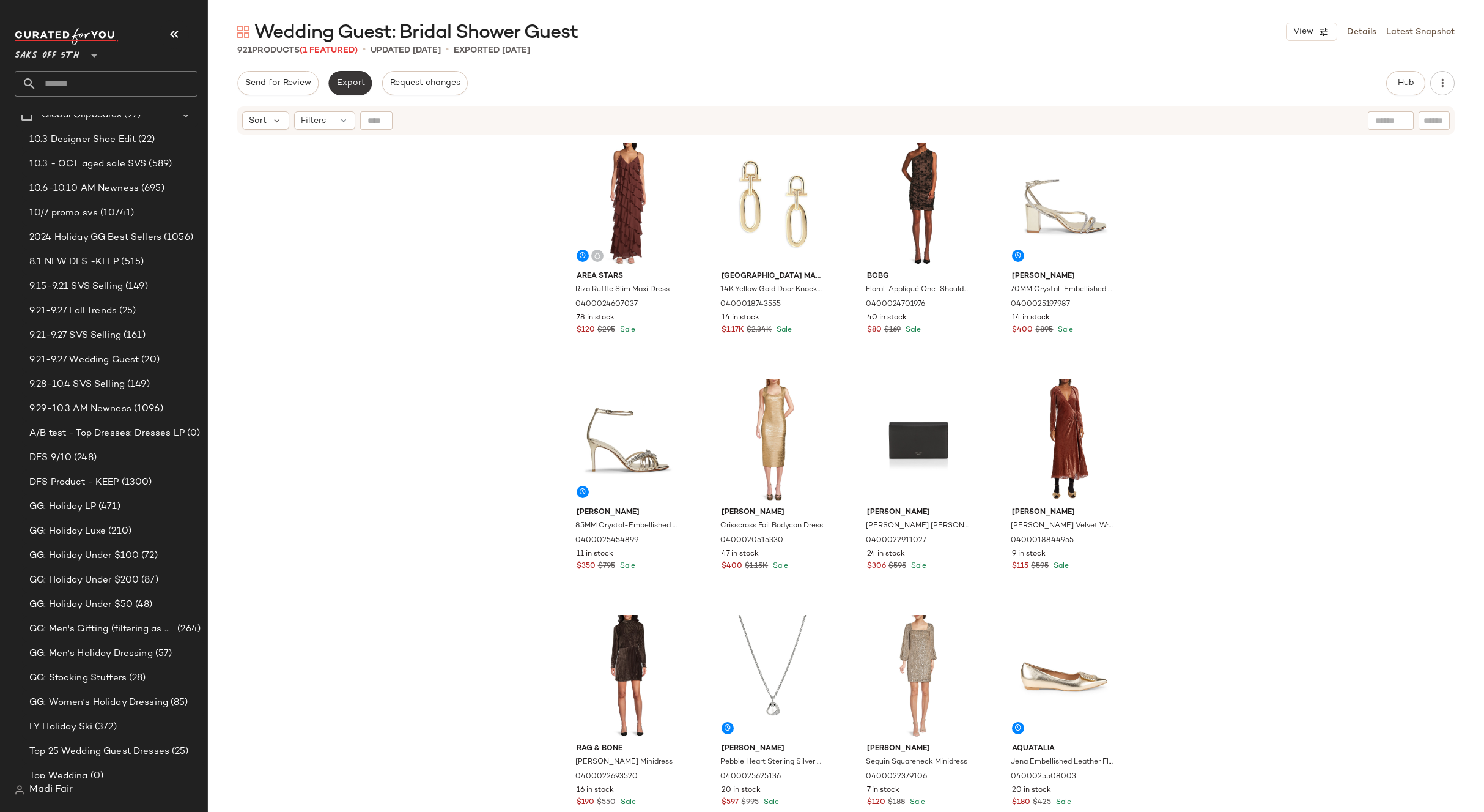
click at [356, 84] on span "Export" at bounding box center [350, 82] width 29 height 10
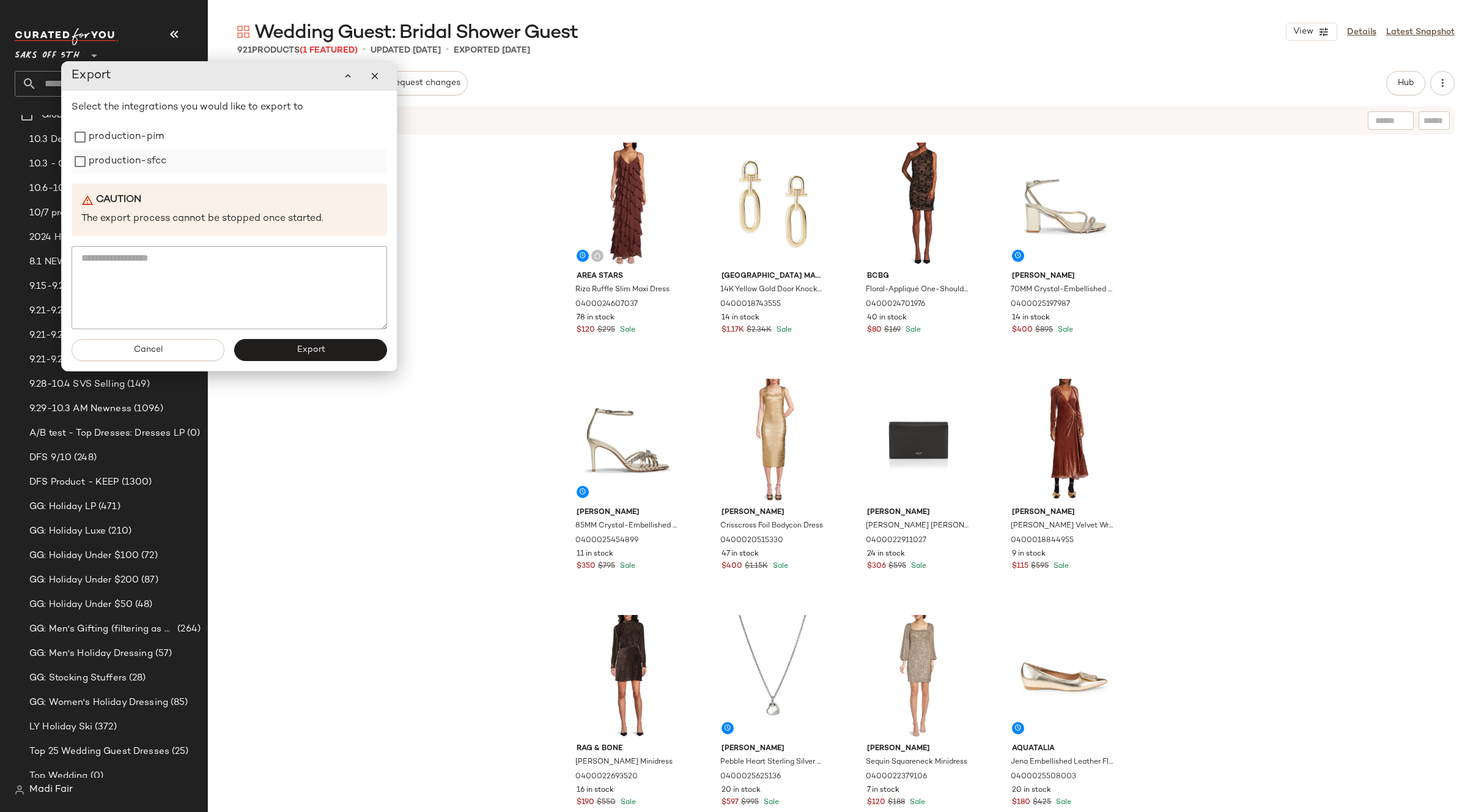
click at [127, 143] on label "production-pim" at bounding box center [126, 137] width 75 height 24
click at [127, 156] on label "production-sfcc" at bounding box center [127, 162] width 78 height 24
click at [292, 350] on button "Export" at bounding box center [311, 349] width 153 height 22
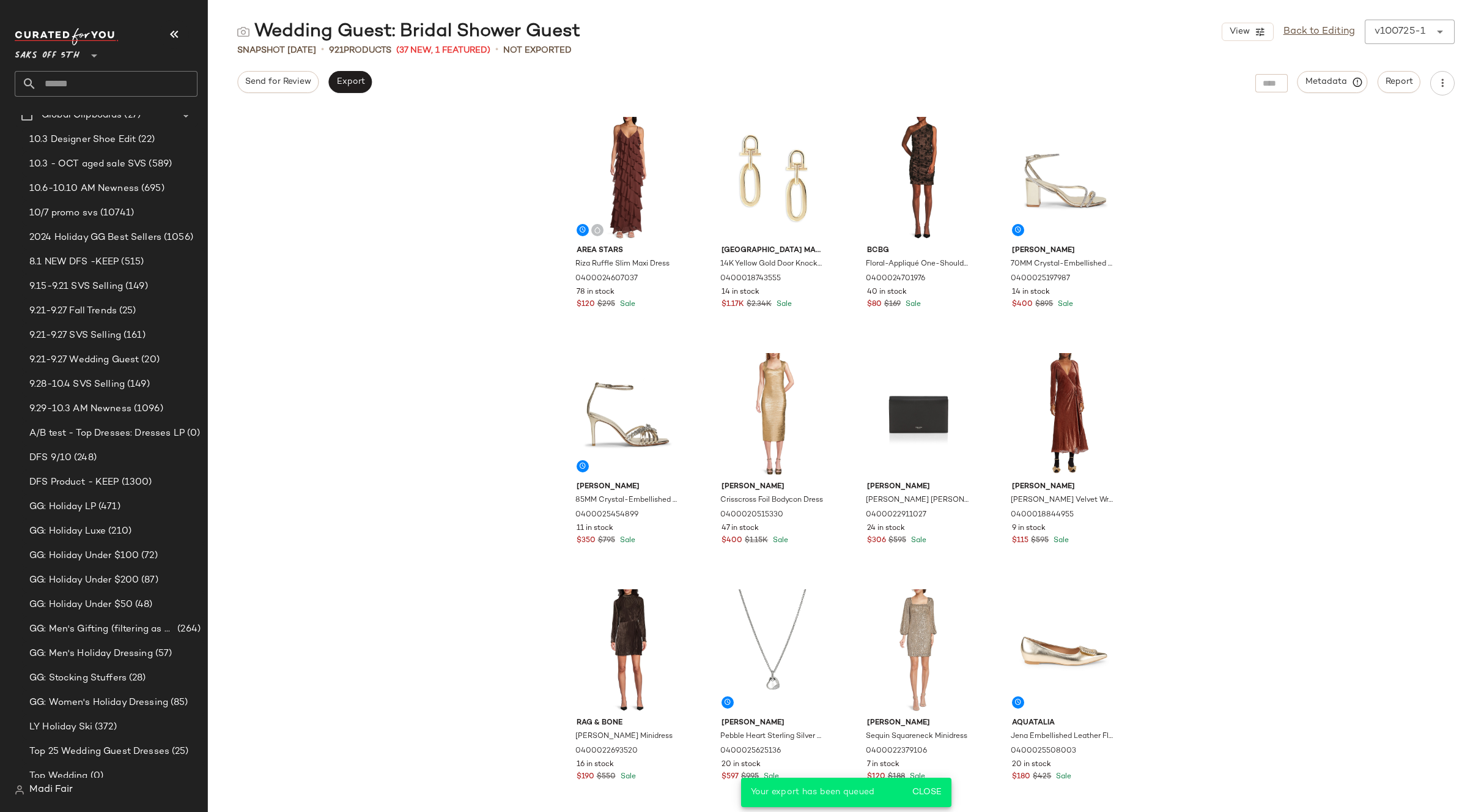
click at [93, 68] on div "Saks OFF 5TH **" at bounding box center [106, 62] width 183 height 68
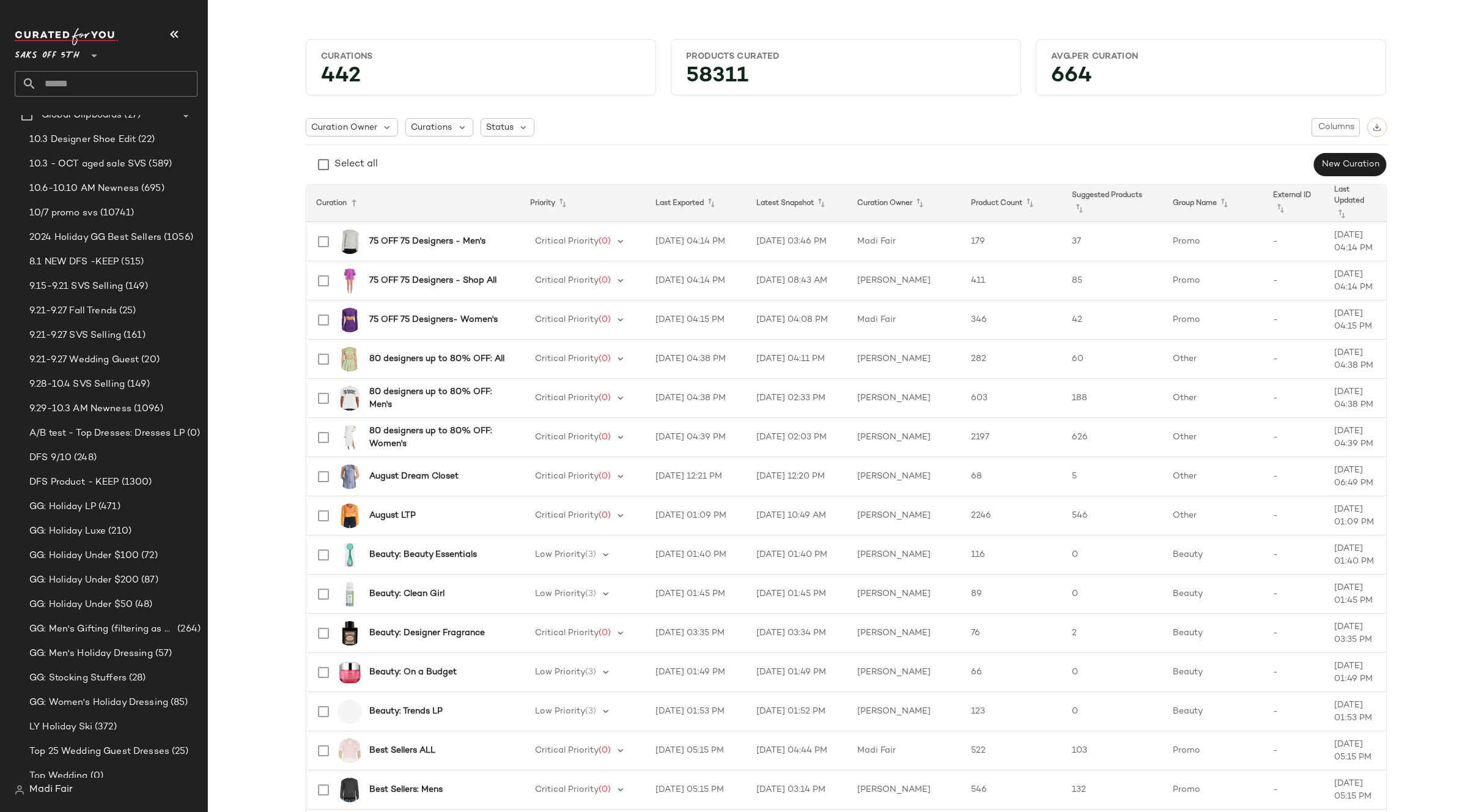
click at [87, 83] on input "text" at bounding box center [117, 83] width 161 height 25
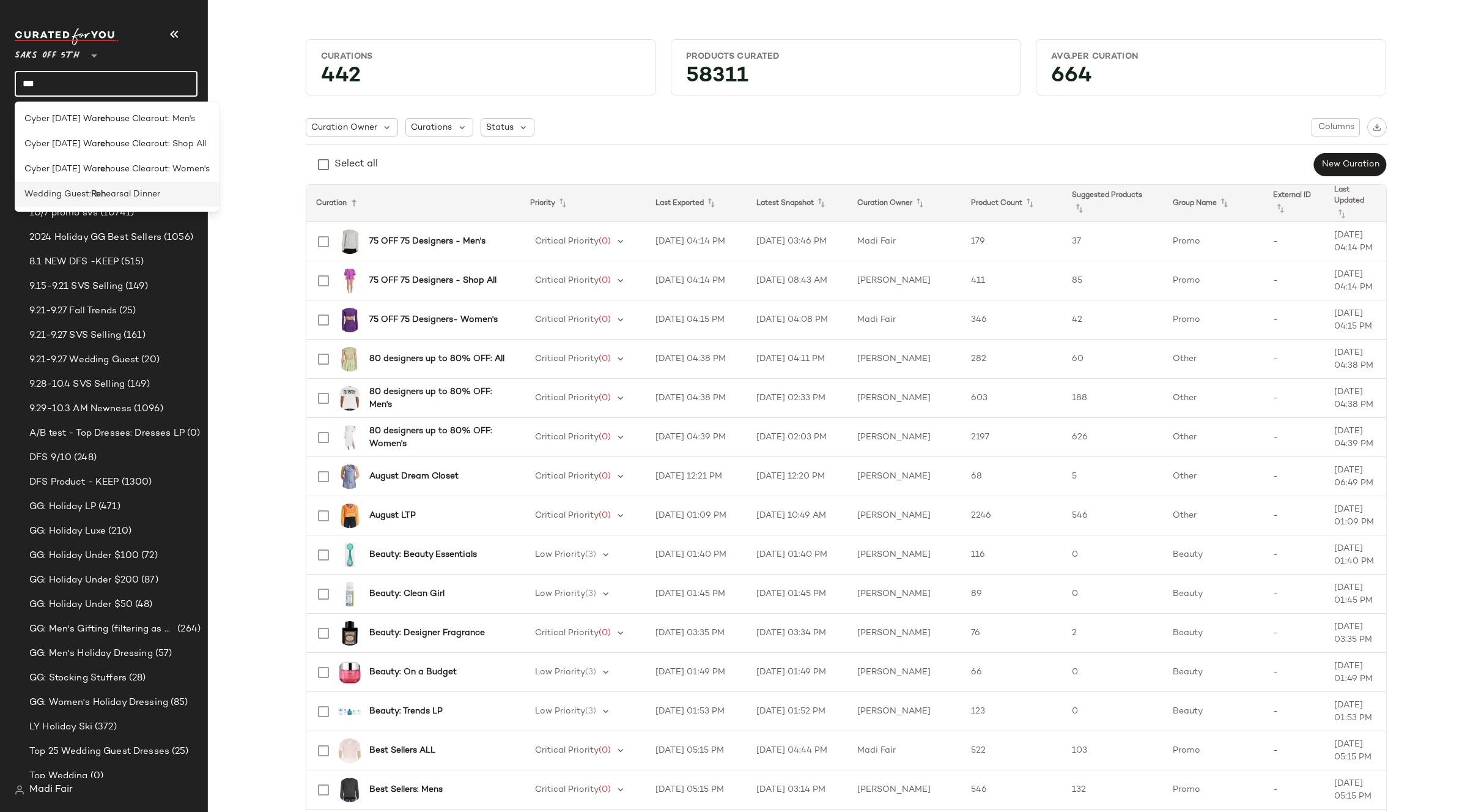
type input "***"
click at [94, 193] on b "Reh" at bounding box center [98, 194] width 15 height 13
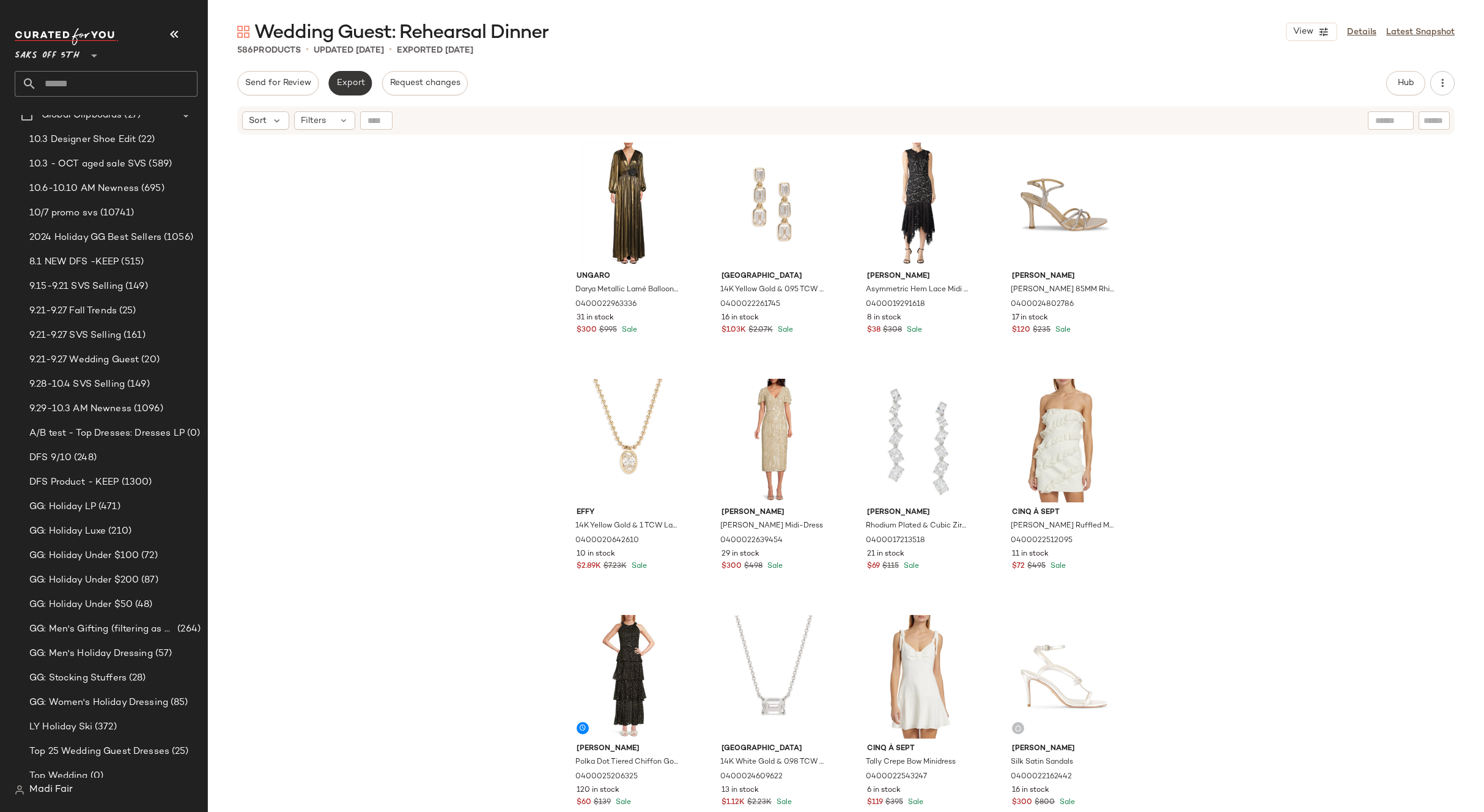
click at [346, 92] on button "Export" at bounding box center [350, 83] width 44 height 24
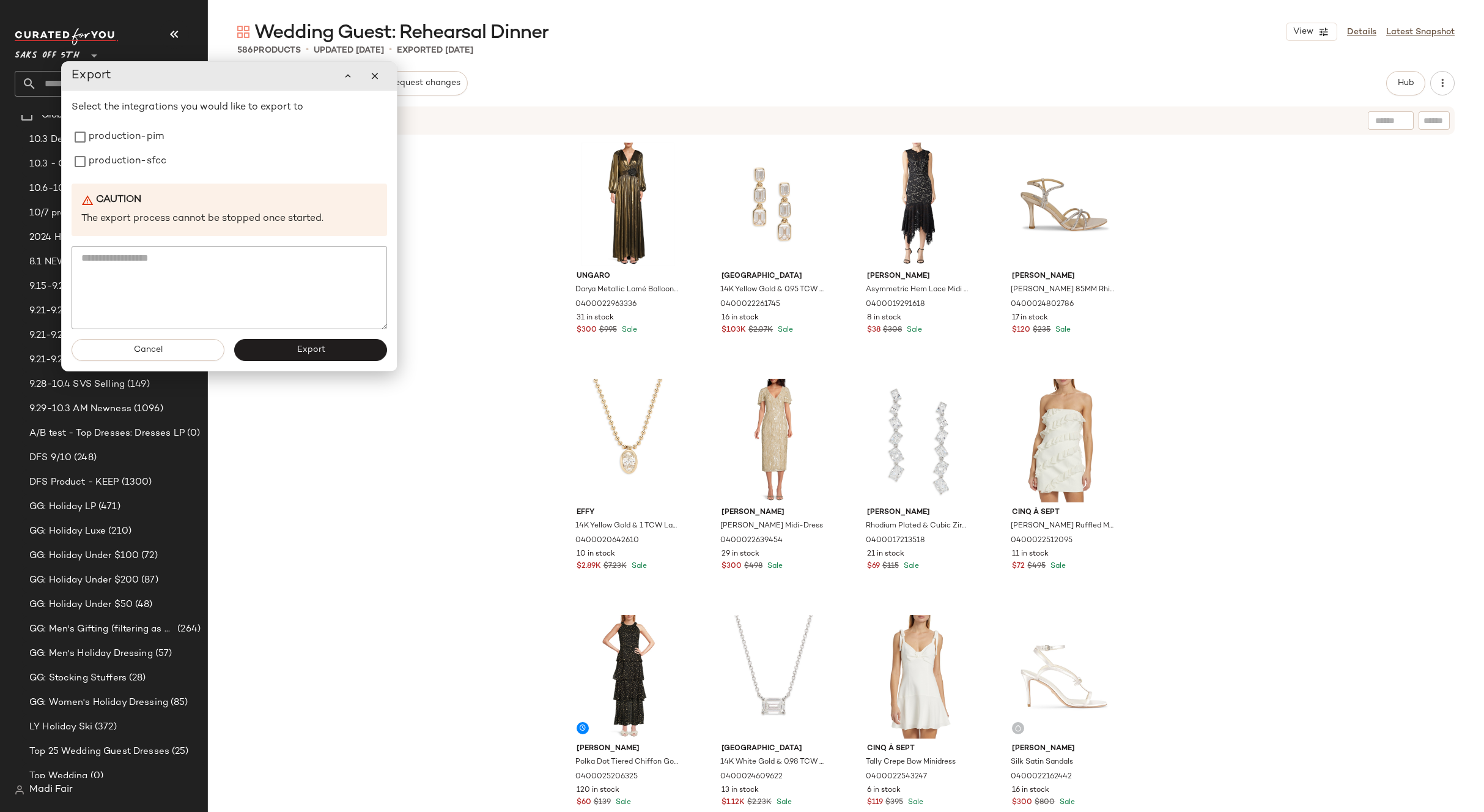
click at [423, 507] on div "Ungaro Darya Metallic Lamé Balloon-Sleeve Gown 0400022963336 31 in stock $300 $…" at bounding box center [846, 488] width 1277 height 706
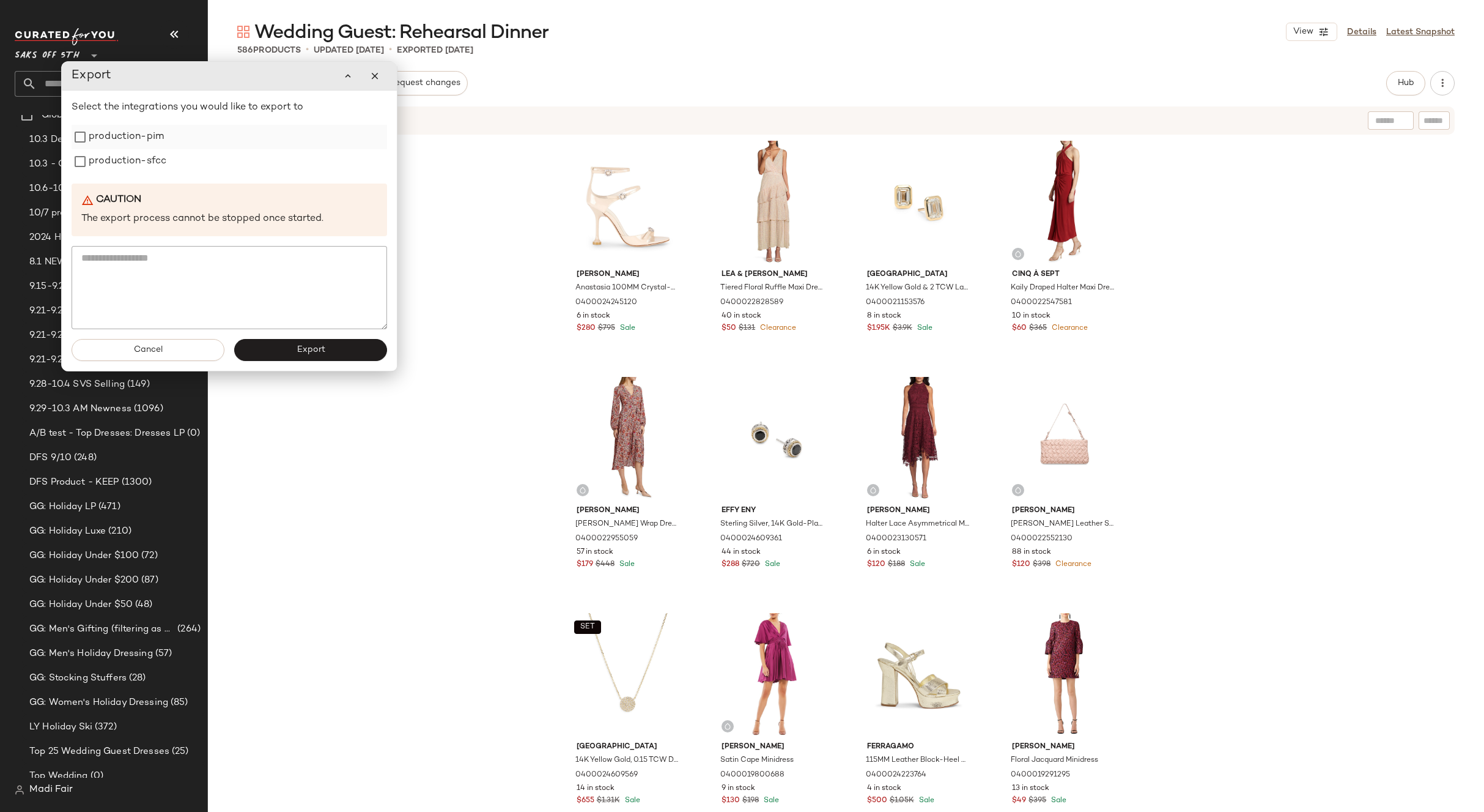
scroll to position [1172, 0]
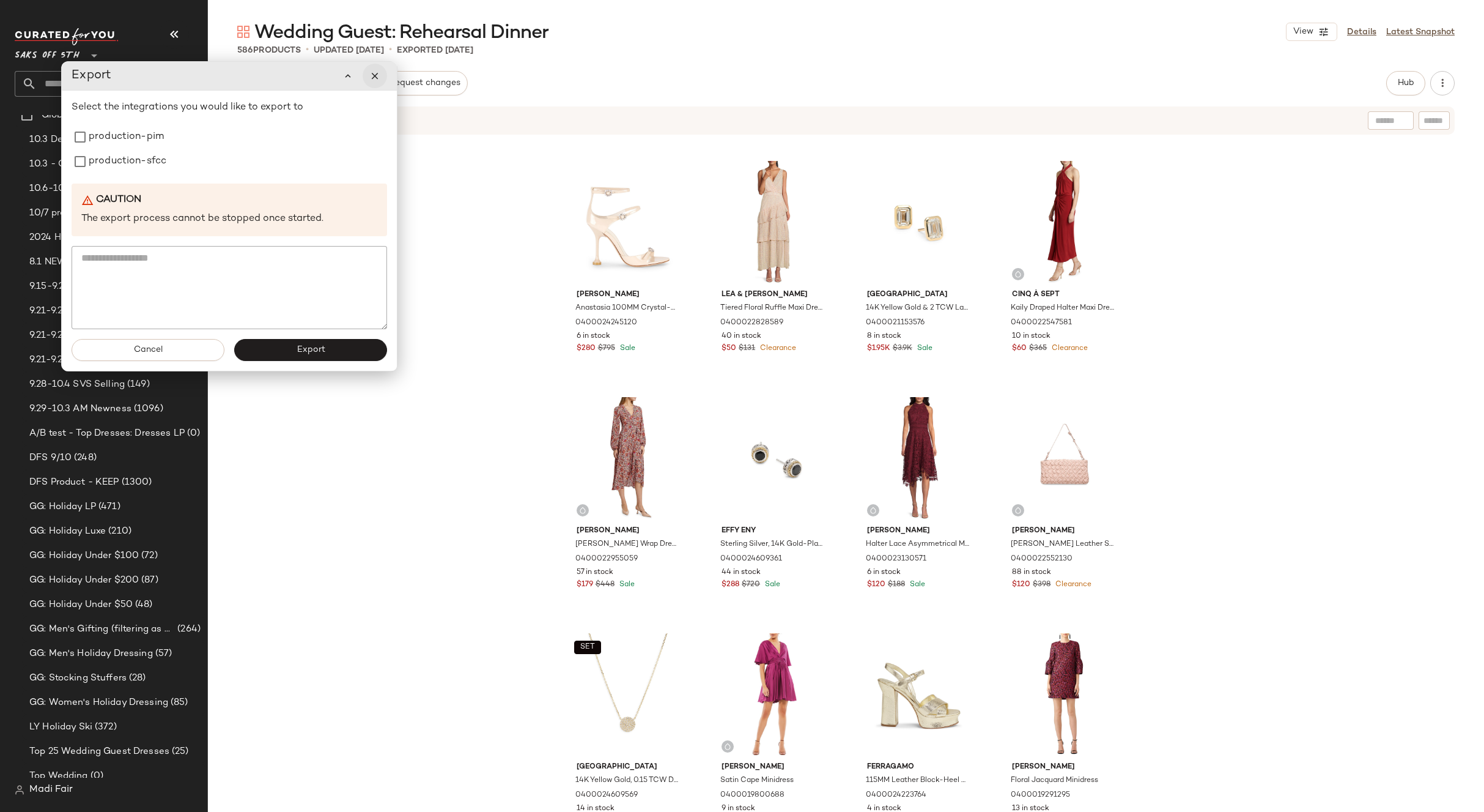
click at [374, 80] on icon "button" at bounding box center [374, 75] width 11 height 11
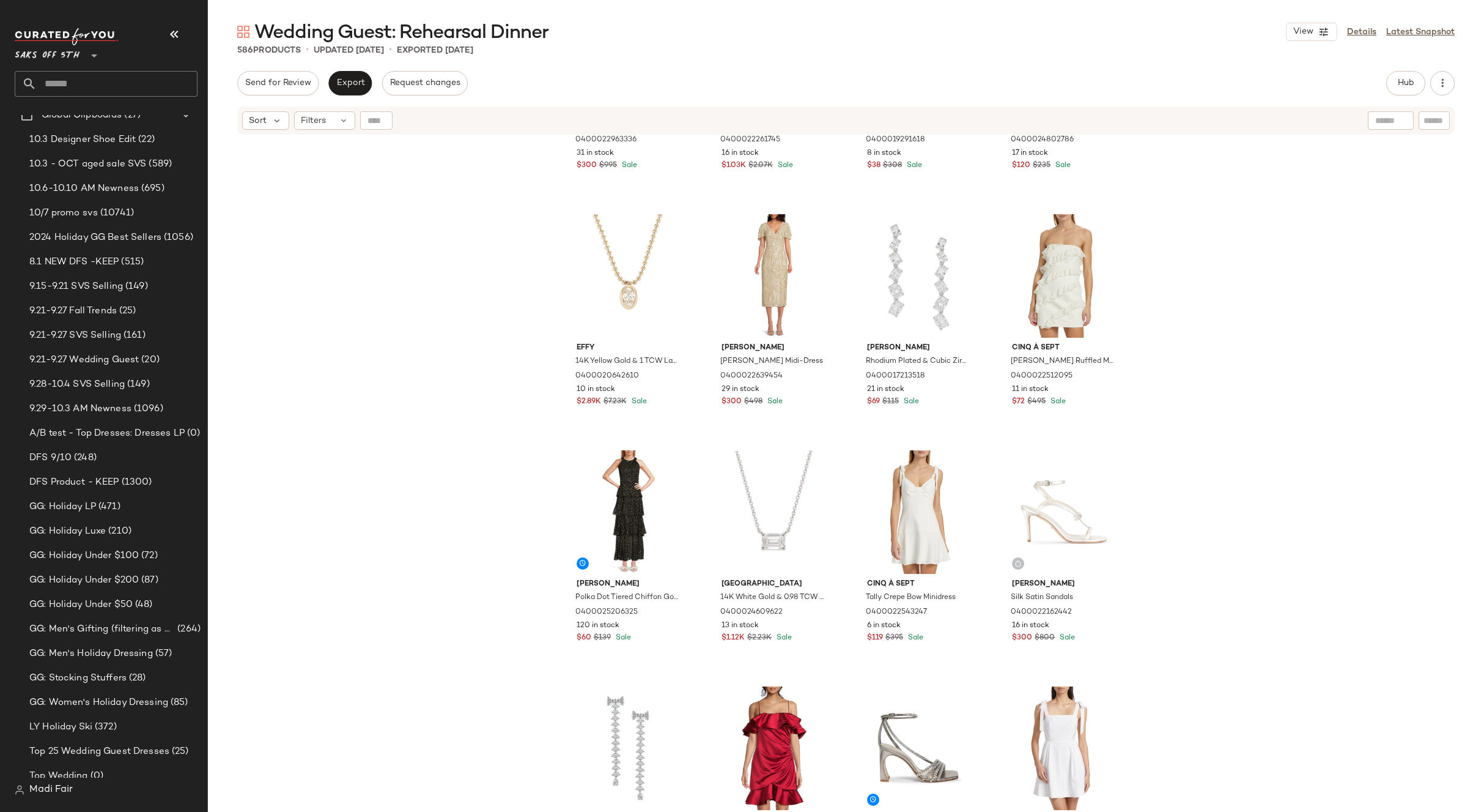
scroll to position [0, 0]
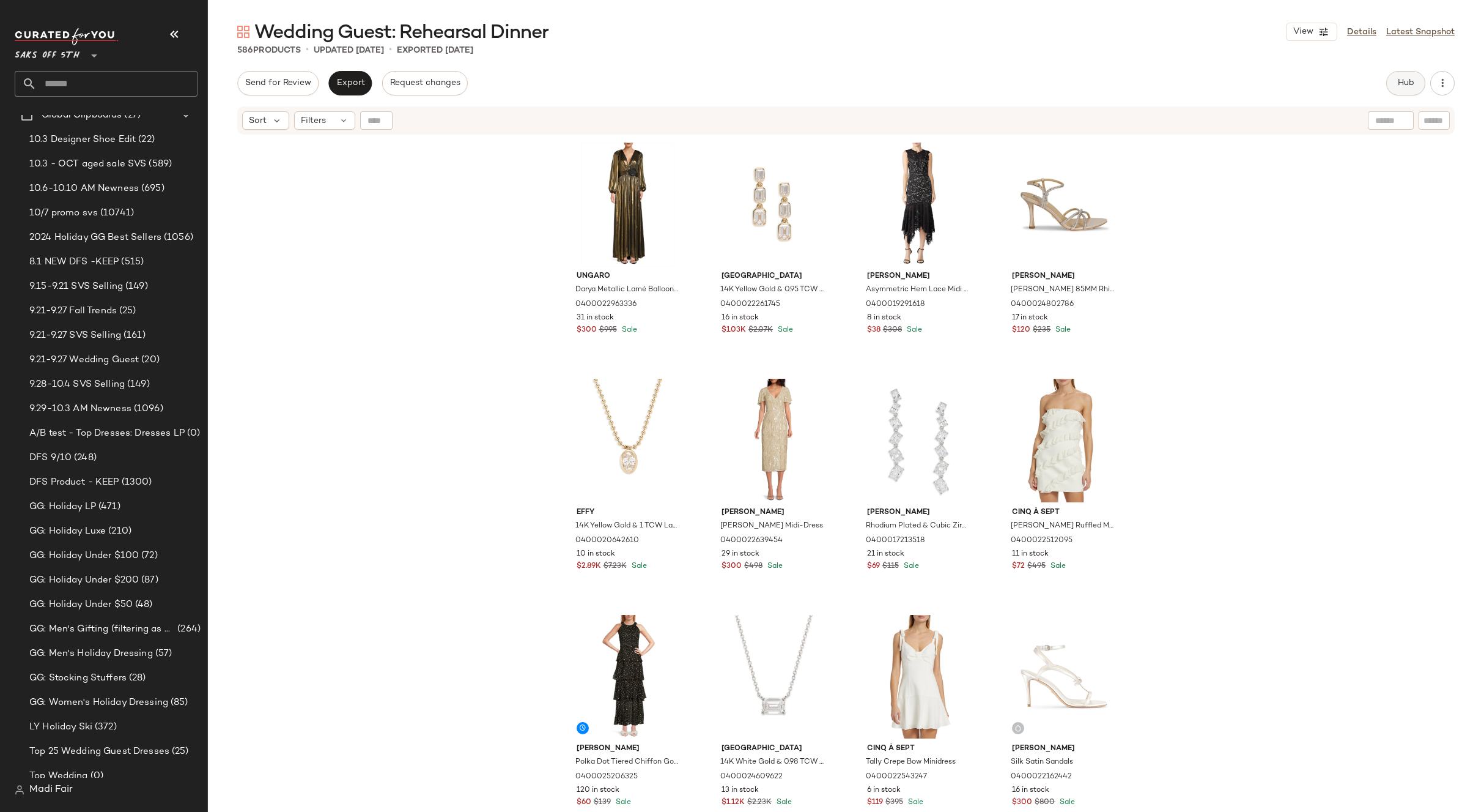
click at [1408, 87] on span "Hub" at bounding box center [1406, 82] width 18 height 10
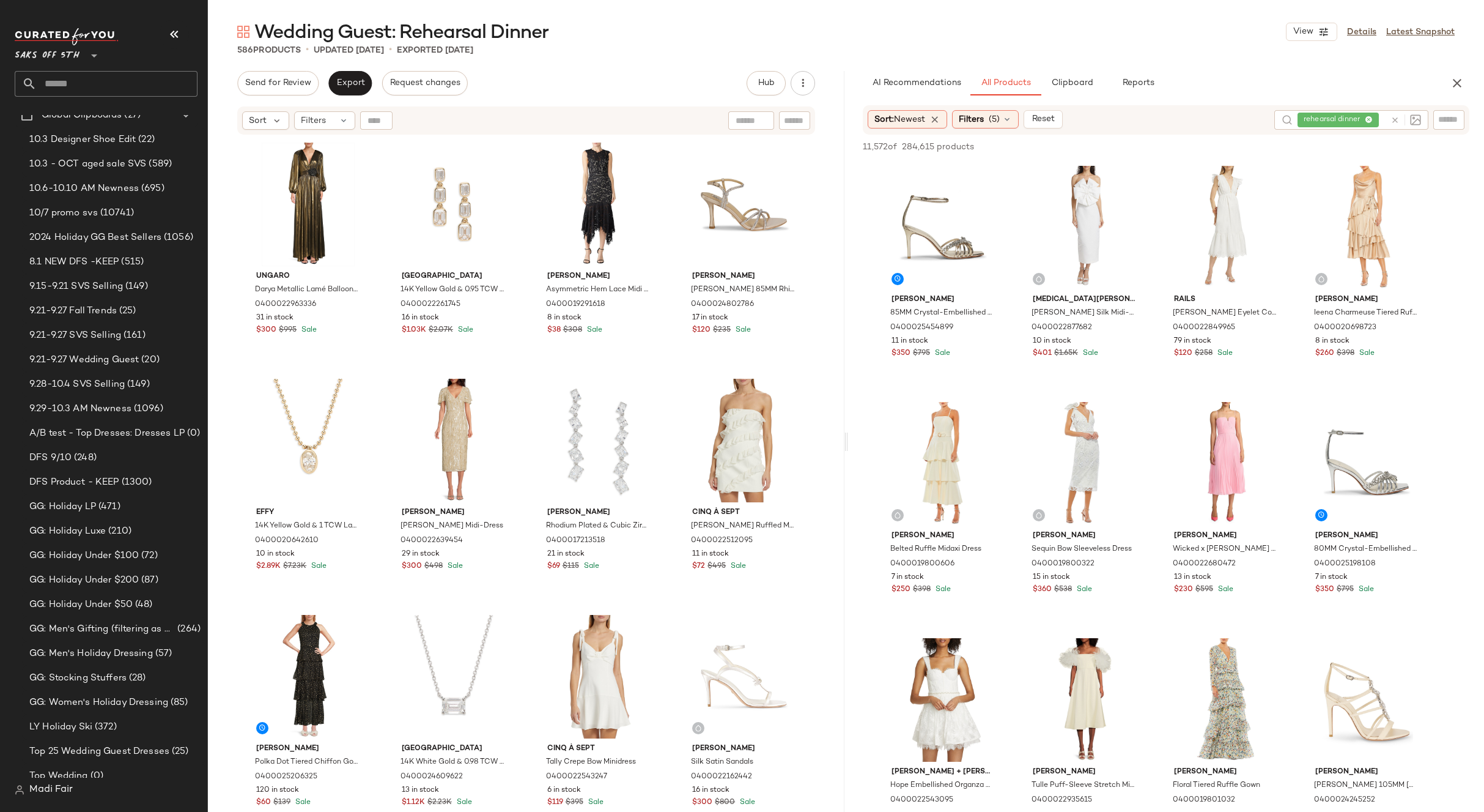
drag, startPoint x: 1328, startPoint y: 116, endPoint x: 1331, endPoint y: 124, distance: 8.5
click at [1331, 124] on div "rehearsal dinner" at bounding box center [1338, 120] width 69 height 11
click at [1012, 125] on div "Filters (5)" at bounding box center [985, 119] width 66 height 18
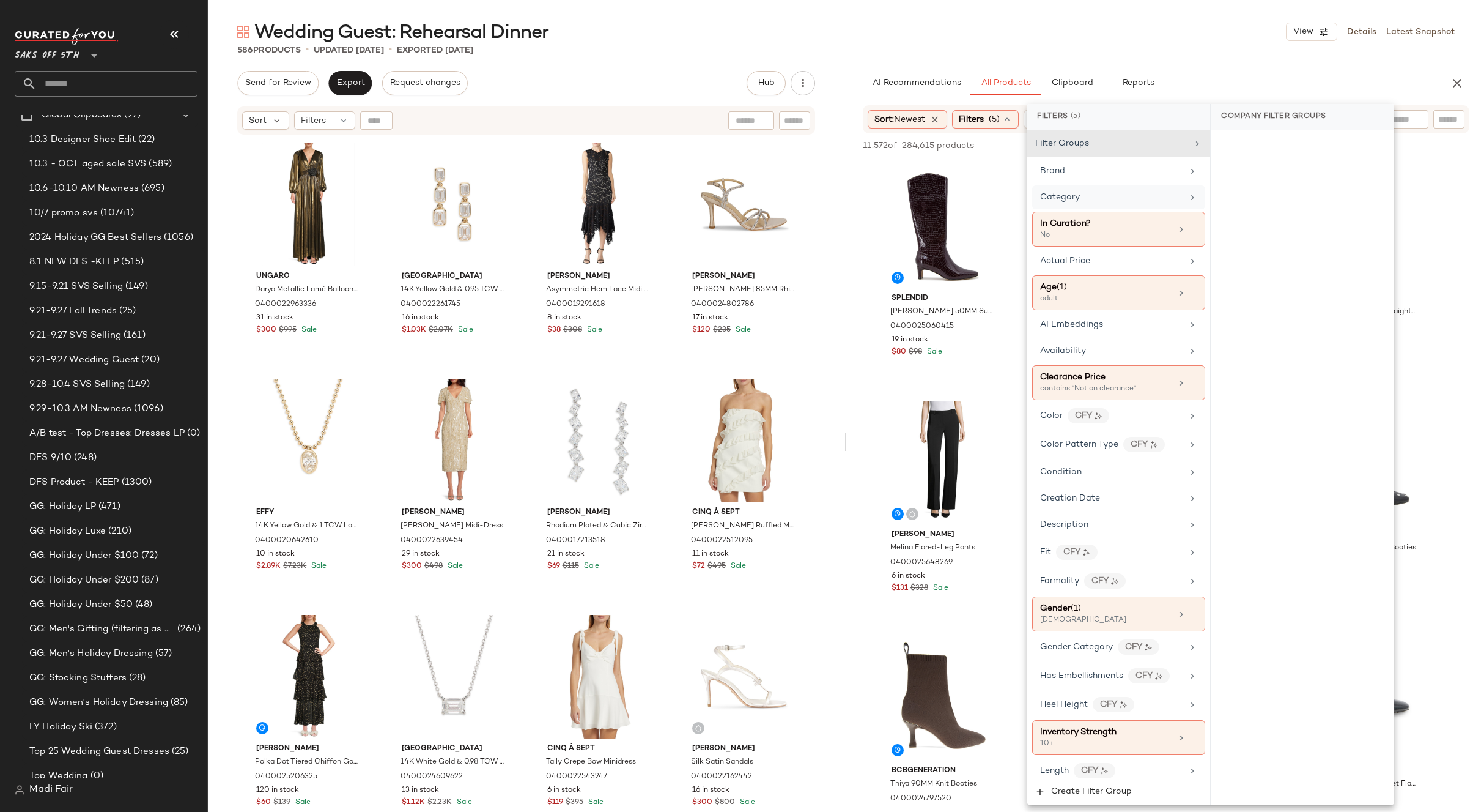
click at [1108, 196] on div "Category" at bounding box center [1111, 197] width 143 height 13
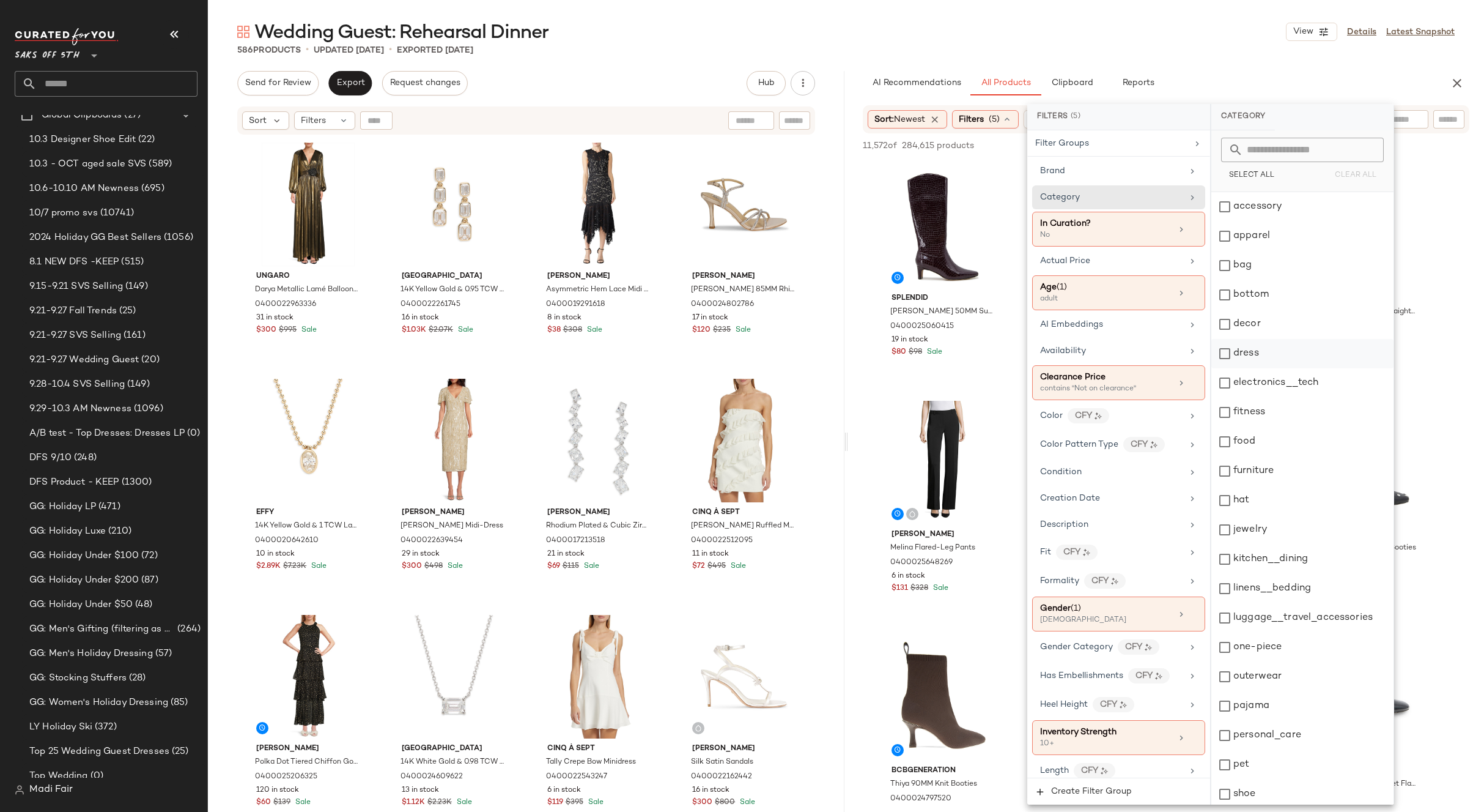
click at [1255, 345] on div "dress" at bounding box center [1303, 354] width 182 height 30
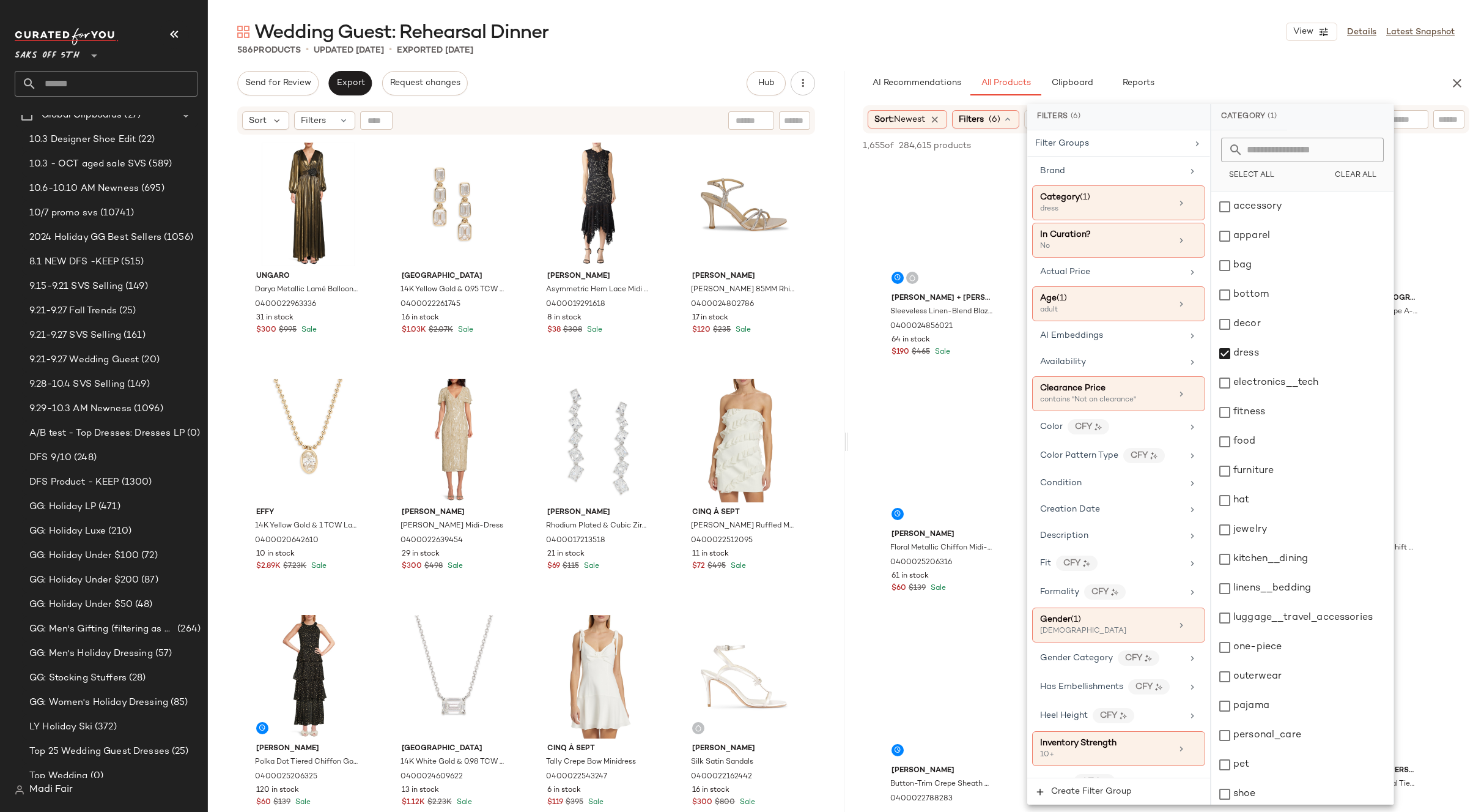
click at [1187, 38] on div "Wedding Guest: Rehearsal Dinner View Details Latest Snapshot" at bounding box center [846, 32] width 1277 height 24
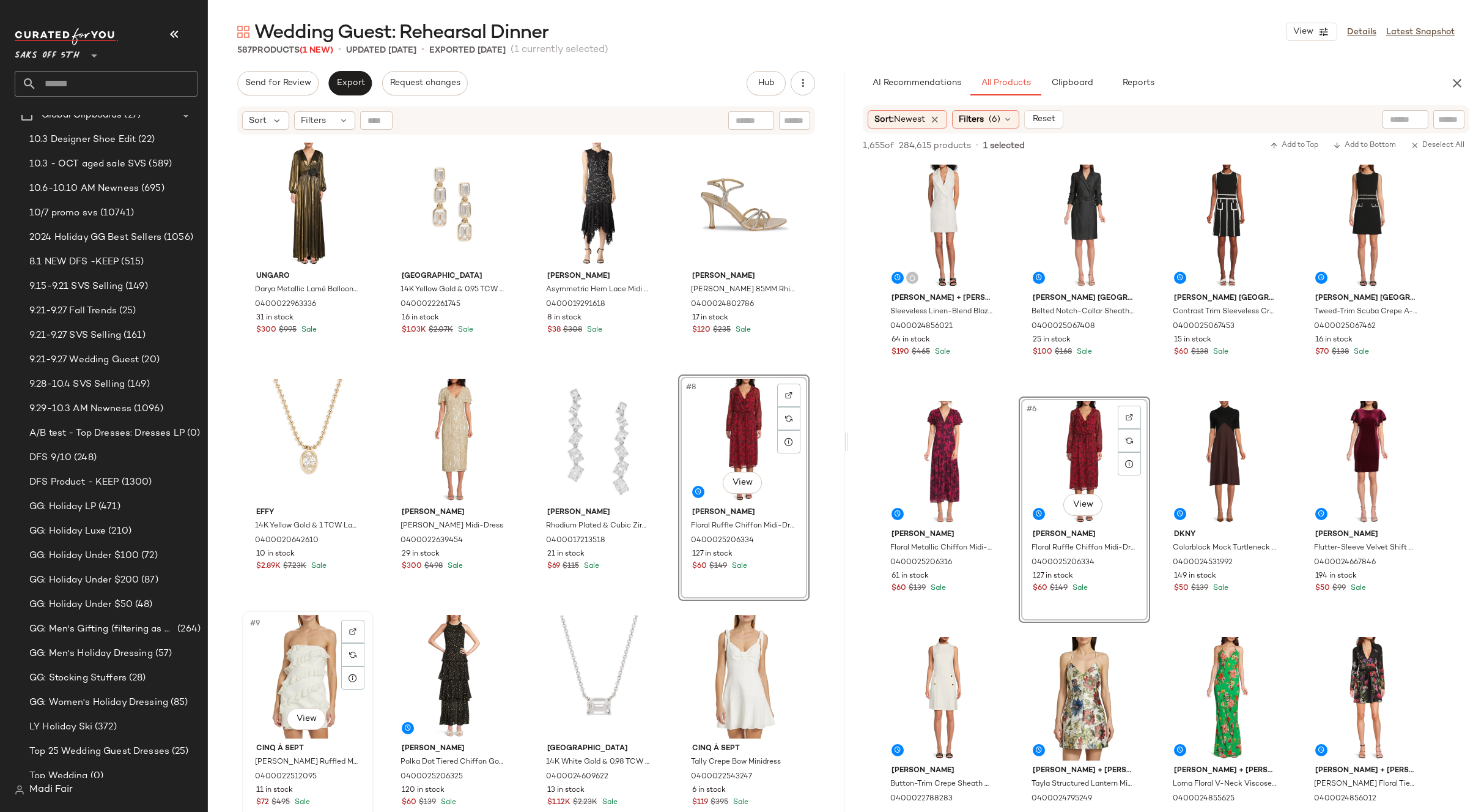
click at [308, 645] on div "#9 View" at bounding box center [308, 676] width 122 height 123
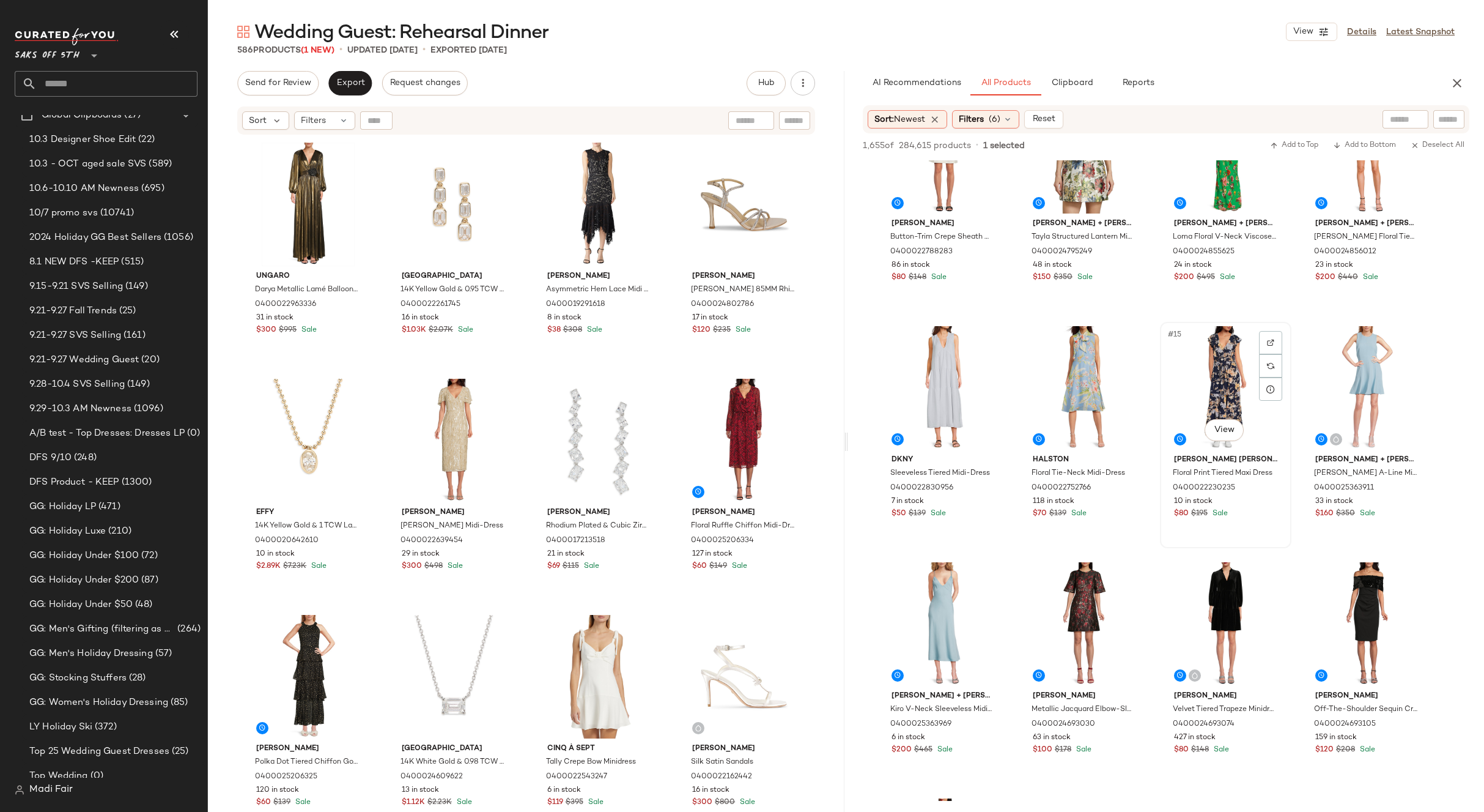
scroll to position [550, 0]
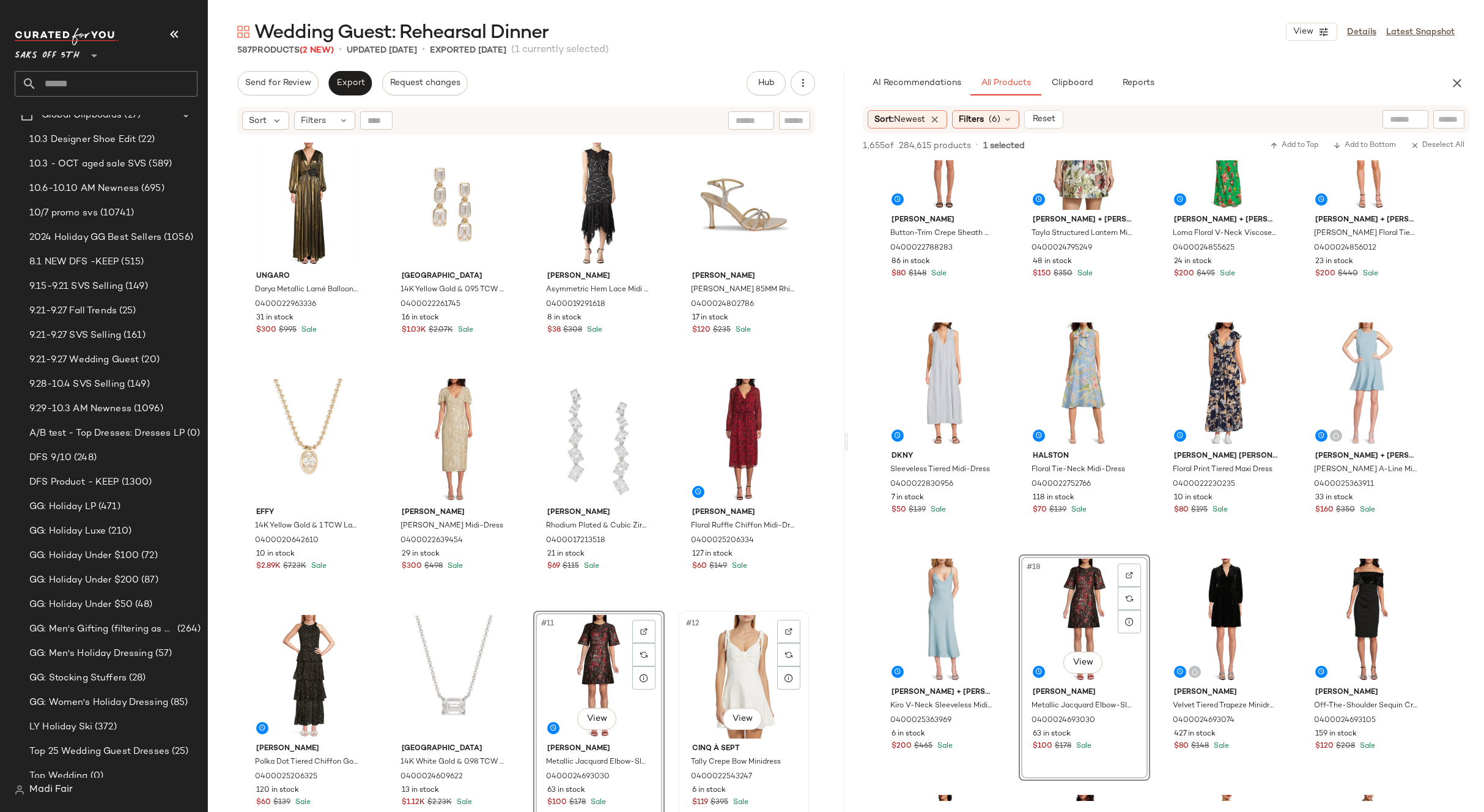
click at [749, 658] on div "#12 View" at bounding box center [744, 676] width 122 height 123
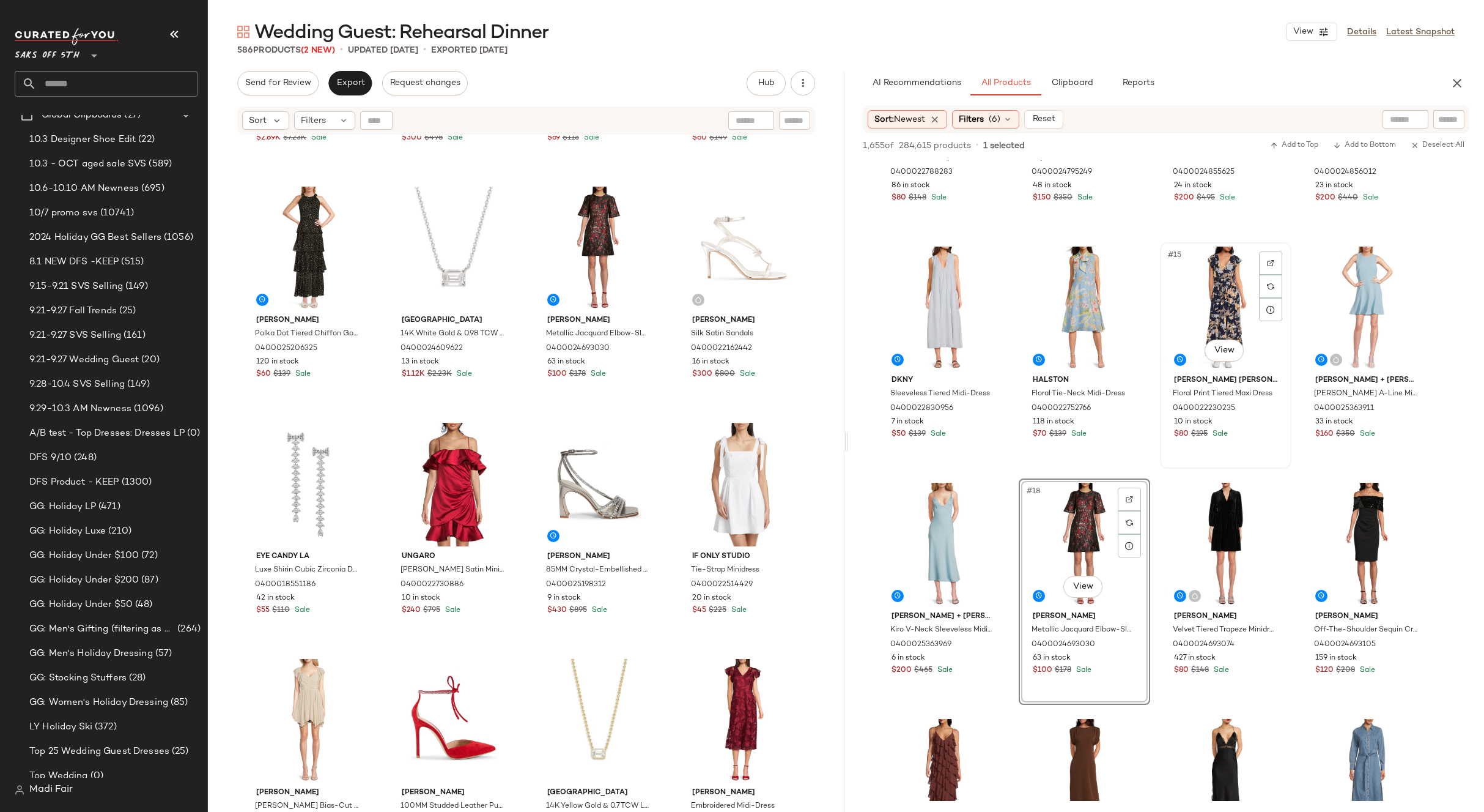
scroll to position [734, 0]
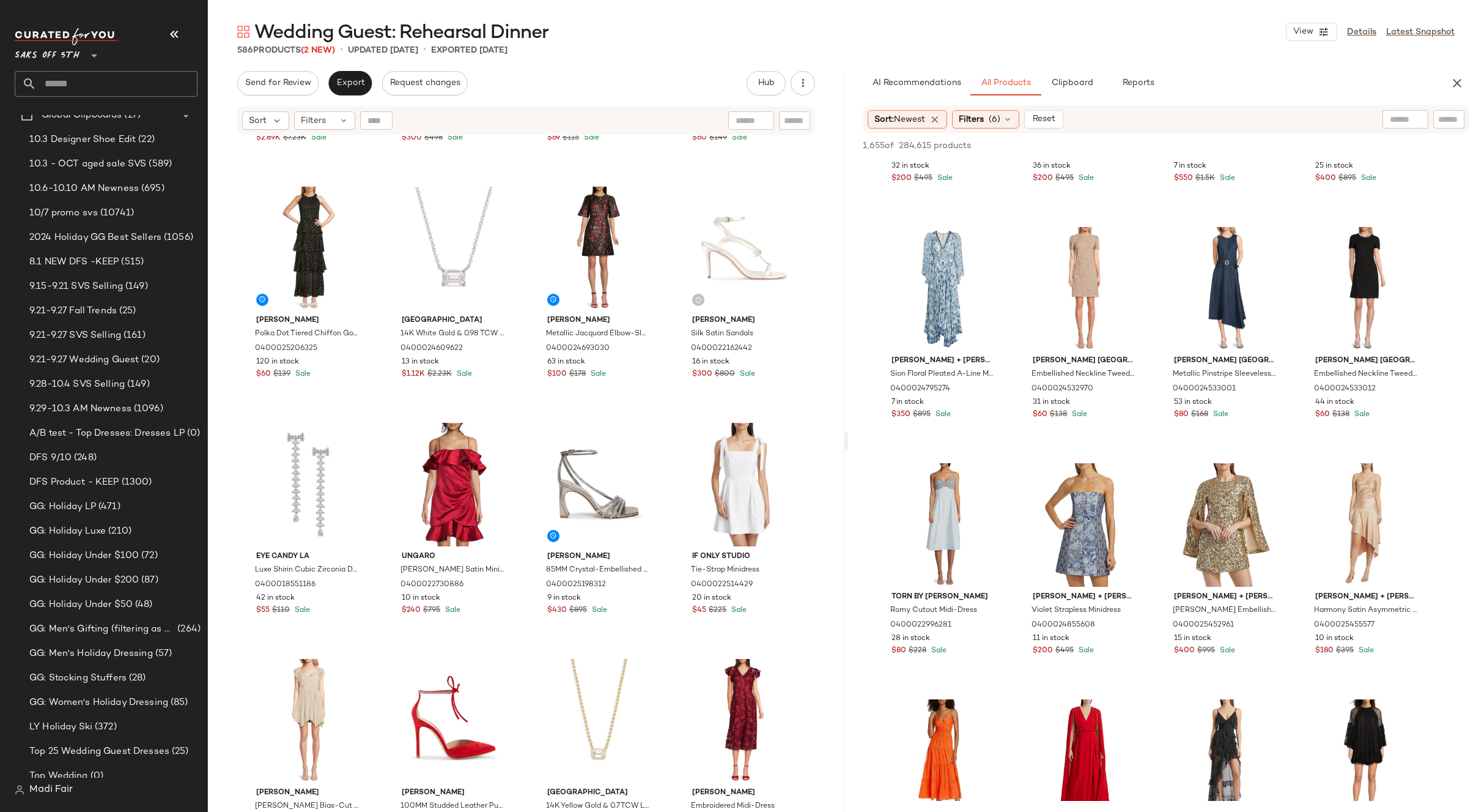
scroll to position [1896, 0]
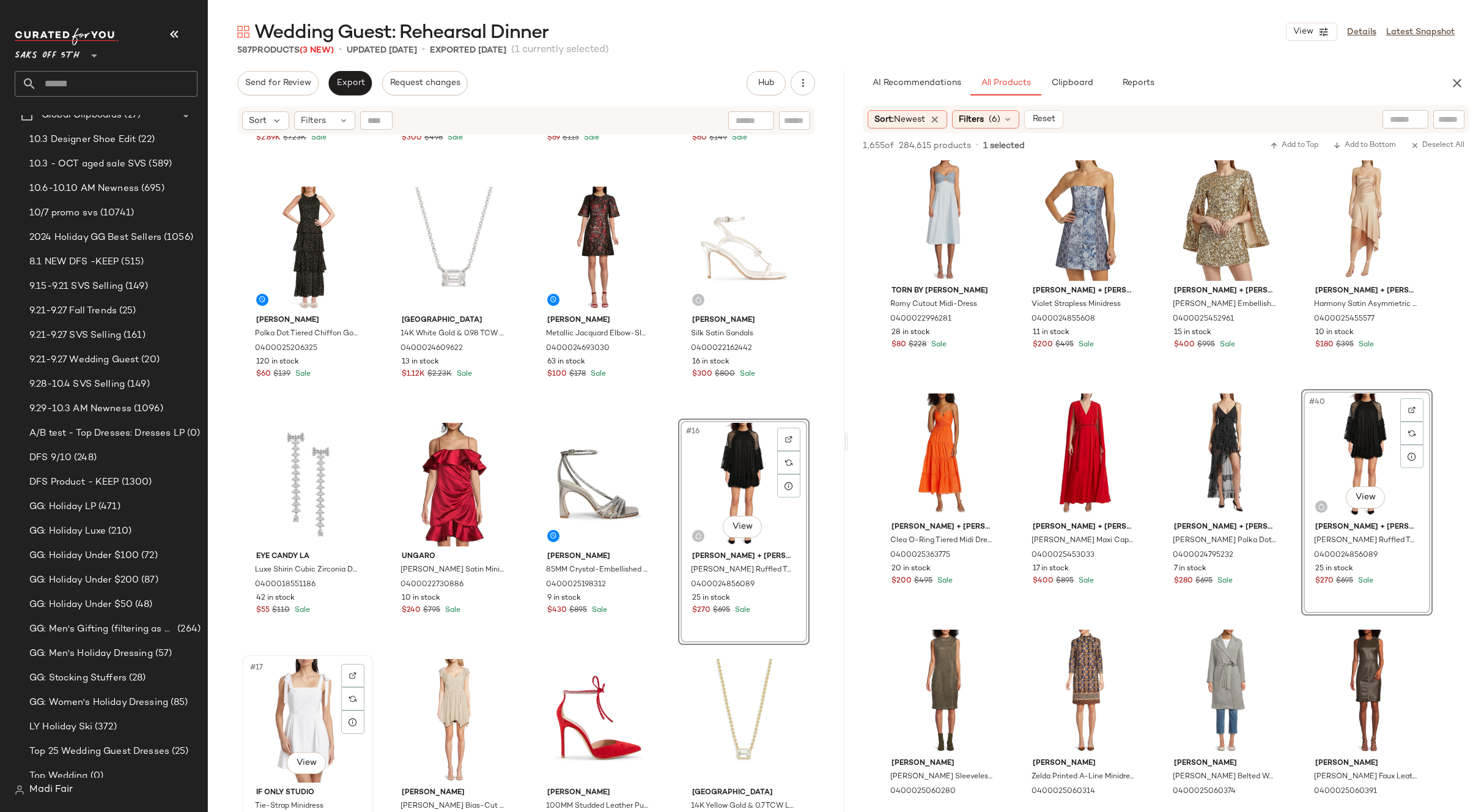
click at [300, 688] on div "#17 View" at bounding box center [308, 720] width 122 height 123
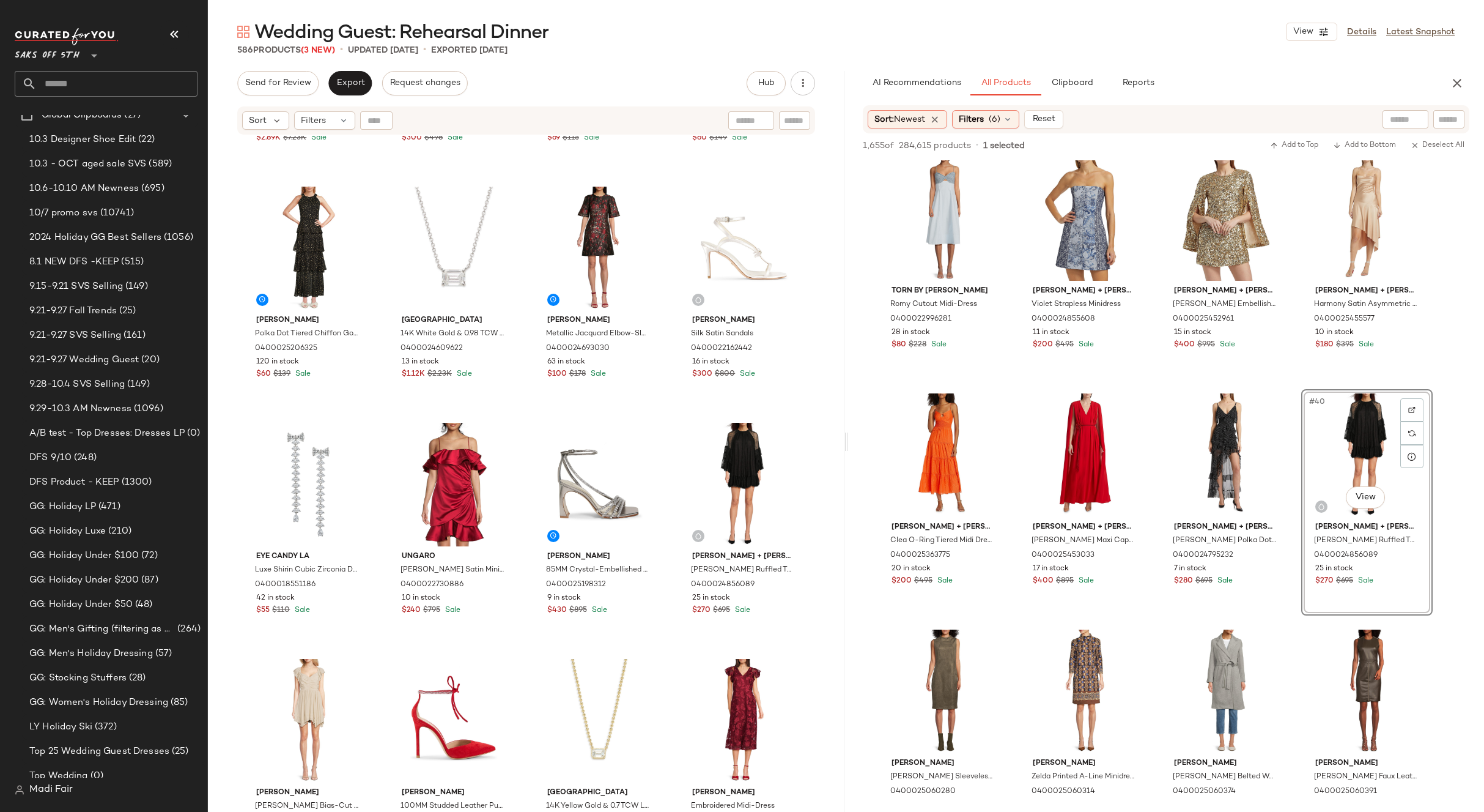
click at [663, 424] on div "Effy 14K Yellow Gold & 1 TCW Lab Grown Diamond Pendant Necklace 0400020642610 1…" at bounding box center [527, 488] width 637 height 706
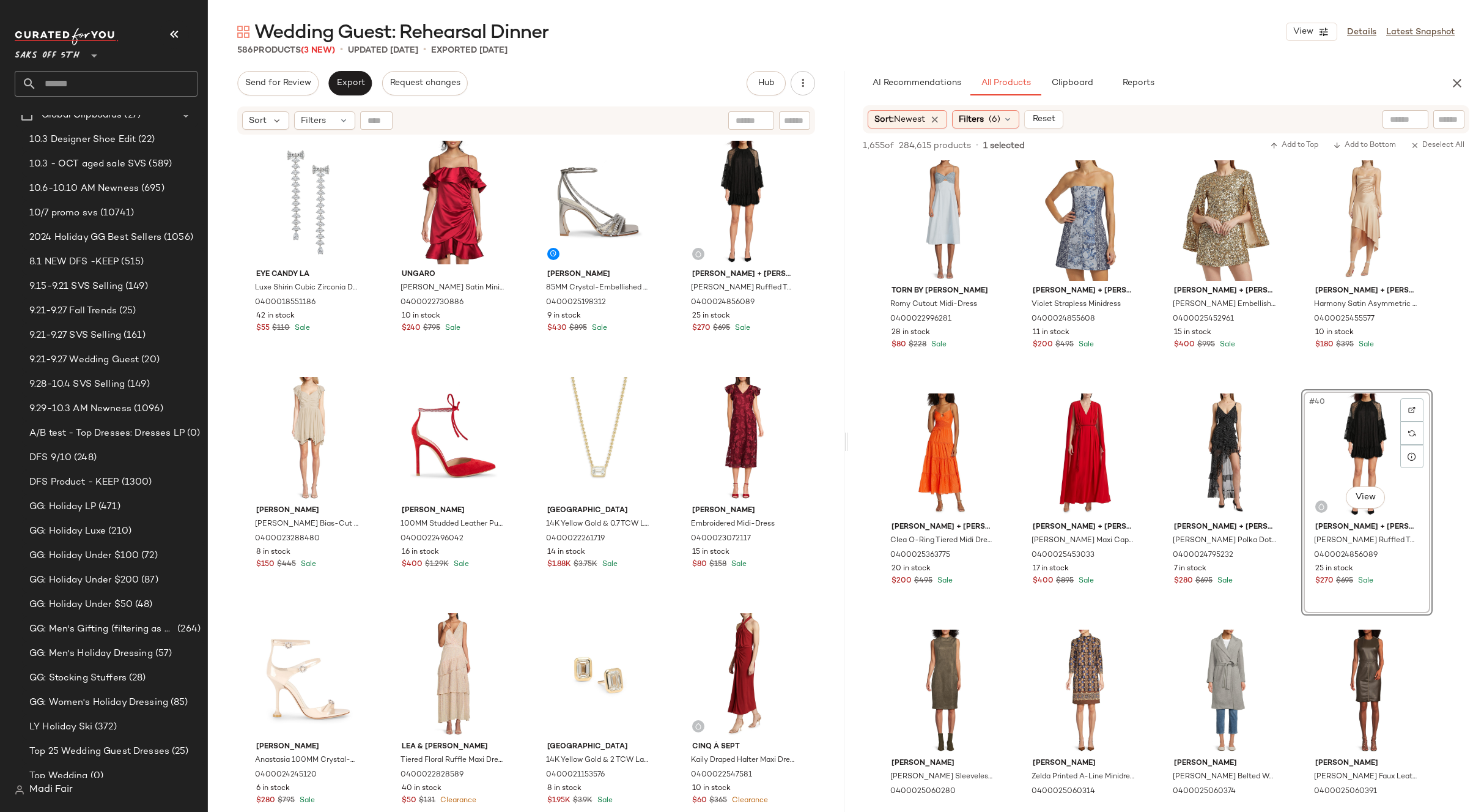
scroll to position [744, 0]
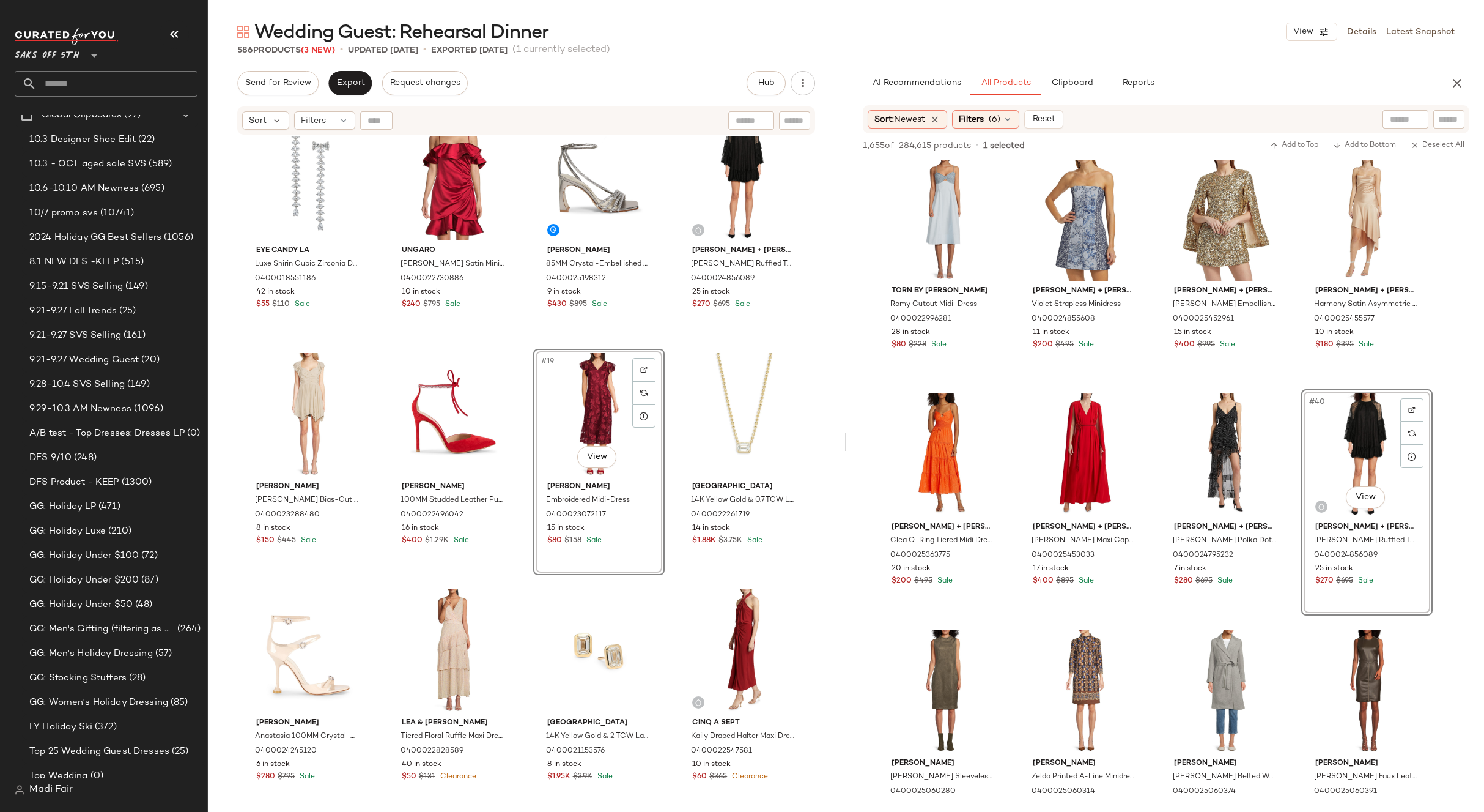
click at [668, 340] on div "[PERSON_NAME] Polka Dot Tiered Chiffon Gown 0400025206325 120 in stock $60 $139…" at bounding box center [527, 488] width 637 height 706
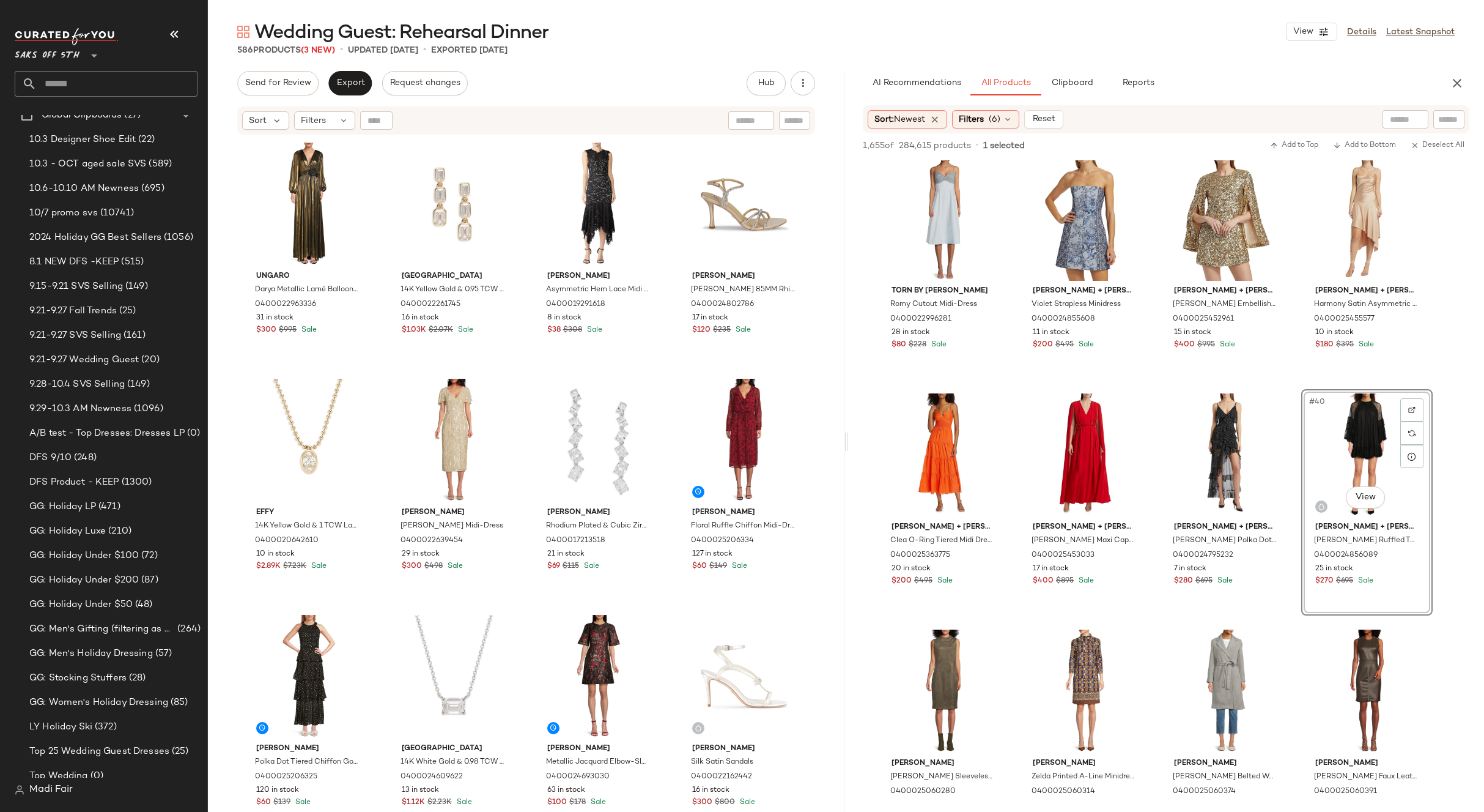
click at [1455, 88] on icon "button" at bounding box center [1457, 83] width 15 height 15
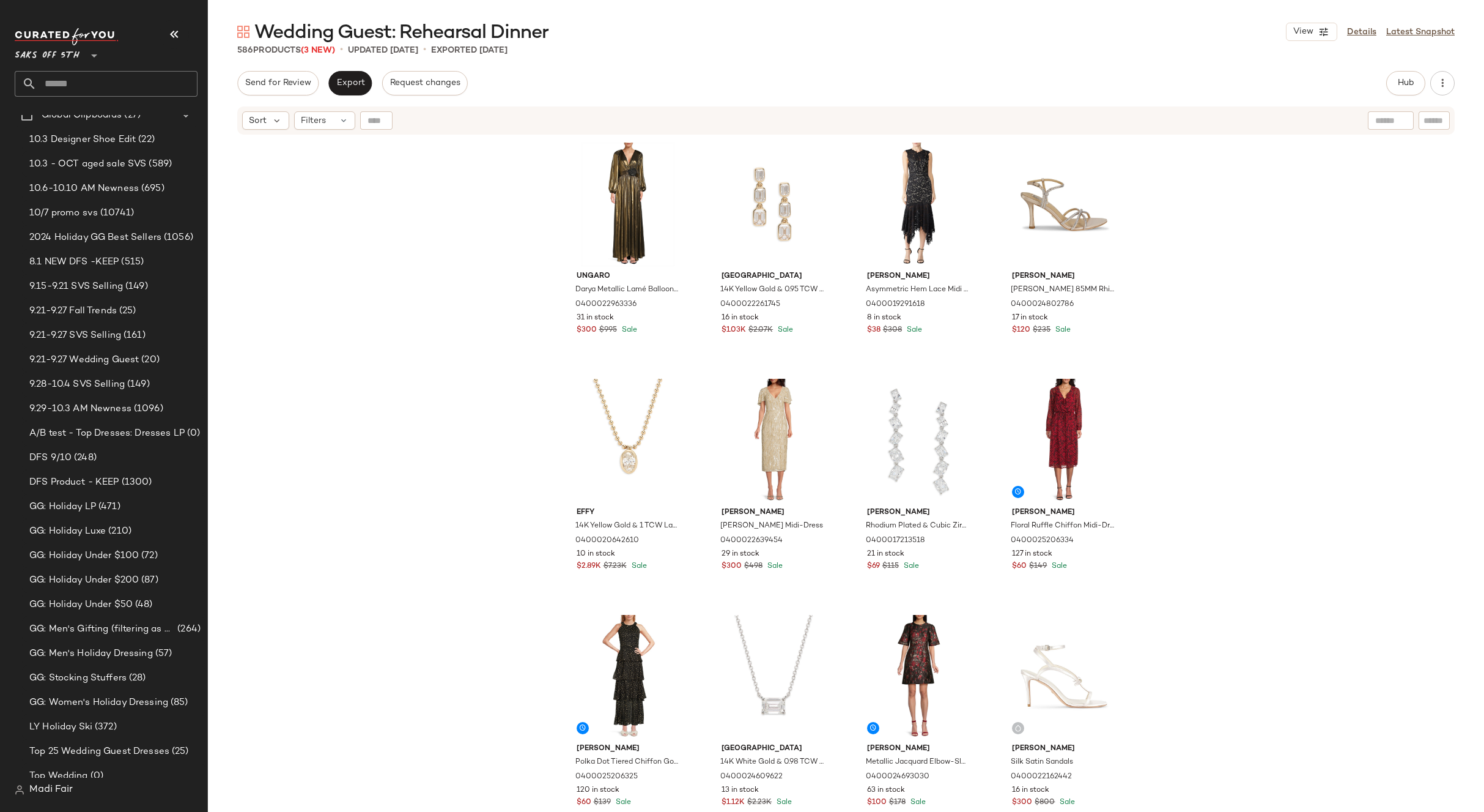
click at [376, 273] on div "Ungaro Darya Metallic Lamé Balloon-Sleeve Gown 0400022963336 31 in stock $300 $…" at bounding box center [846, 488] width 1277 height 706
click at [360, 93] on button "Export" at bounding box center [350, 83] width 44 height 24
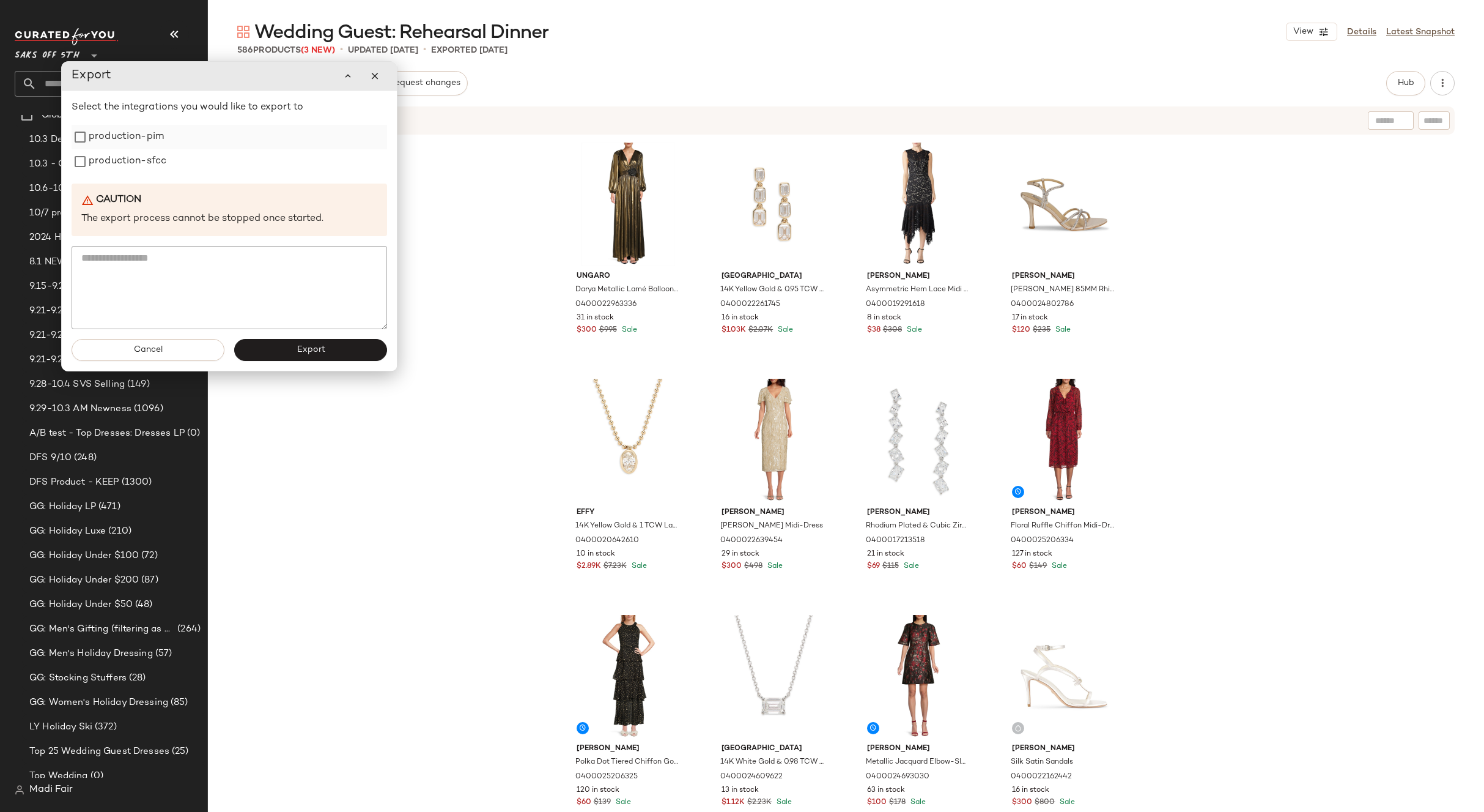
click at [119, 137] on label "production-pim" at bounding box center [126, 137] width 75 height 24
click at [121, 164] on label "production-sfcc" at bounding box center [127, 162] width 78 height 24
click at [277, 348] on button "Export" at bounding box center [311, 349] width 153 height 22
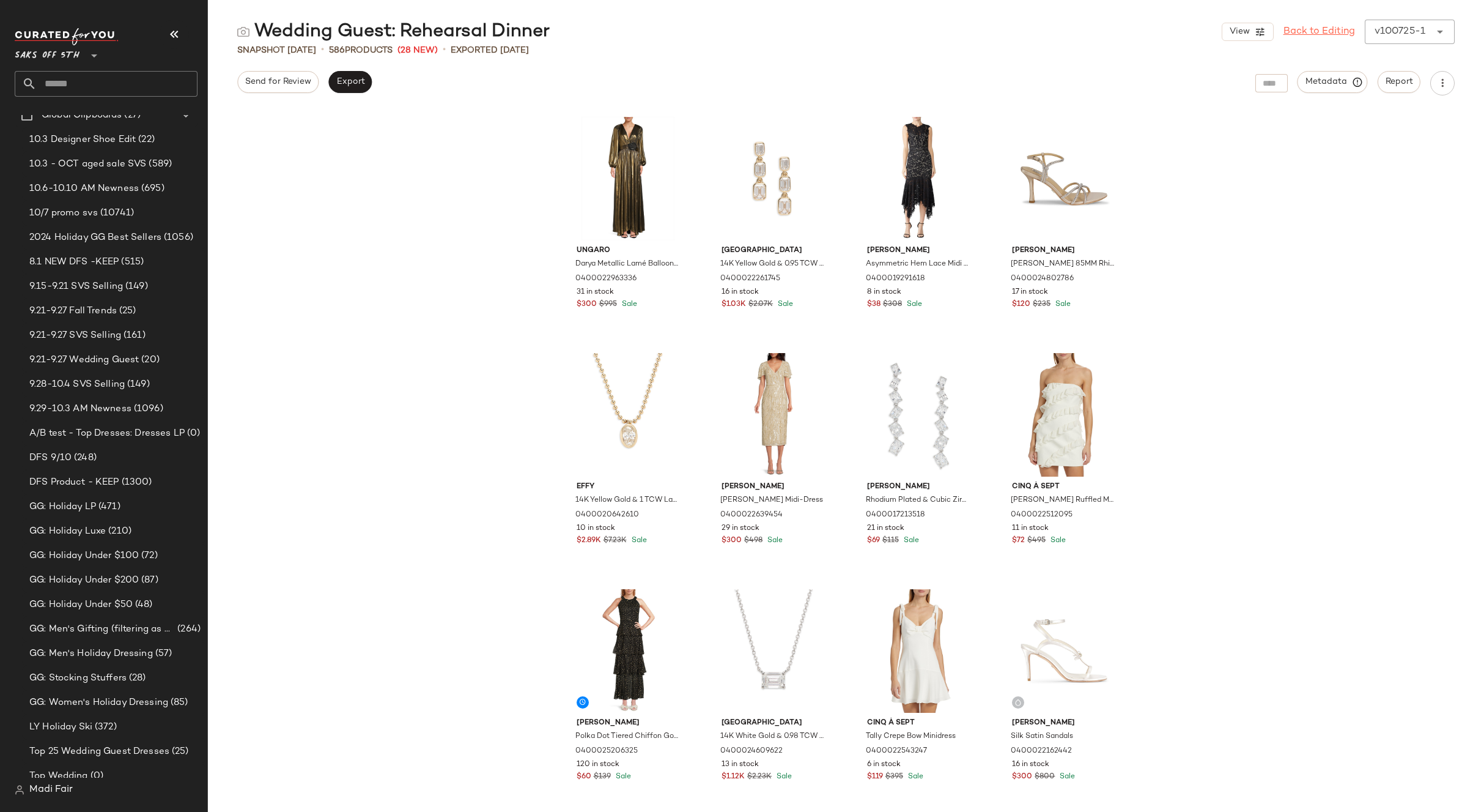
click at [1306, 32] on link "Back to Editing" at bounding box center [1320, 32] width 72 height 15
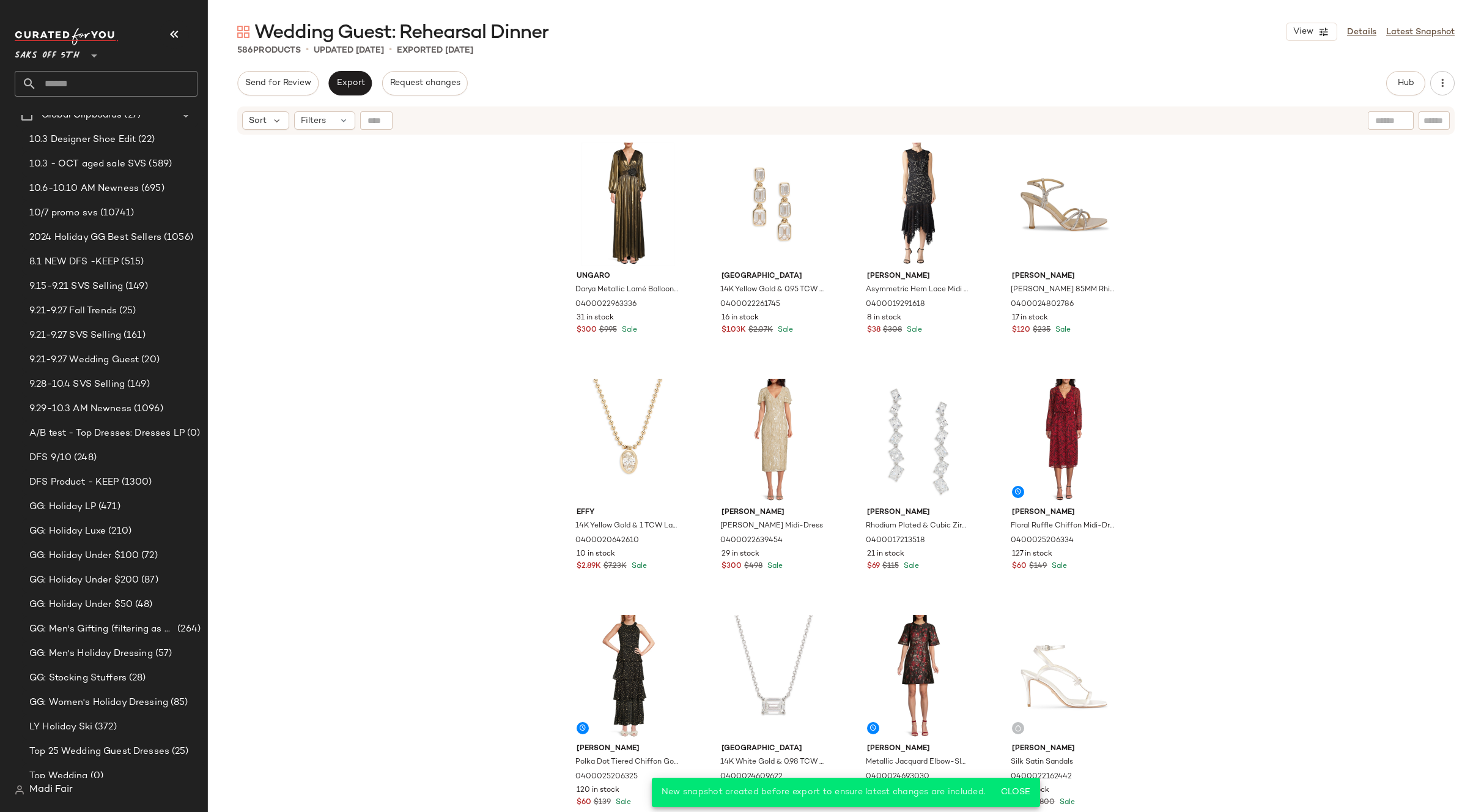
click at [1183, 438] on div "Ungaro Darya Metallic Lamé Balloon-Sleeve Gown 0400022963336 31 in stock $300 $…" at bounding box center [846, 488] width 1277 height 706
